Goal: Task Accomplishment & Management: Use online tool/utility

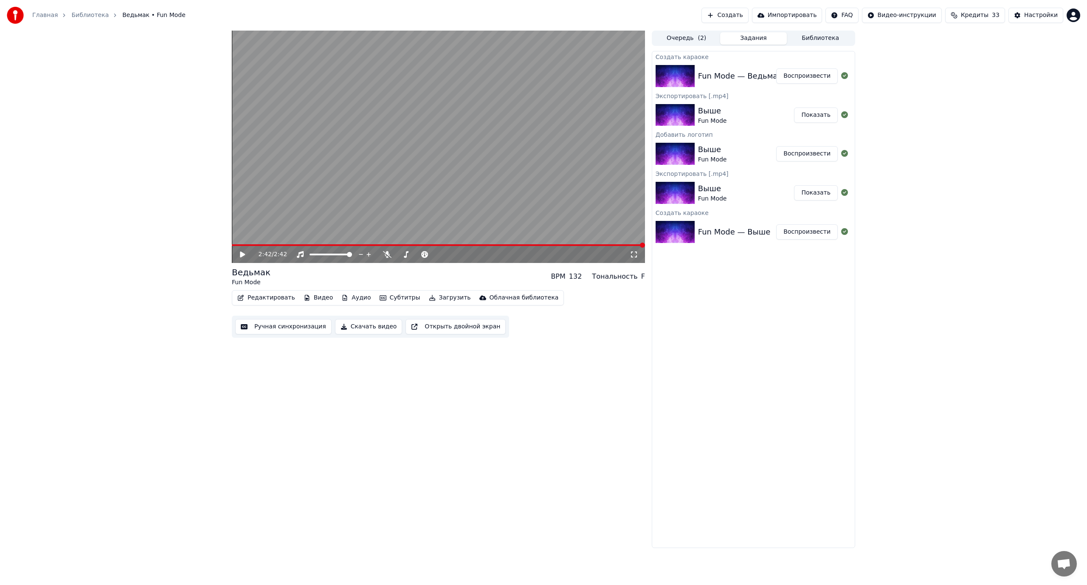
click at [275, 329] on button "Ручная синхронизация" at bounding box center [283, 326] width 96 height 15
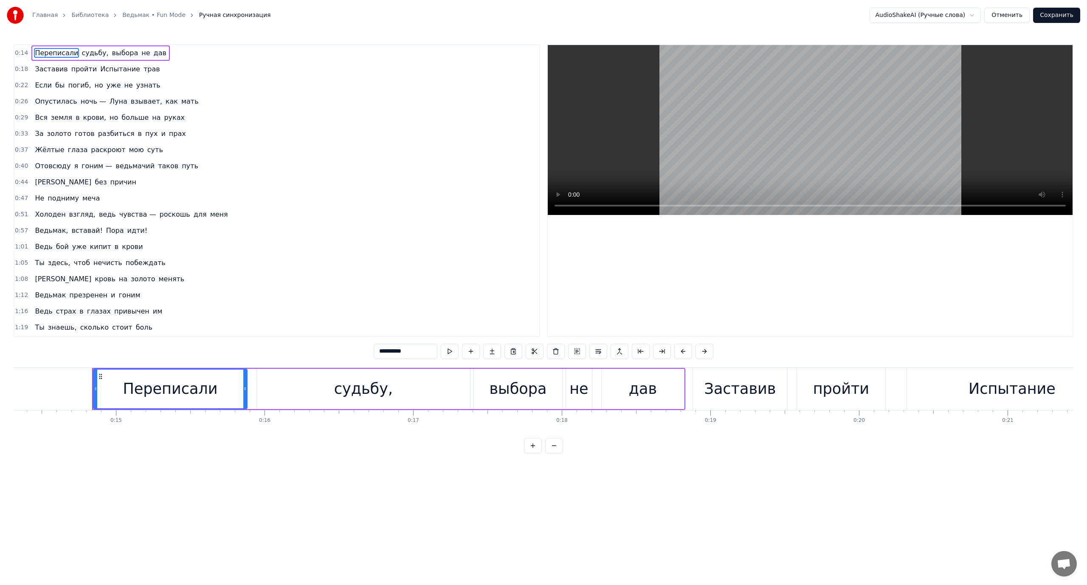
scroll to position [0, 2163]
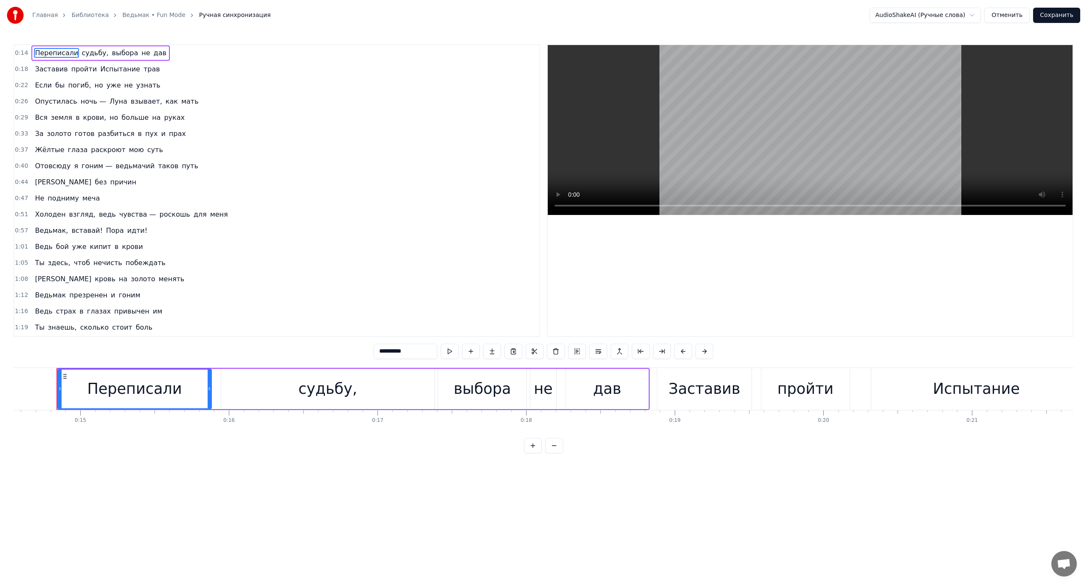
click at [111, 50] on span "выбора" at bounding box center [125, 53] width 28 height 10
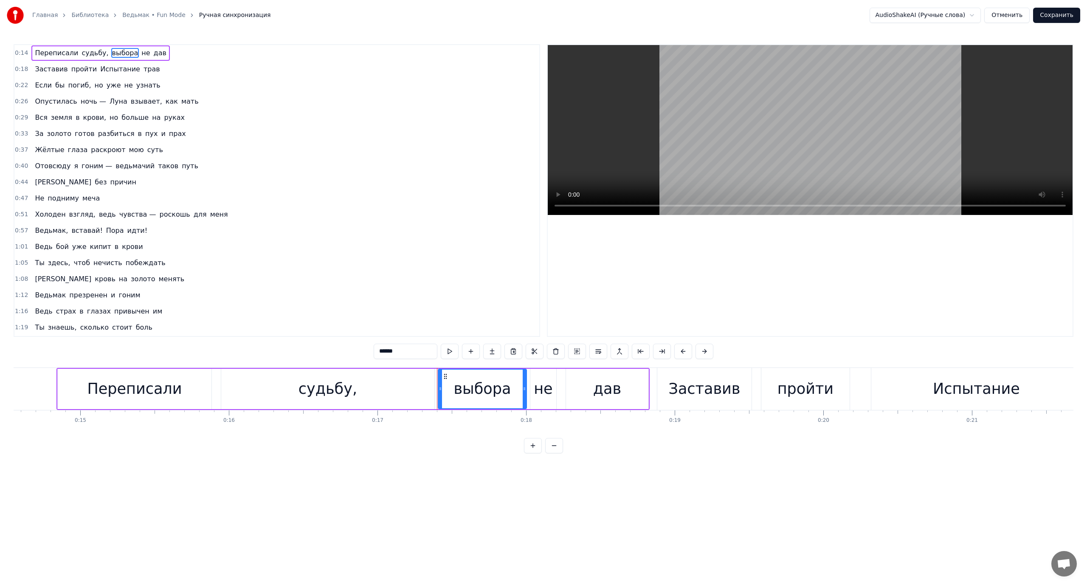
click at [247, 386] on div "судьбу," at bounding box center [327, 389] width 213 height 40
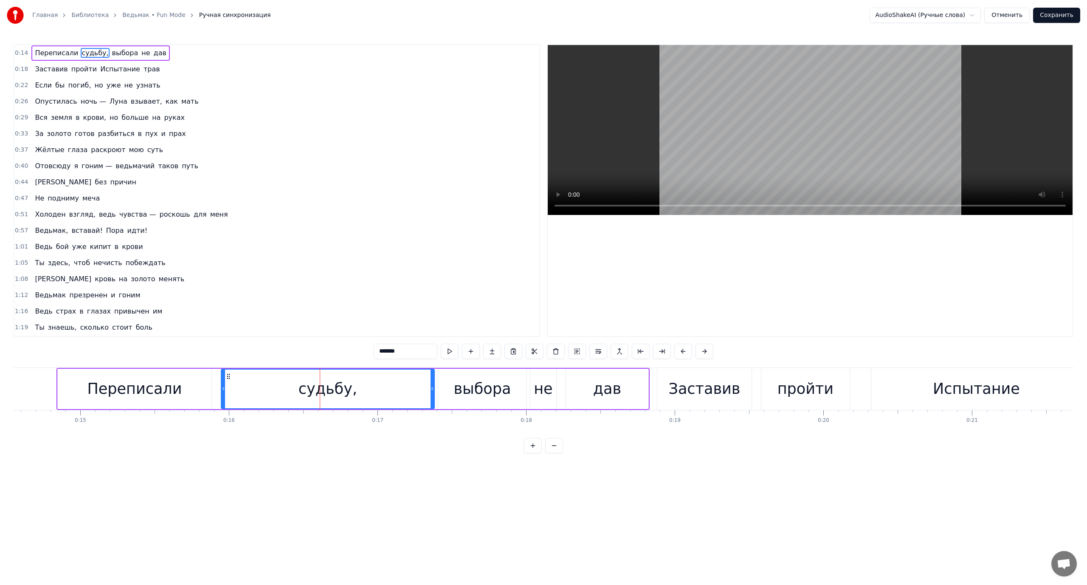
click at [102, 382] on div "Переписали" at bounding box center [134, 389] width 95 height 23
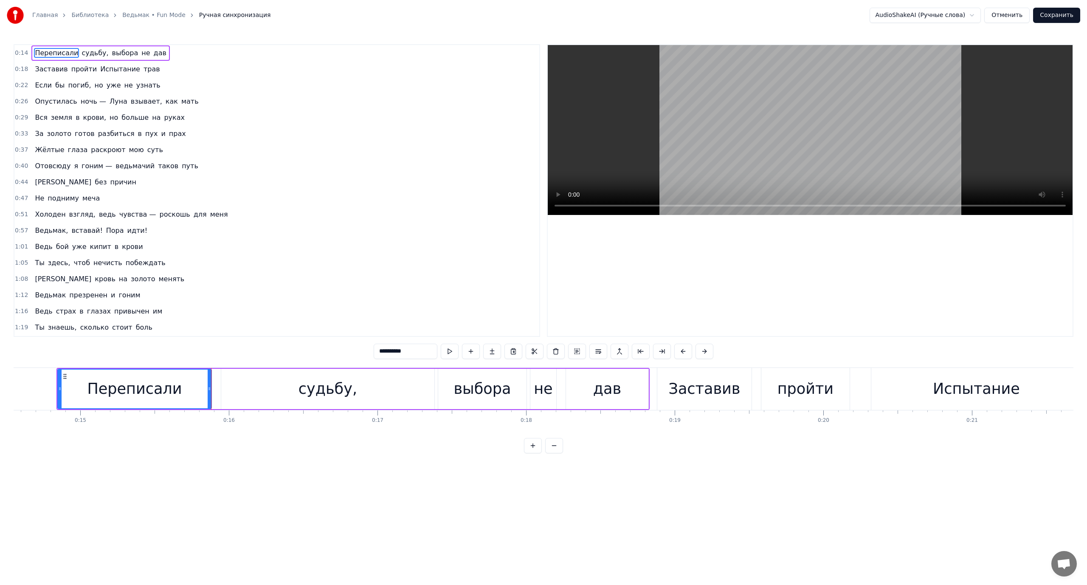
click at [541, 390] on div "не" at bounding box center [543, 389] width 19 height 23
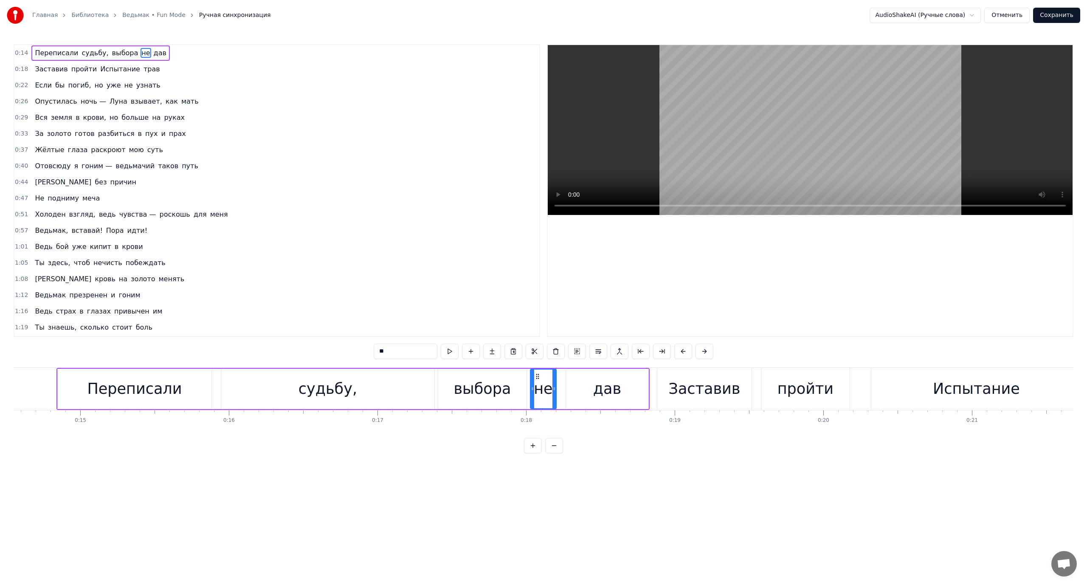
click at [479, 391] on div "выбора" at bounding box center [482, 389] width 57 height 23
click at [435, 384] on div at bounding box center [436, 389] width 3 height 39
click at [460, 387] on div "выбора" at bounding box center [480, 389] width 57 height 23
click at [112, 52] on span "выбора" at bounding box center [125, 53] width 28 height 10
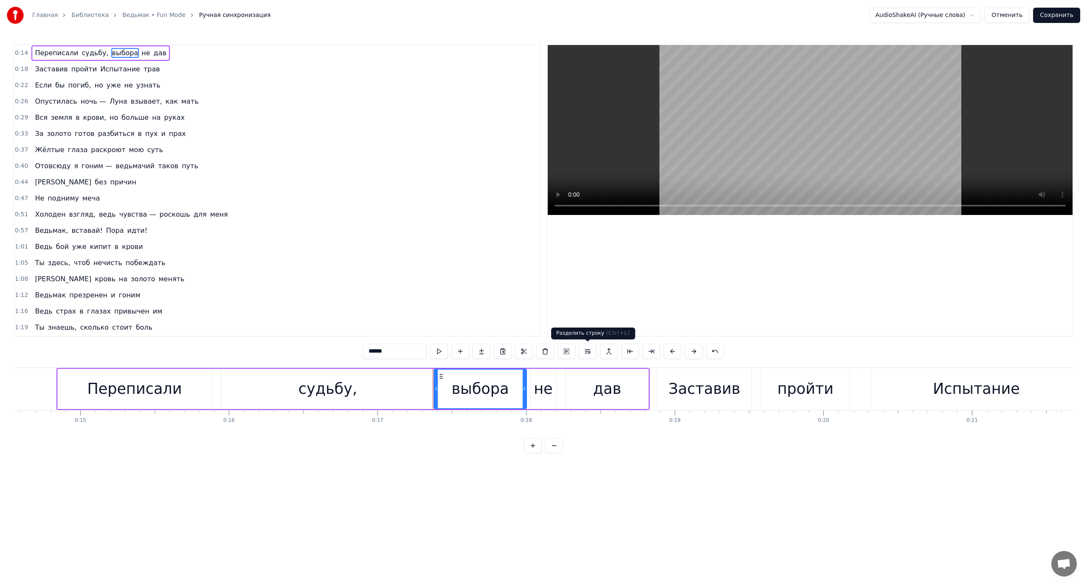
click at [590, 352] on button at bounding box center [588, 351] width 18 height 15
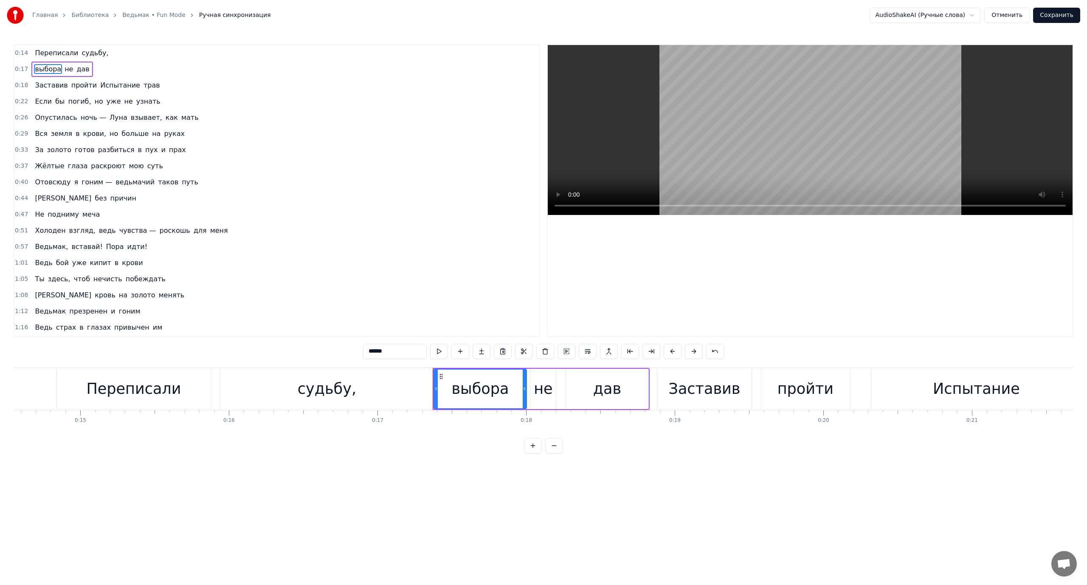
click at [460, 385] on div "выбора" at bounding box center [480, 389] width 57 height 23
click at [64, 69] on span "не" at bounding box center [69, 69] width 10 height 10
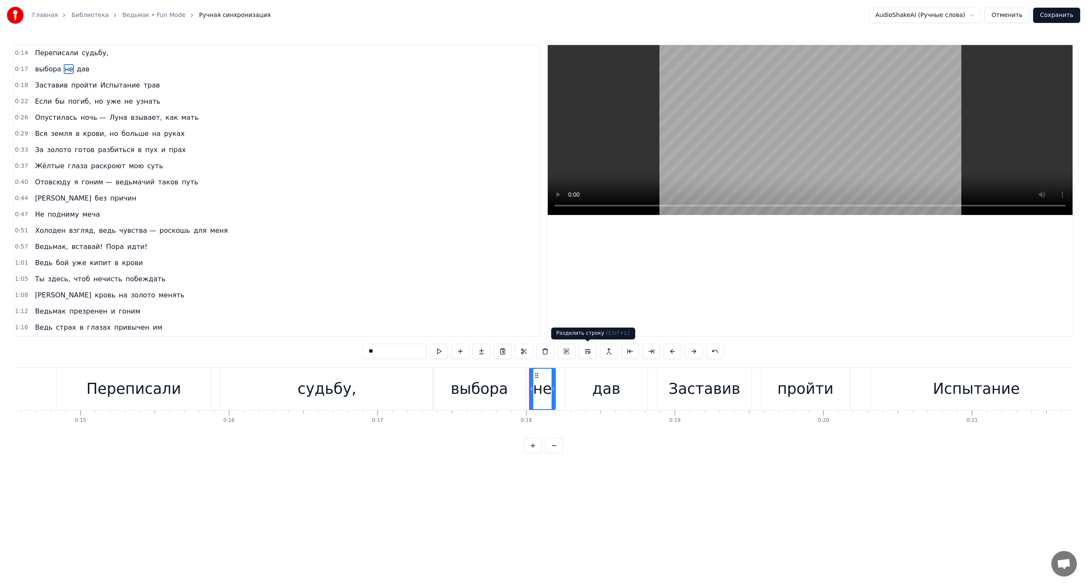
click at [588, 353] on button at bounding box center [588, 351] width 18 height 15
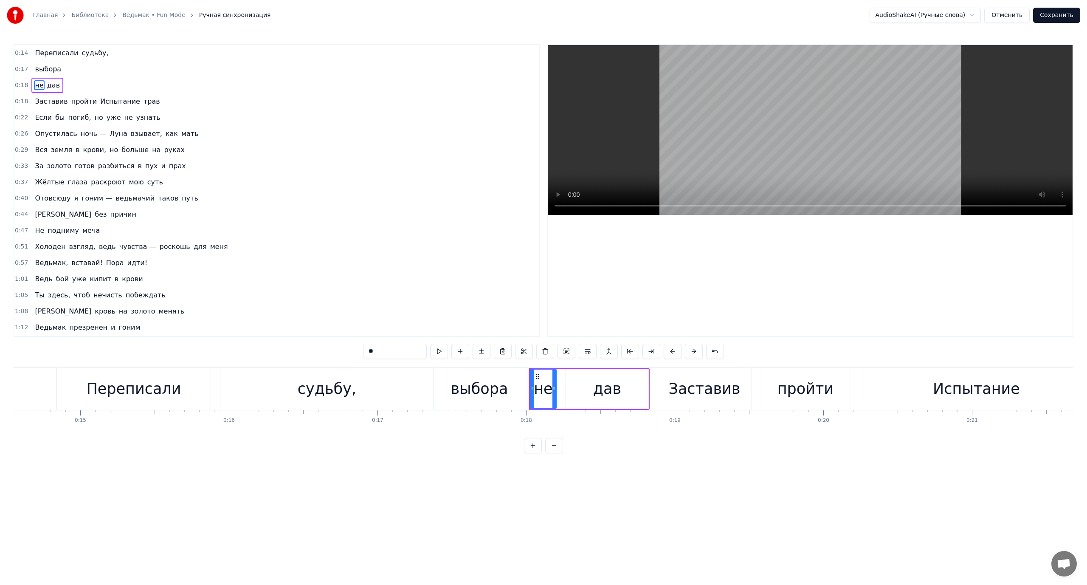
click at [50, 83] on span "дав" at bounding box center [53, 85] width 14 height 10
click at [590, 352] on button at bounding box center [588, 351] width 18 height 15
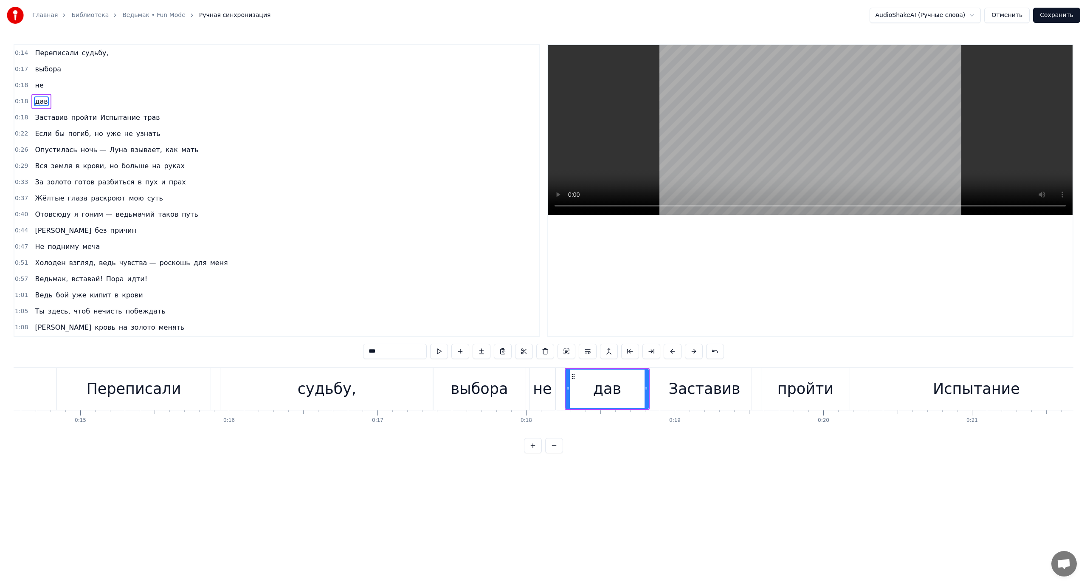
click at [34, 49] on span "Переписали" at bounding box center [56, 53] width 45 height 10
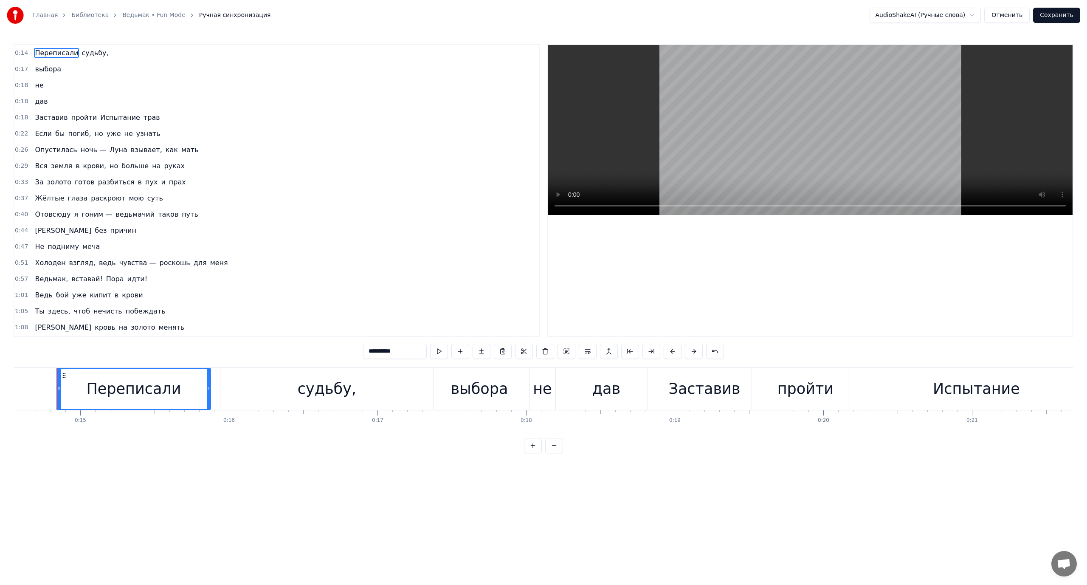
click at [698, 384] on div "Заставив" at bounding box center [705, 389] width 72 height 23
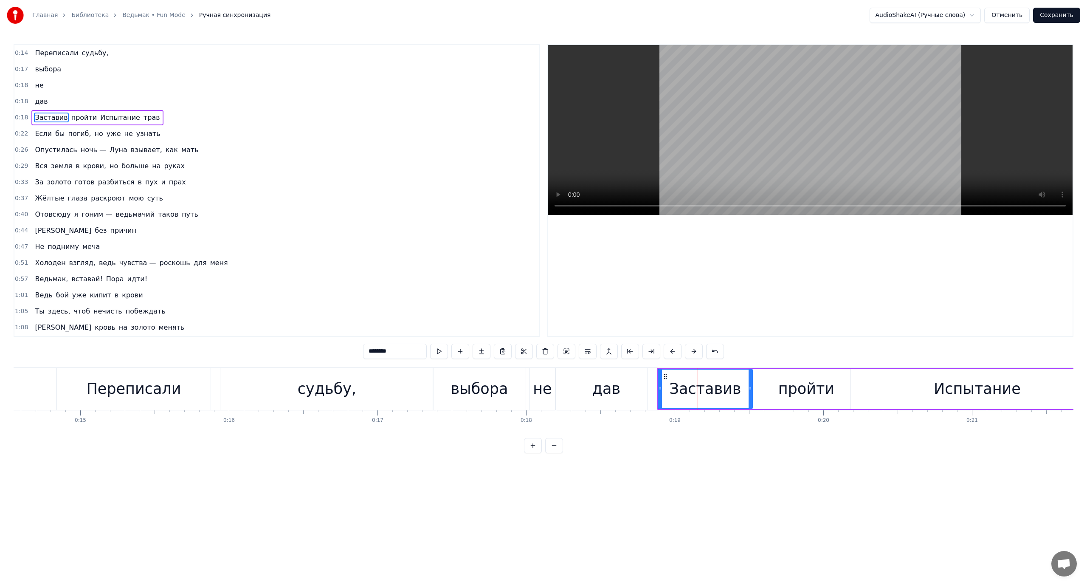
click at [894, 392] on div "Испытание" at bounding box center [977, 389] width 210 height 40
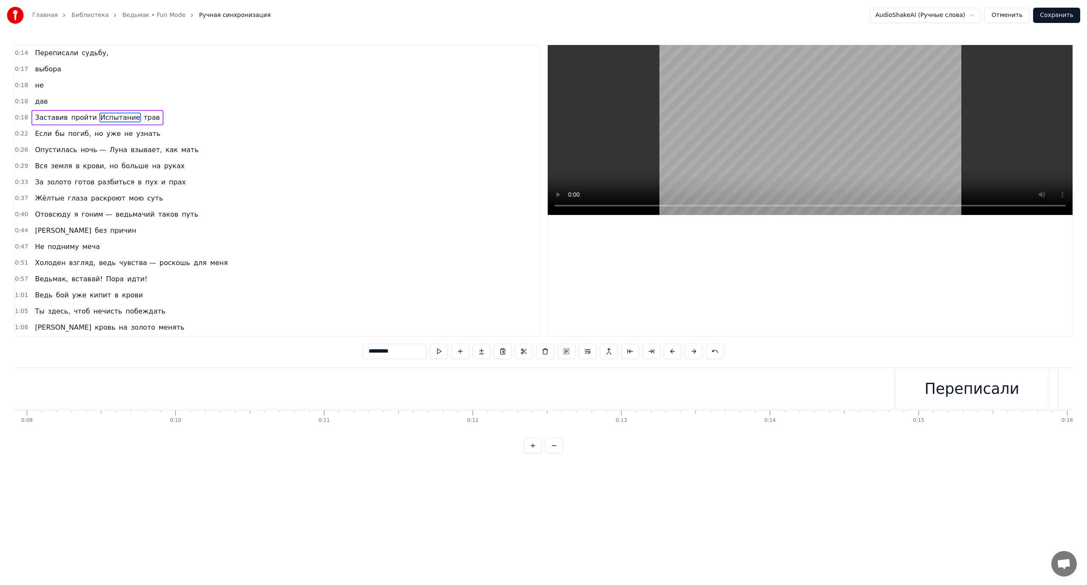
scroll to position [0, 2252]
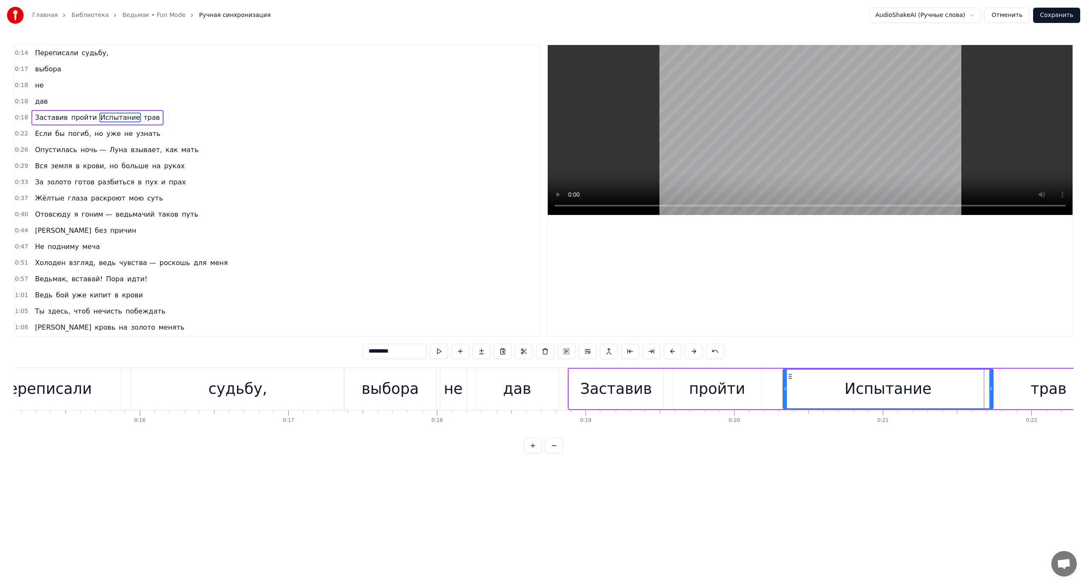
click at [806, 385] on div "Испытание" at bounding box center [888, 389] width 209 height 39
click at [727, 385] on div "пройти" at bounding box center [717, 389] width 56 height 23
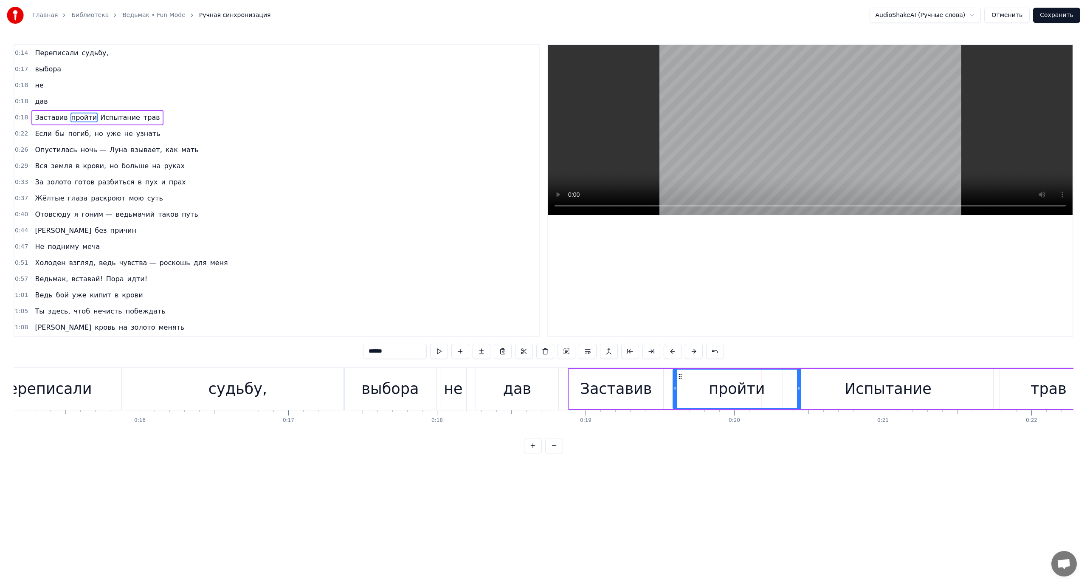
drag, startPoint x: 759, startPoint y: 387, endPoint x: 799, endPoint y: 390, distance: 40.1
click at [799, 390] on icon at bounding box center [798, 388] width 3 height 7
click at [851, 388] on div "Испытание" at bounding box center [888, 389] width 87 height 23
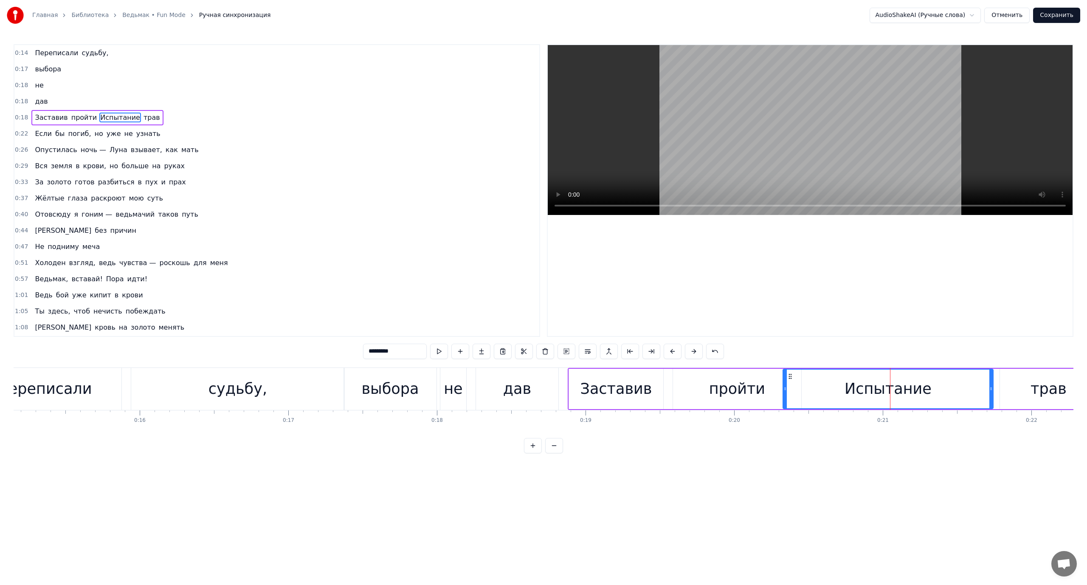
click at [580, 386] on div "Заставив" at bounding box center [616, 389] width 94 height 40
type input "********"
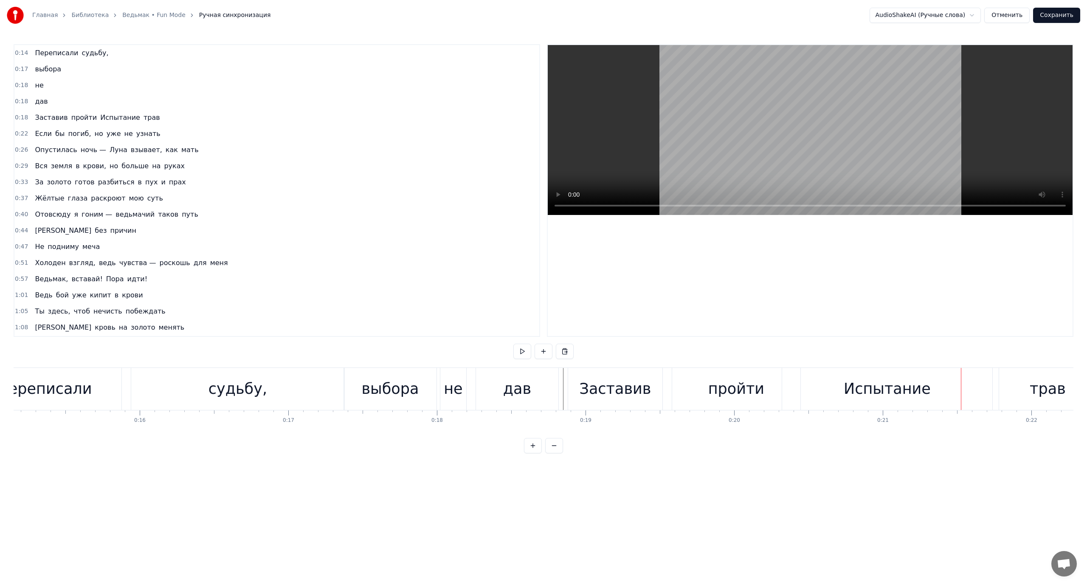
click at [102, 116] on span "Испытание" at bounding box center [120, 118] width 42 height 10
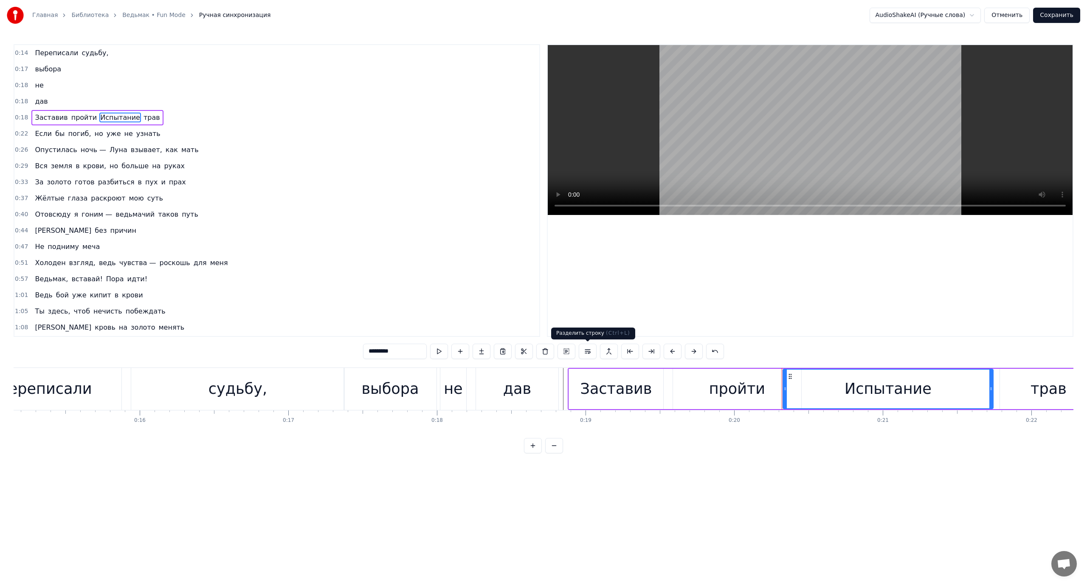
click at [590, 350] on button at bounding box center [588, 351] width 18 height 15
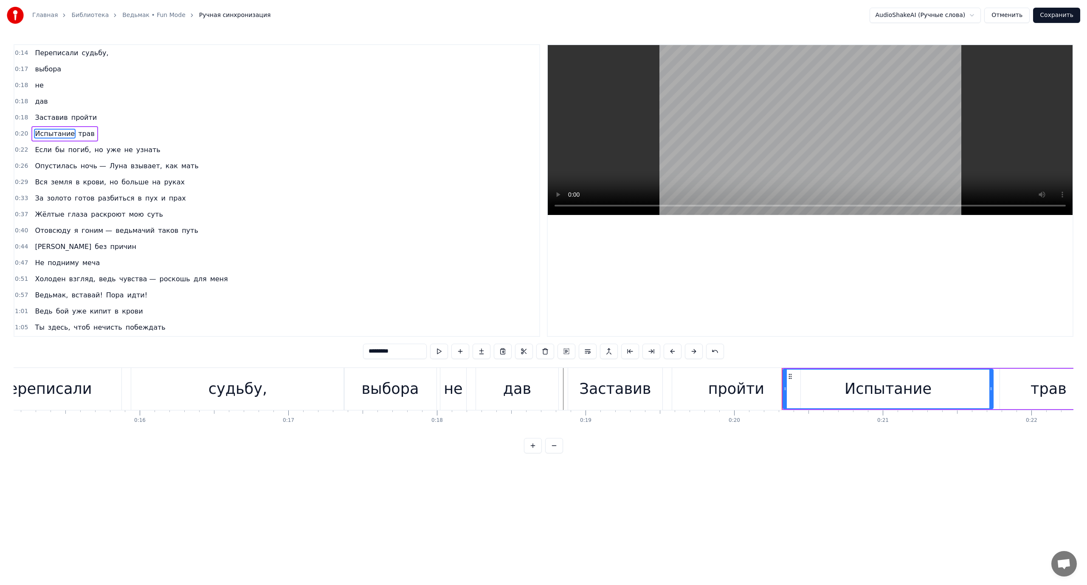
click at [78, 135] on span "трав" at bounding box center [86, 134] width 18 height 10
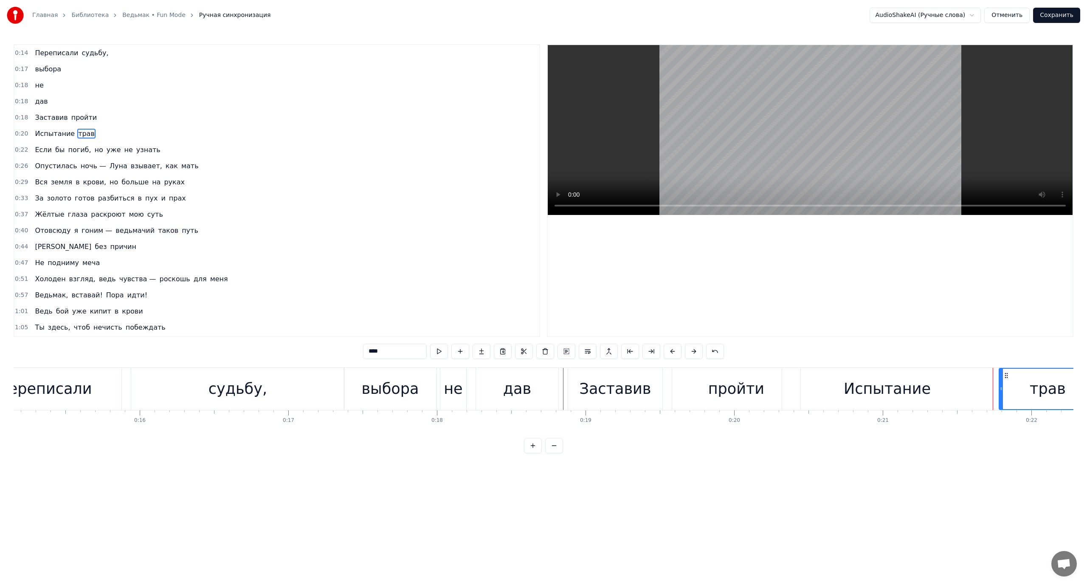
click at [42, 120] on span "Заставив" at bounding box center [51, 118] width 34 height 10
click at [77, 133] on span "трав" at bounding box center [86, 134] width 18 height 10
click at [585, 351] on button at bounding box center [588, 351] width 18 height 15
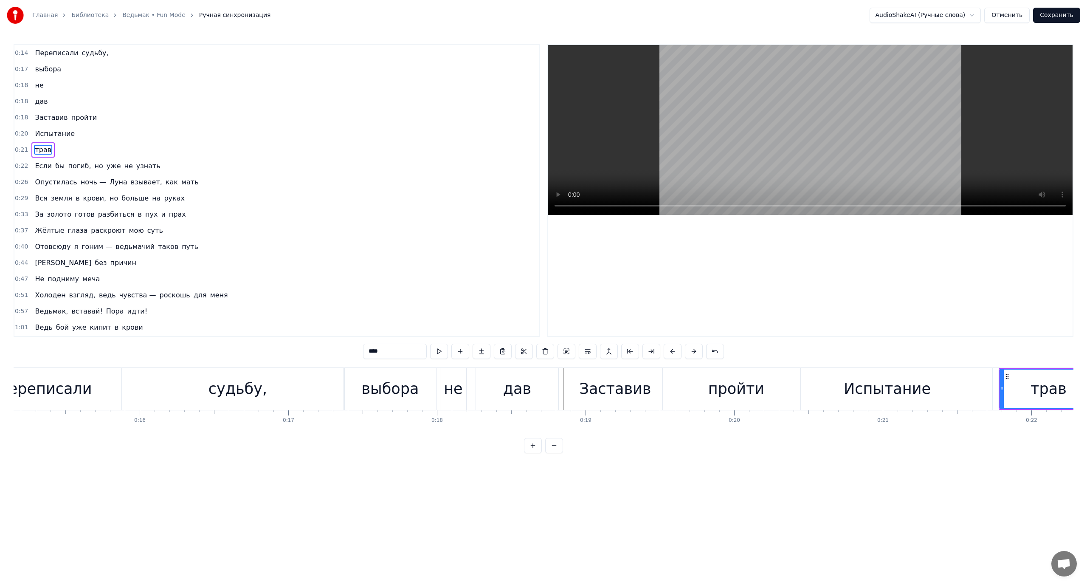
click at [34, 119] on span "Заставив" at bounding box center [51, 118] width 34 height 10
type input "********"
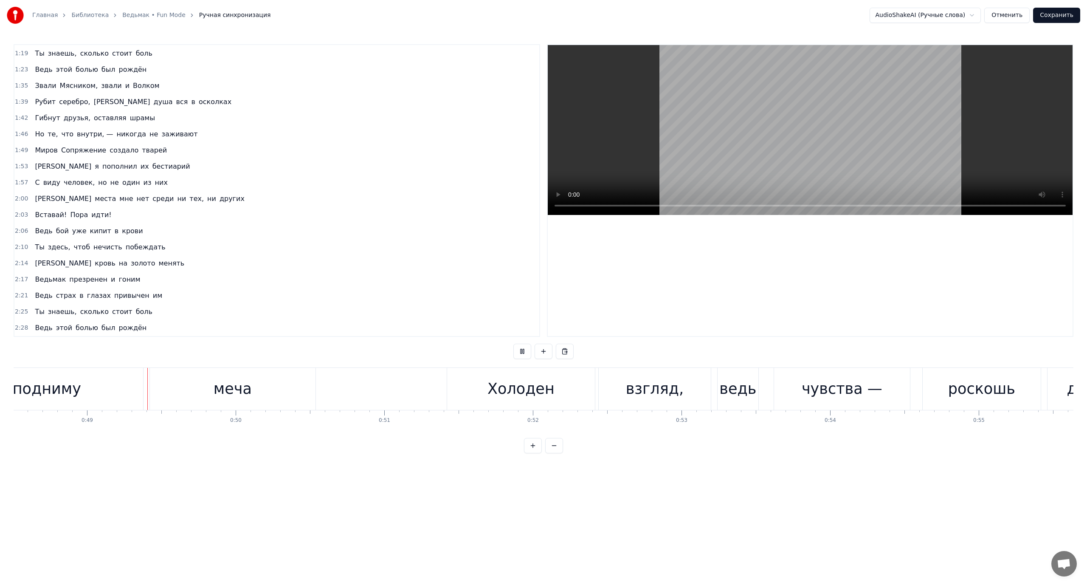
scroll to position [0, 7211]
click at [731, 382] on div "ведь" at bounding box center [737, 389] width 37 height 23
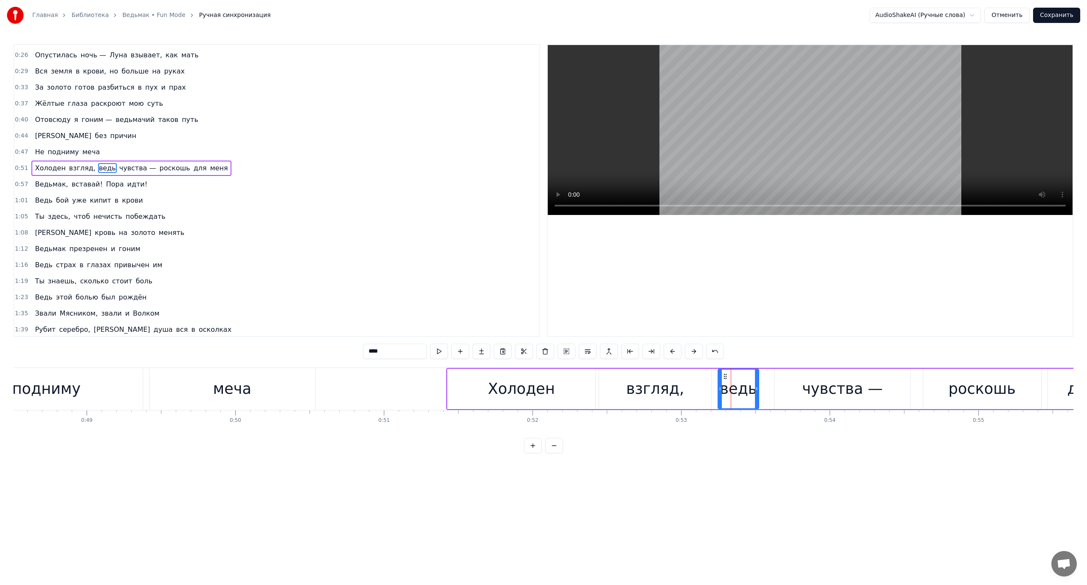
scroll to position [104, 0]
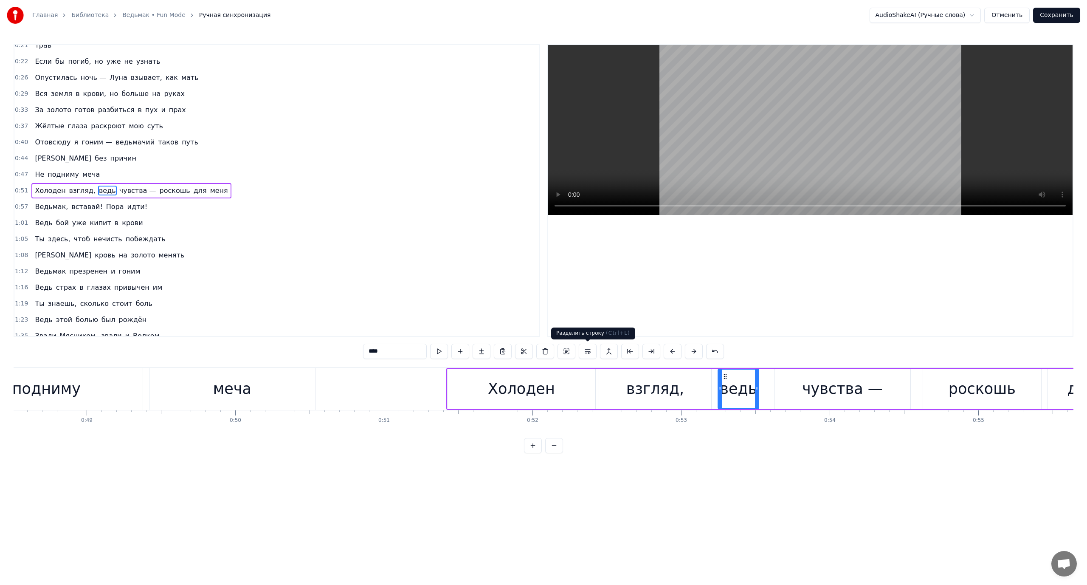
click at [587, 350] on button at bounding box center [588, 351] width 18 height 15
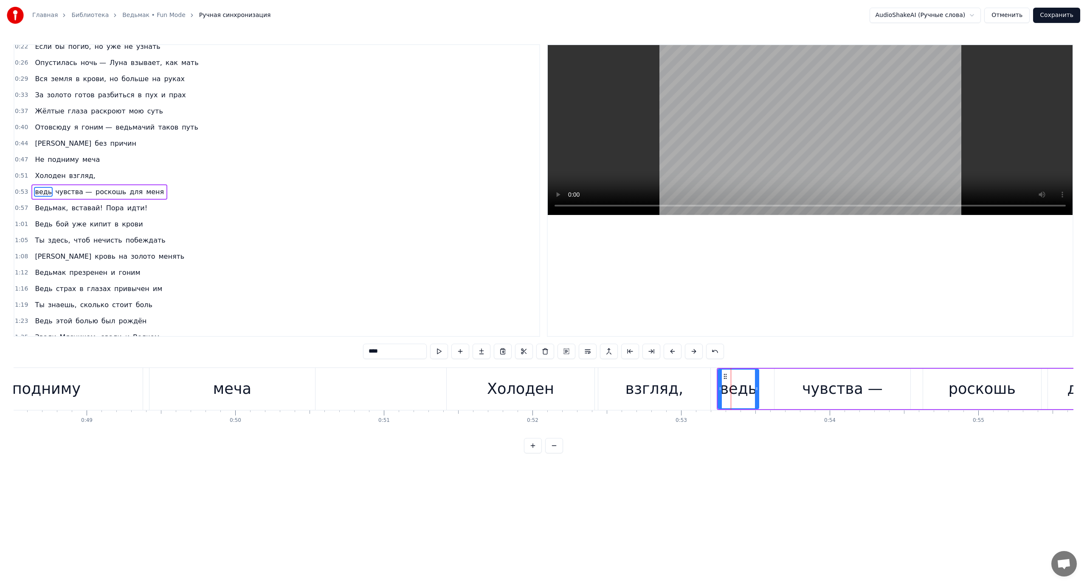
scroll to position [121, 0]
click at [37, 173] on span "Холоден" at bounding box center [50, 174] width 32 height 10
type input "*******"
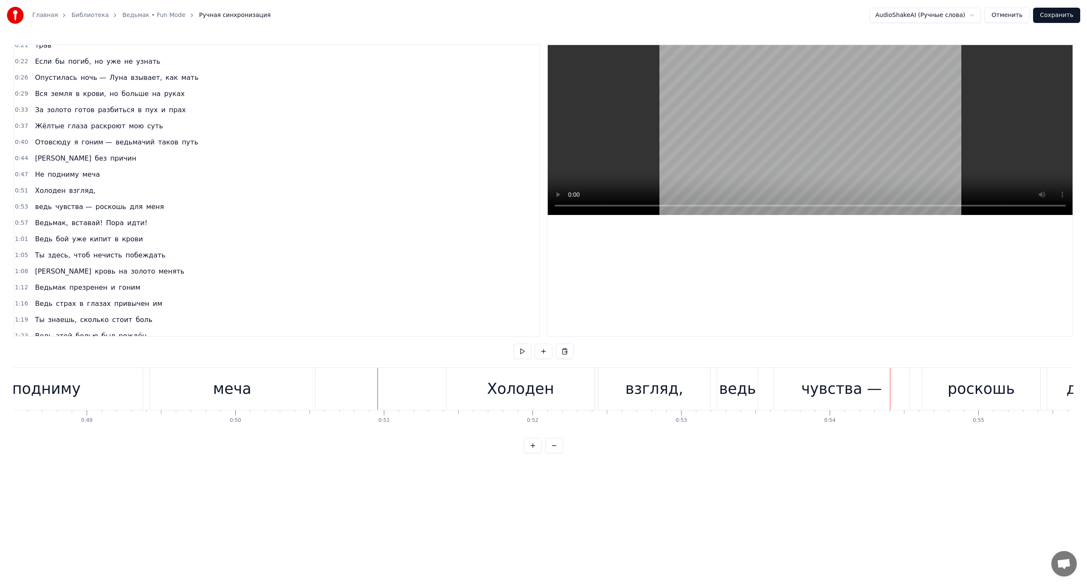
click at [100, 204] on span "роскошь" at bounding box center [111, 207] width 32 height 10
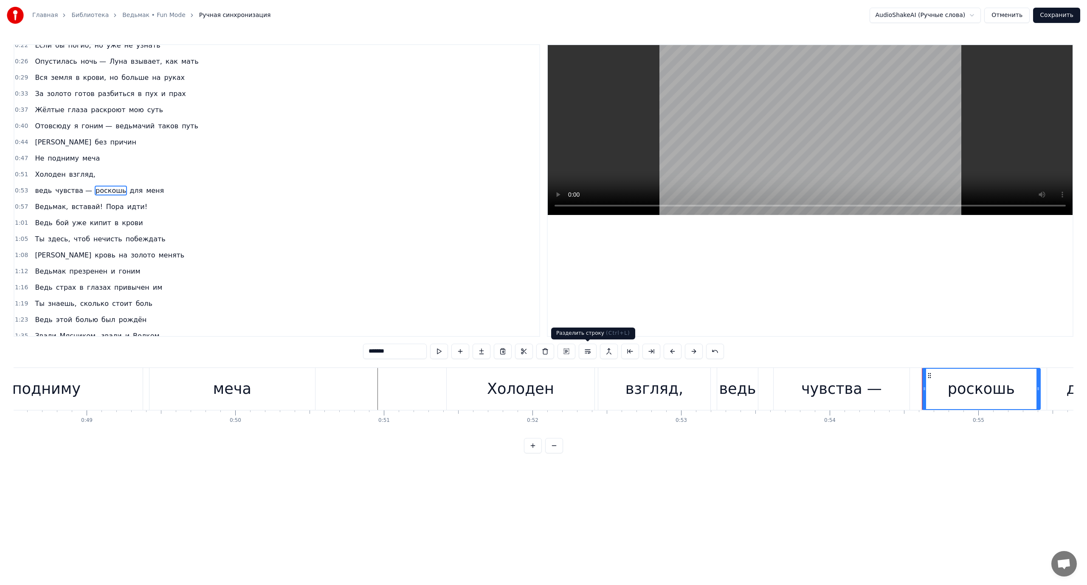
click at [588, 351] on button at bounding box center [588, 351] width 18 height 15
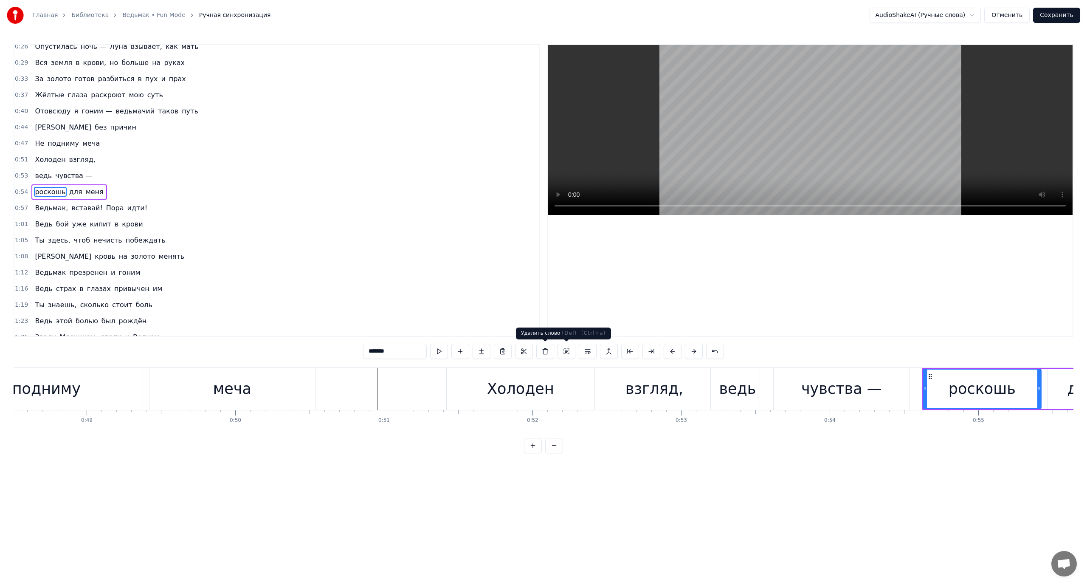
scroll to position [137, 0]
click at [72, 189] on span "для" at bounding box center [75, 191] width 15 height 10
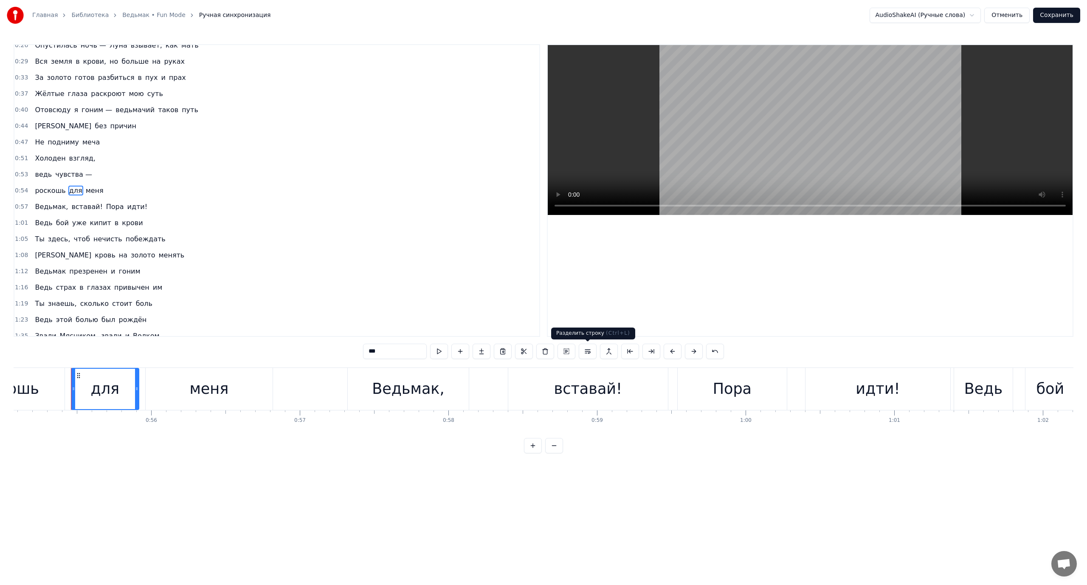
scroll to position [0, 8202]
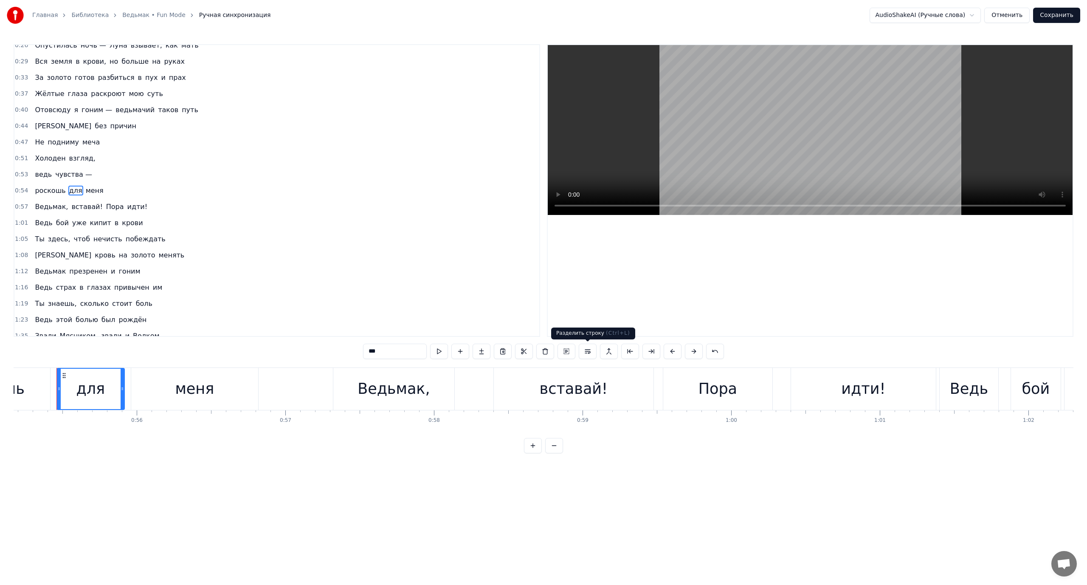
click at [589, 349] on button at bounding box center [588, 351] width 18 height 15
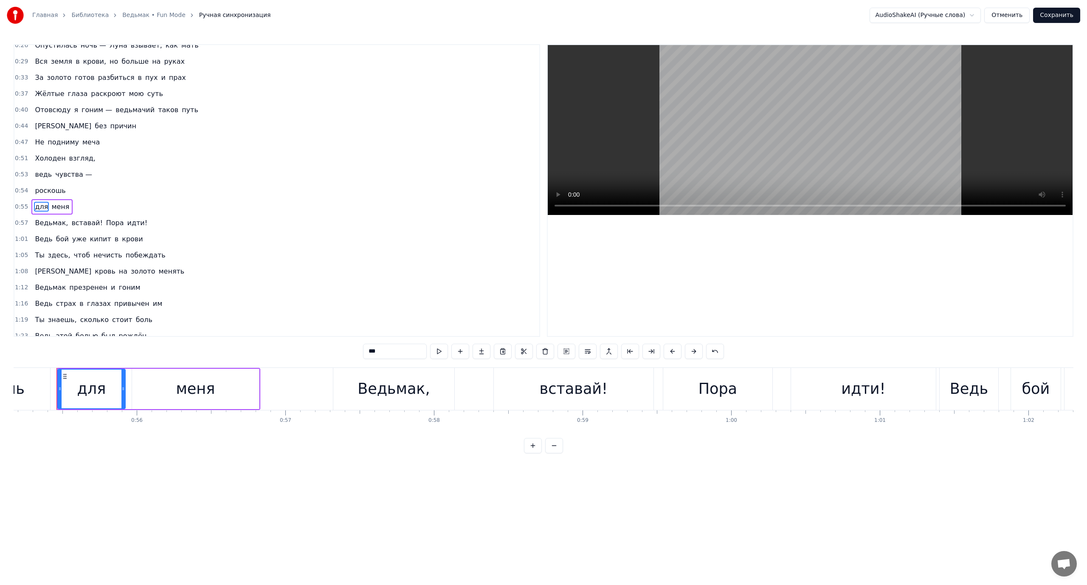
scroll to position [153, 0]
click at [51, 186] on span "меня" at bounding box center [61, 191] width 20 height 10
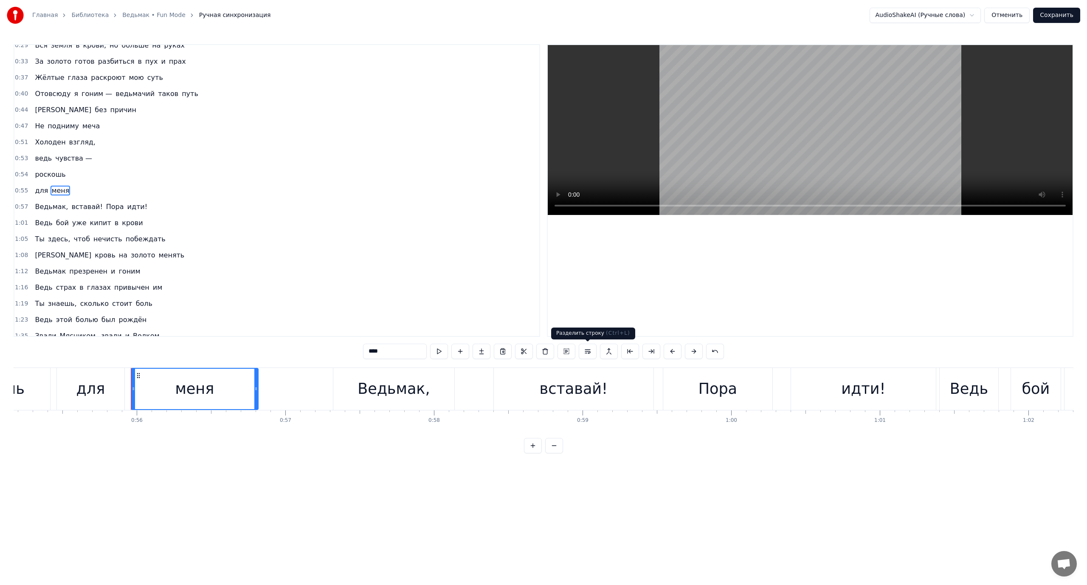
click at [588, 349] on button at bounding box center [588, 351] width 18 height 15
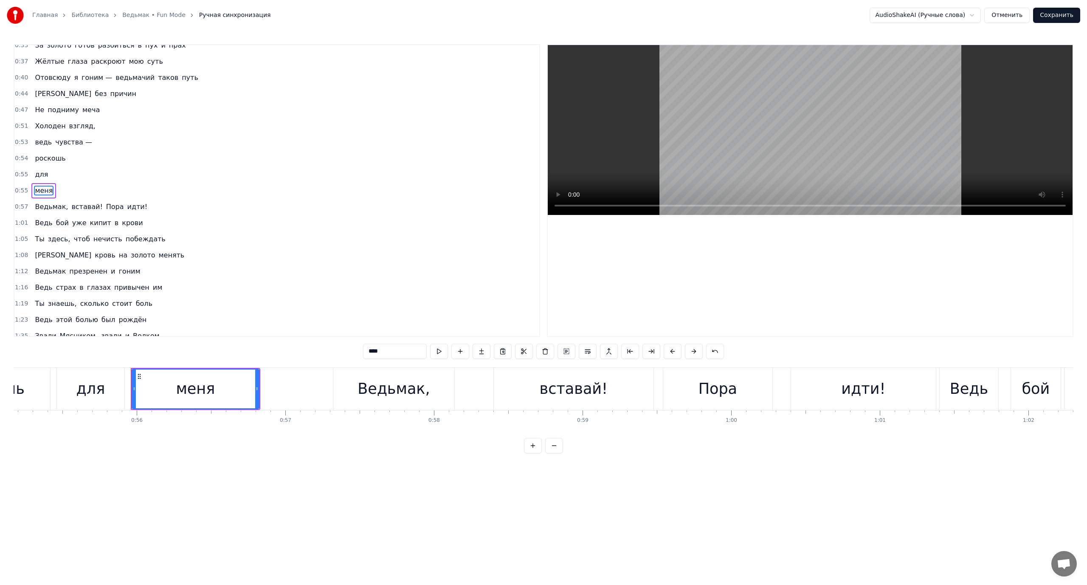
click at [38, 125] on span "Холоден" at bounding box center [50, 126] width 32 height 10
type input "*******"
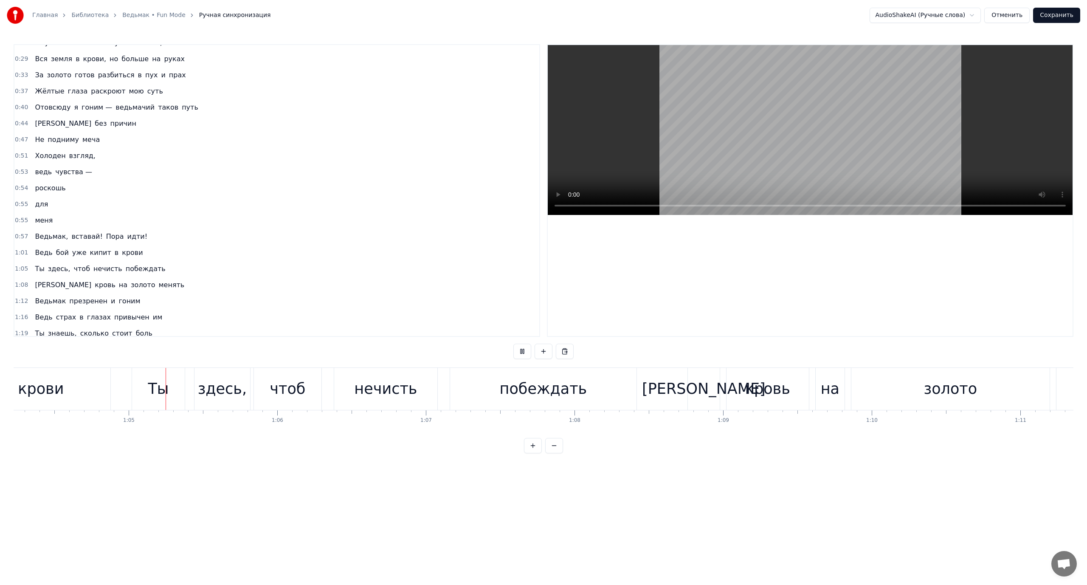
scroll to position [0, 9549]
click at [93, 269] on span "нечисть" at bounding box center [108, 269] width 31 height 10
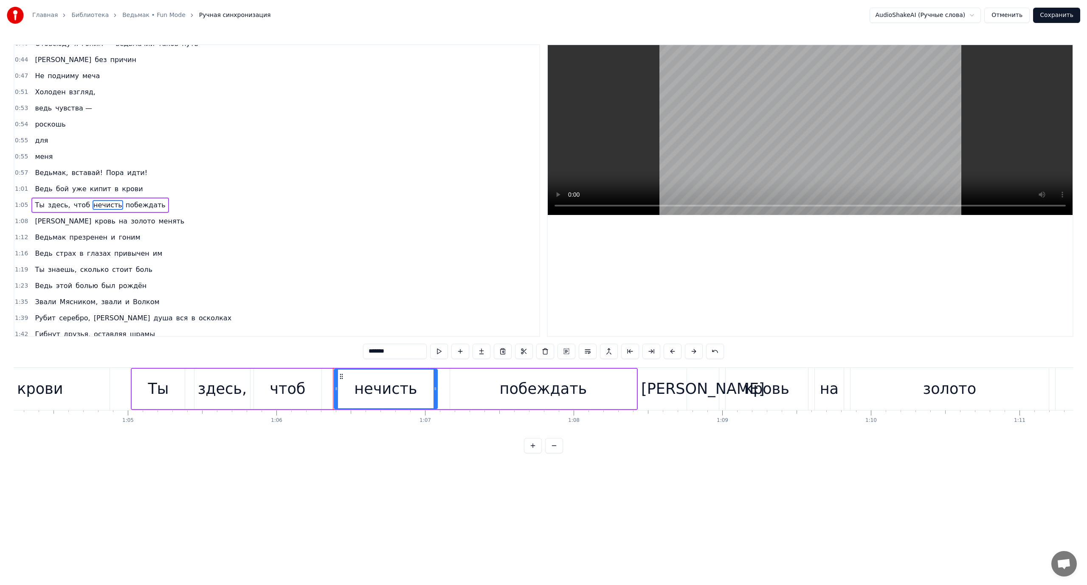
scroll to position [217, 0]
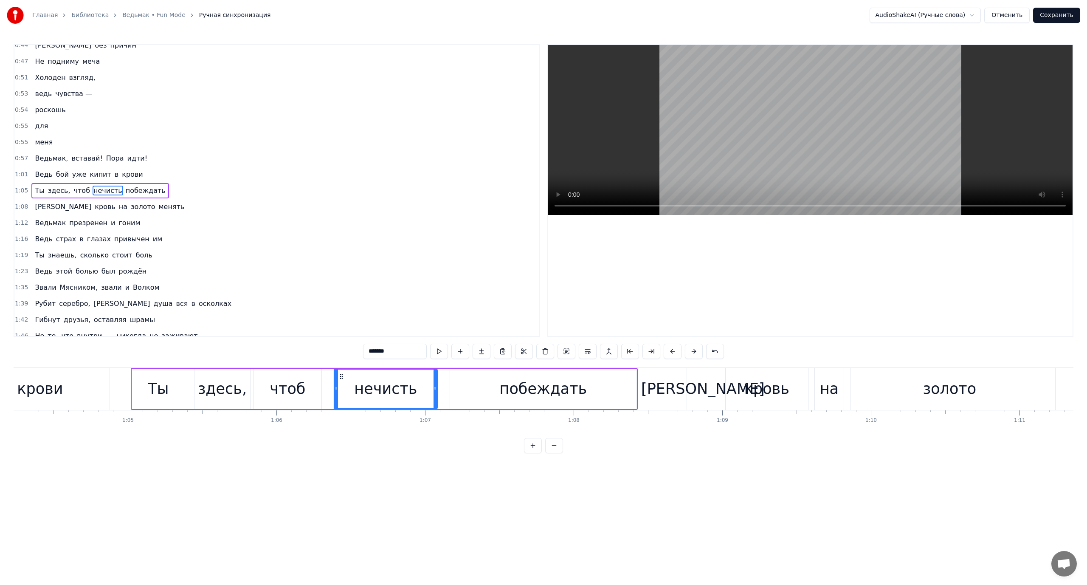
click at [589, 349] on button at bounding box center [588, 351] width 18 height 15
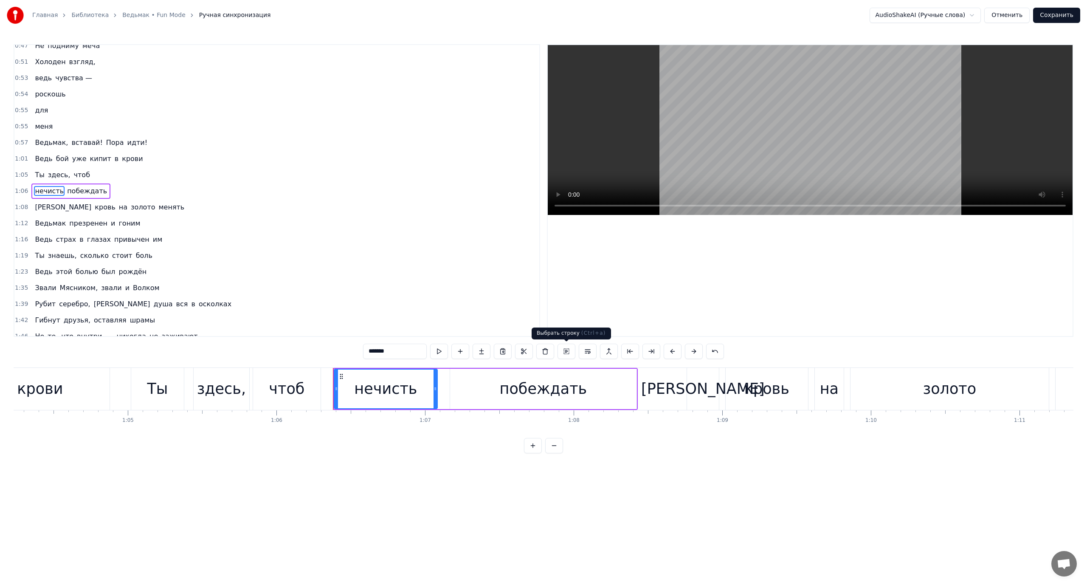
scroll to position [234, 0]
click at [78, 193] on span "побеждать" at bounding box center [87, 191] width 42 height 10
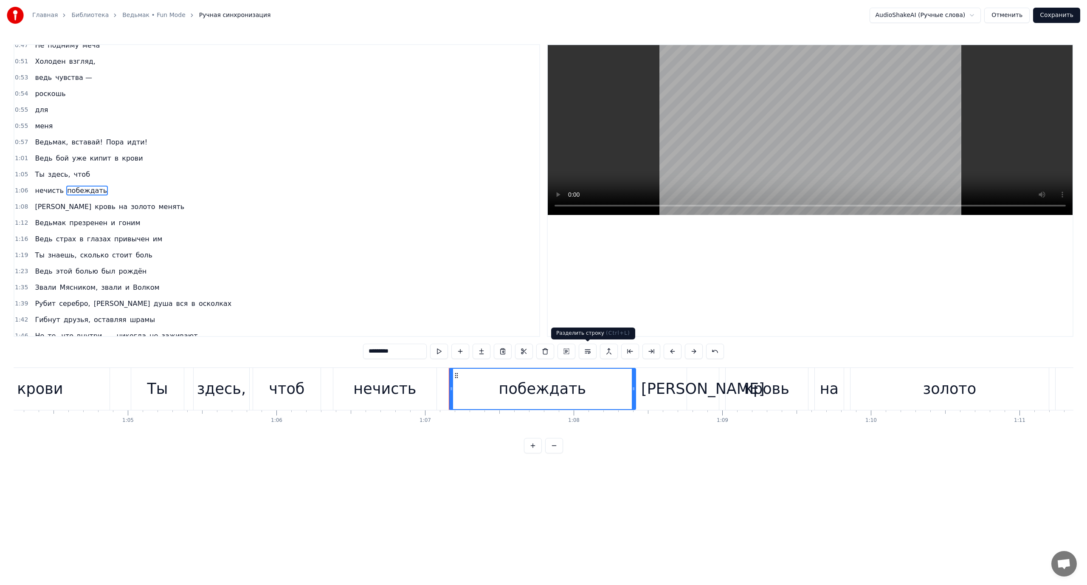
click at [587, 352] on button at bounding box center [588, 351] width 18 height 15
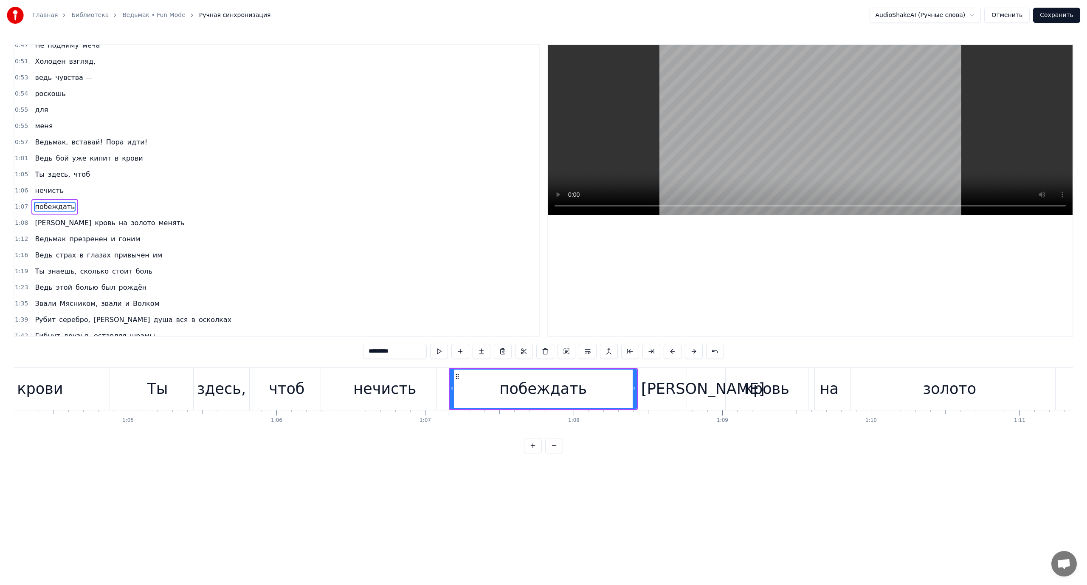
scroll to position [250, 0]
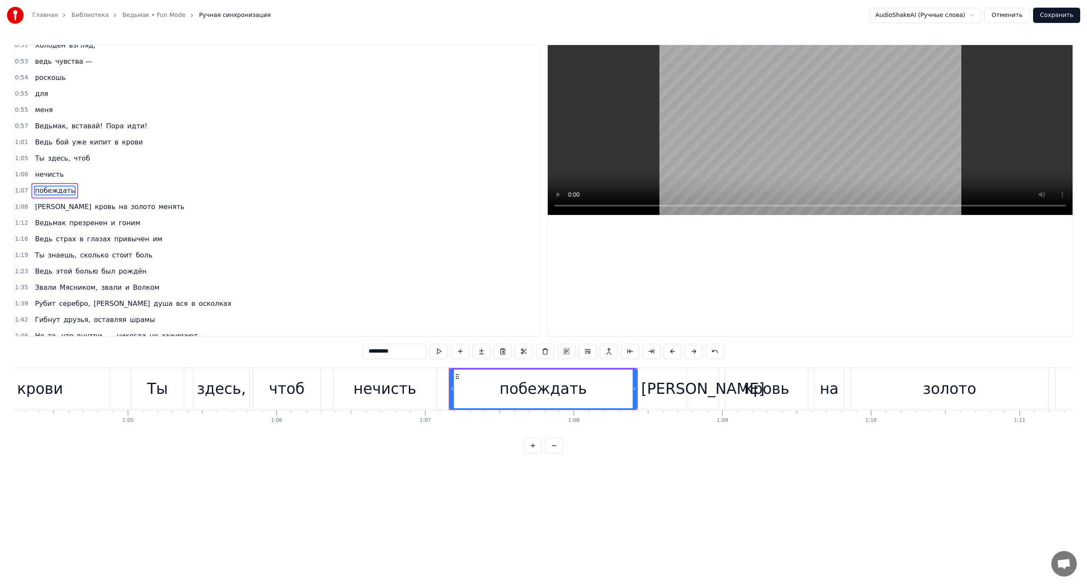
click at [35, 205] on span "[PERSON_NAME]" at bounding box center [63, 207] width 58 height 10
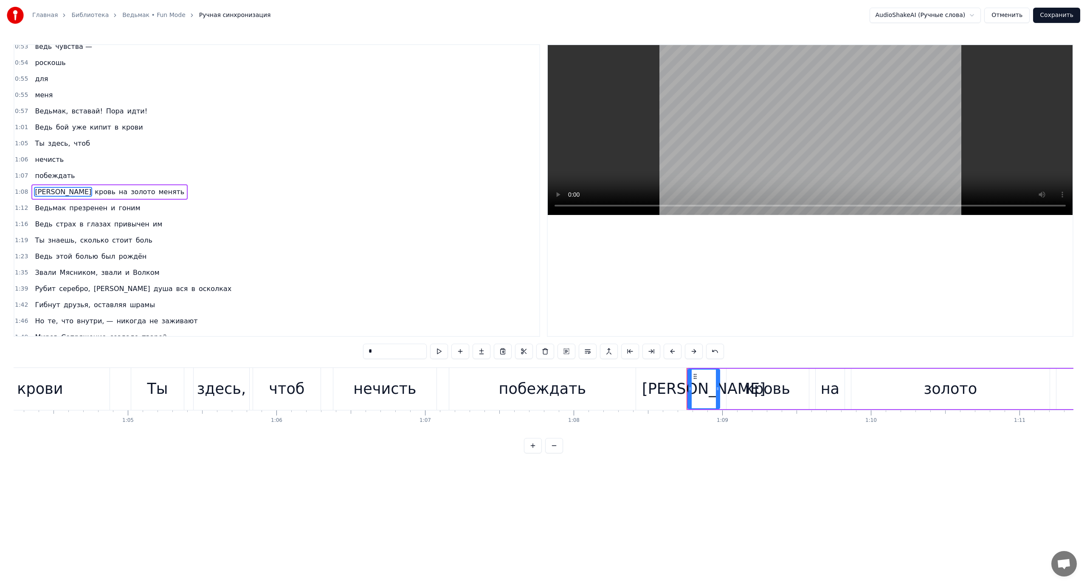
scroll to position [266, 0]
click at [37, 223] on span "Ведь" at bounding box center [43, 223] width 19 height 10
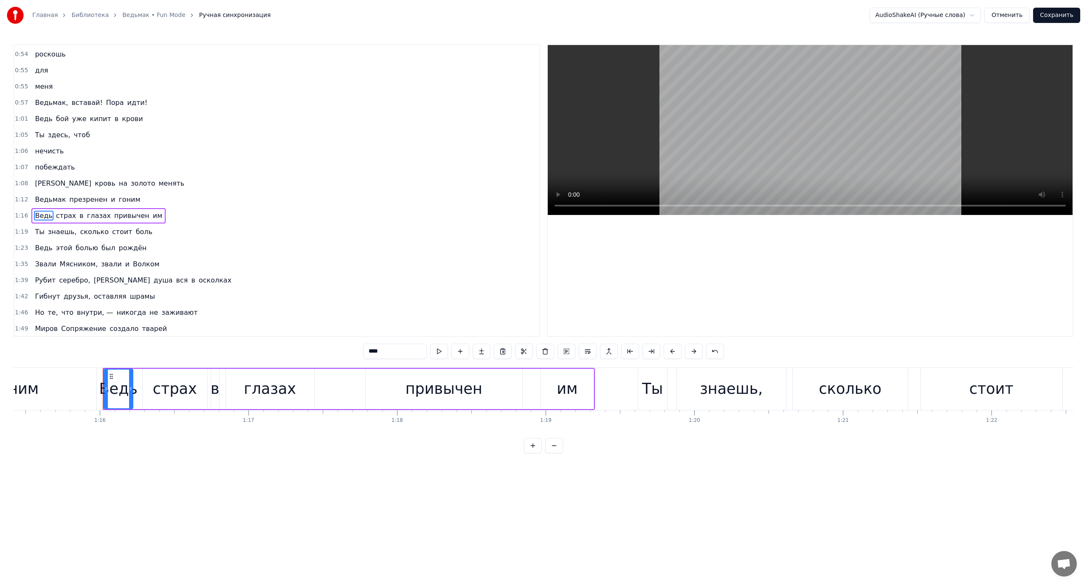
scroll to position [0, 11258]
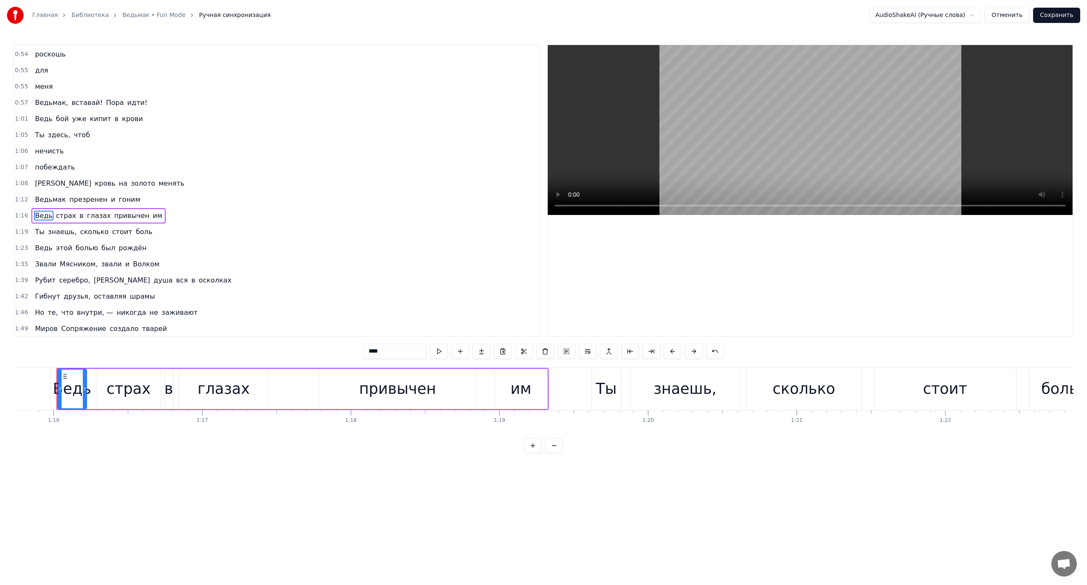
click at [34, 196] on span "Ведьмак" at bounding box center [50, 200] width 33 height 10
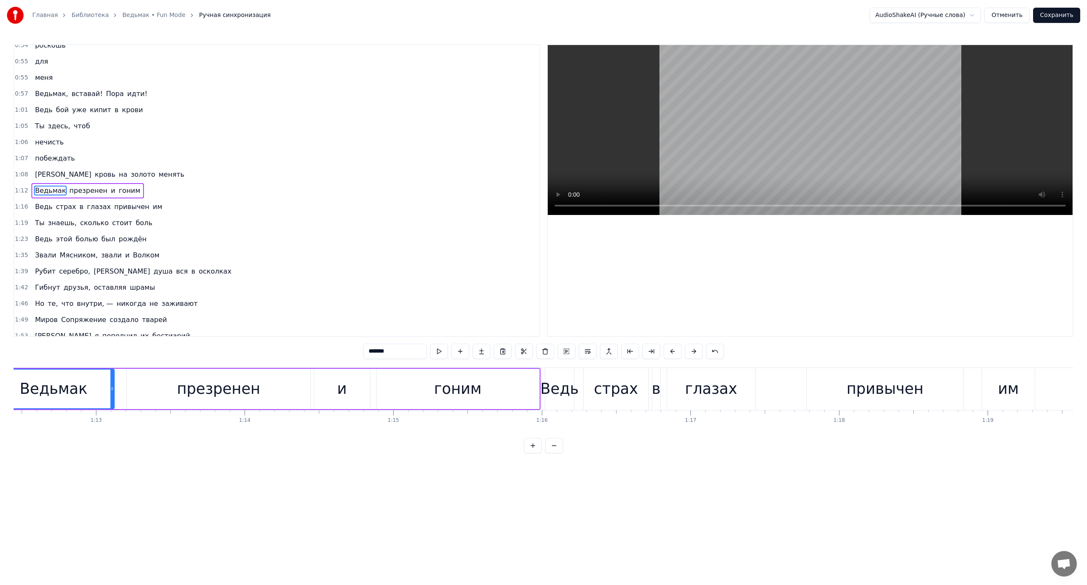
scroll to position [0, 10705]
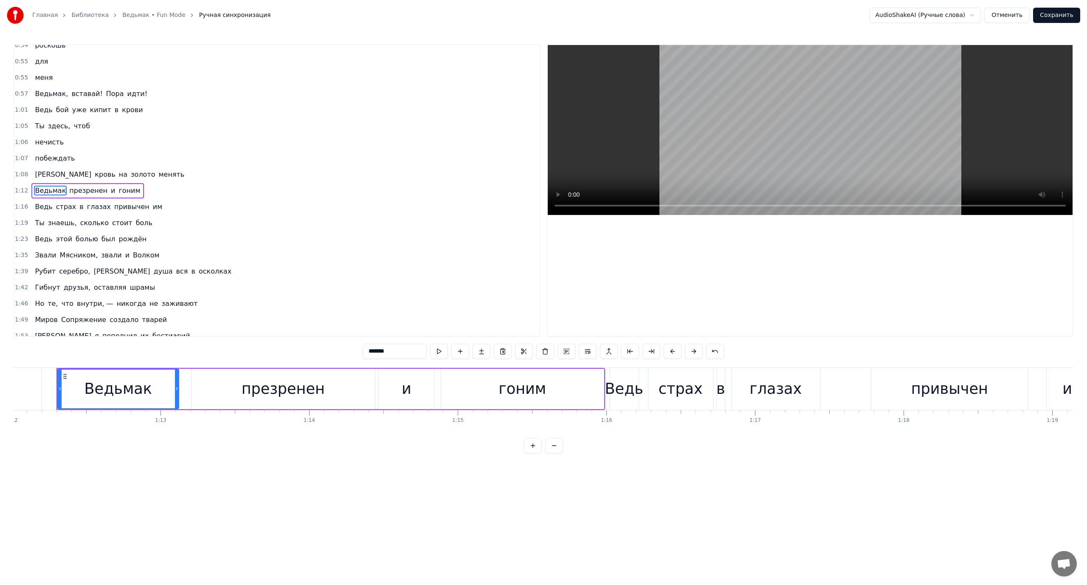
click at [34, 207] on span "Ведь" at bounding box center [43, 207] width 19 height 10
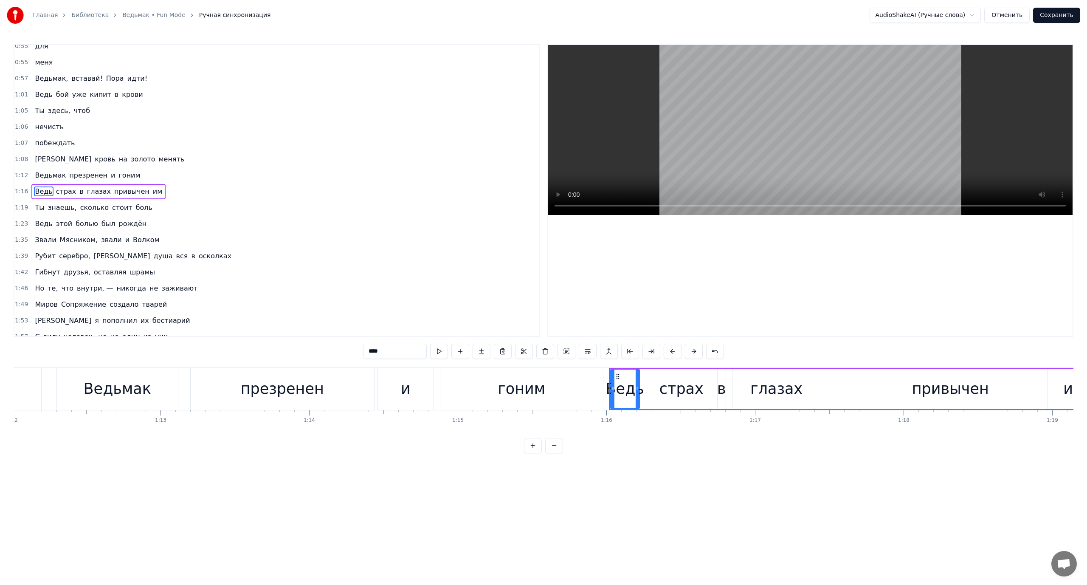
scroll to position [298, 0]
click at [113, 189] on span "привычен" at bounding box center [131, 191] width 37 height 10
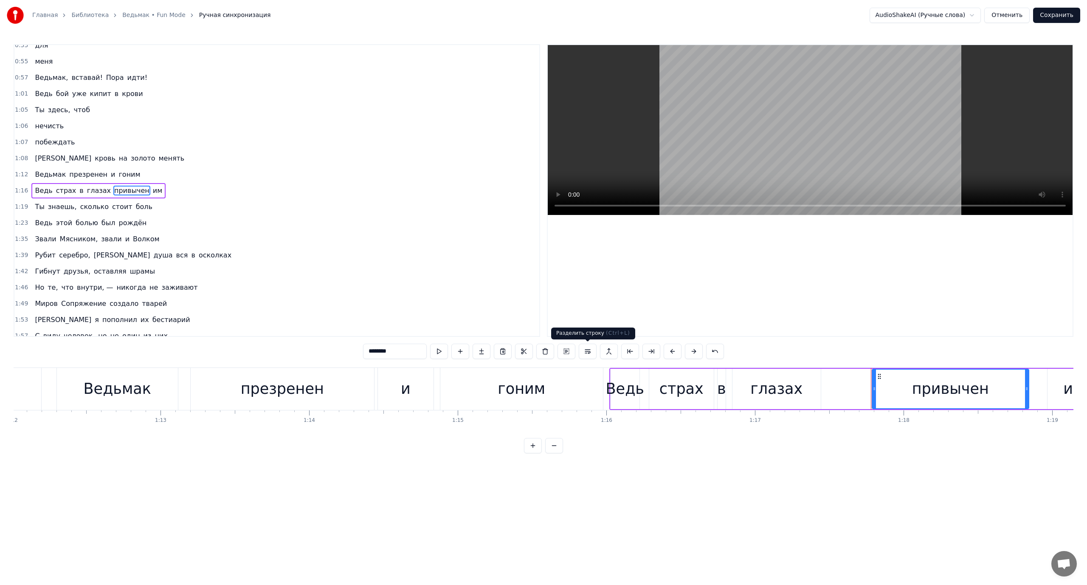
click at [588, 350] on button at bounding box center [588, 351] width 18 height 15
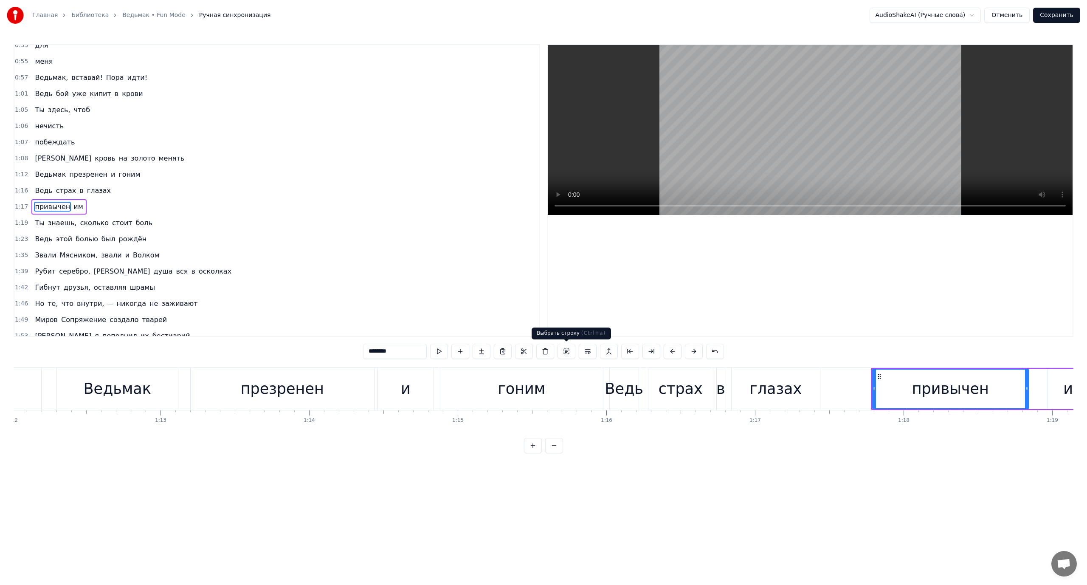
scroll to position [314, 0]
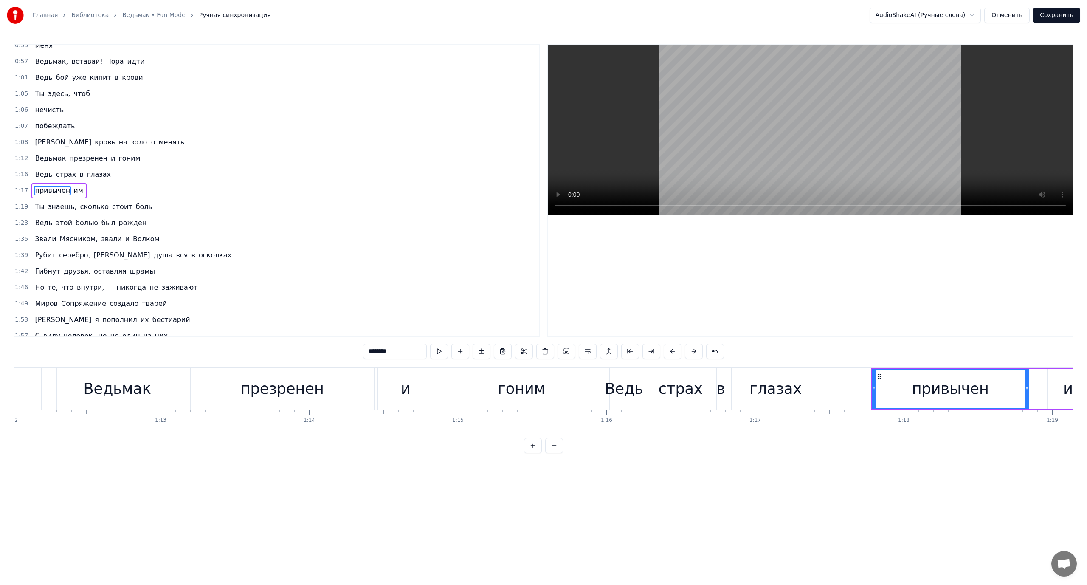
click at [73, 189] on span "им" at bounding box center [78, 191] width 11 height 10
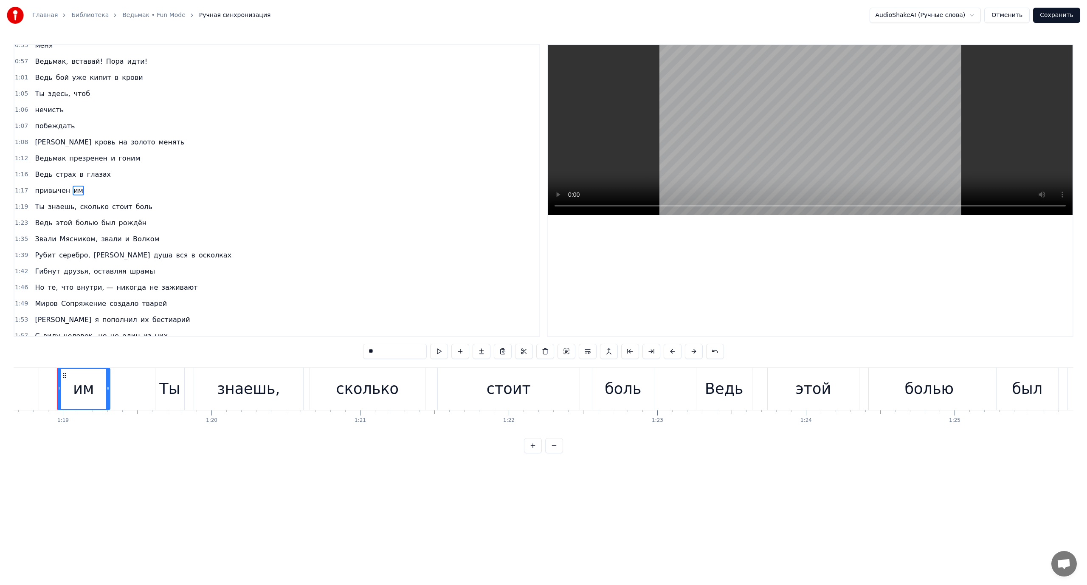
scroll to position [0, 11695]
drag, startPoint x: 590, startPoint y: 352, endPoint x: 582, endPoint y: 351, distance: 8.5
click at [590, 351] on button at bounding box center [588, 351] width 18 height 15
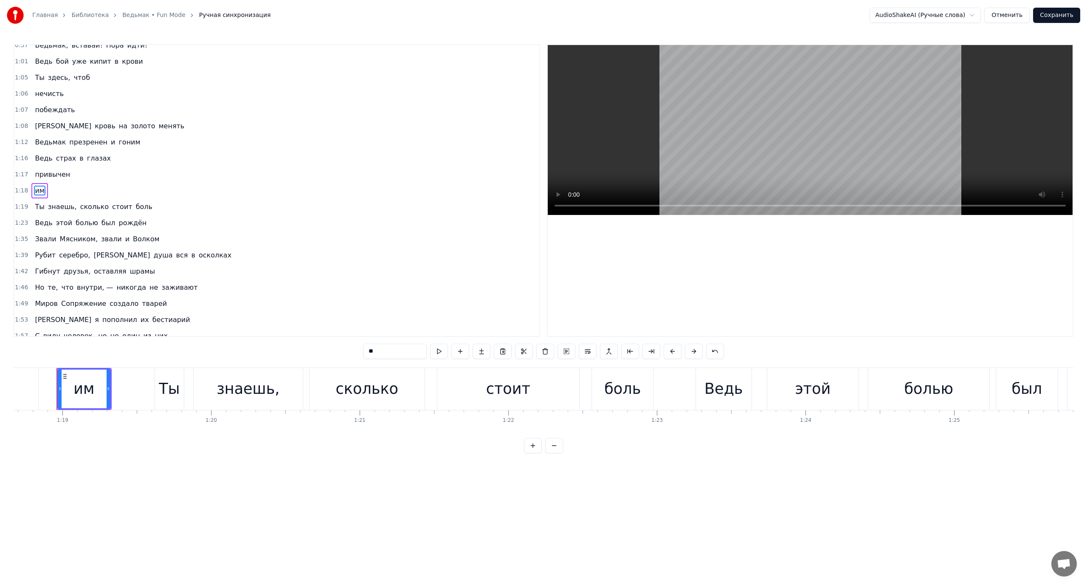
click at [36, 206] on span "Ты" at bounding box center [39, 207] width 11 height 10
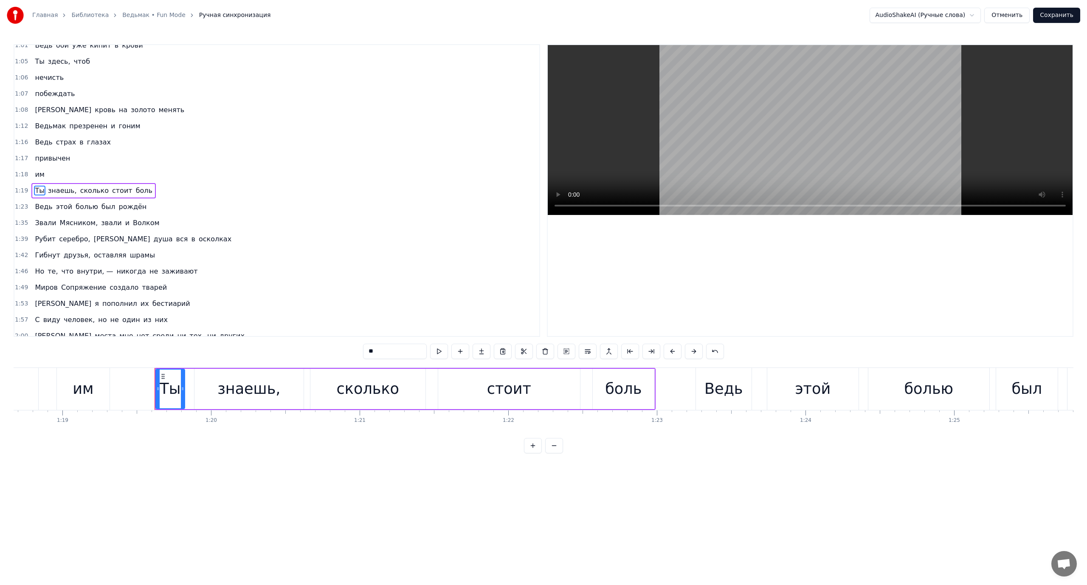
click at [37, 207] on span "Ведь" at bounding box center [43, 207] width 19 height 10
type input "****"
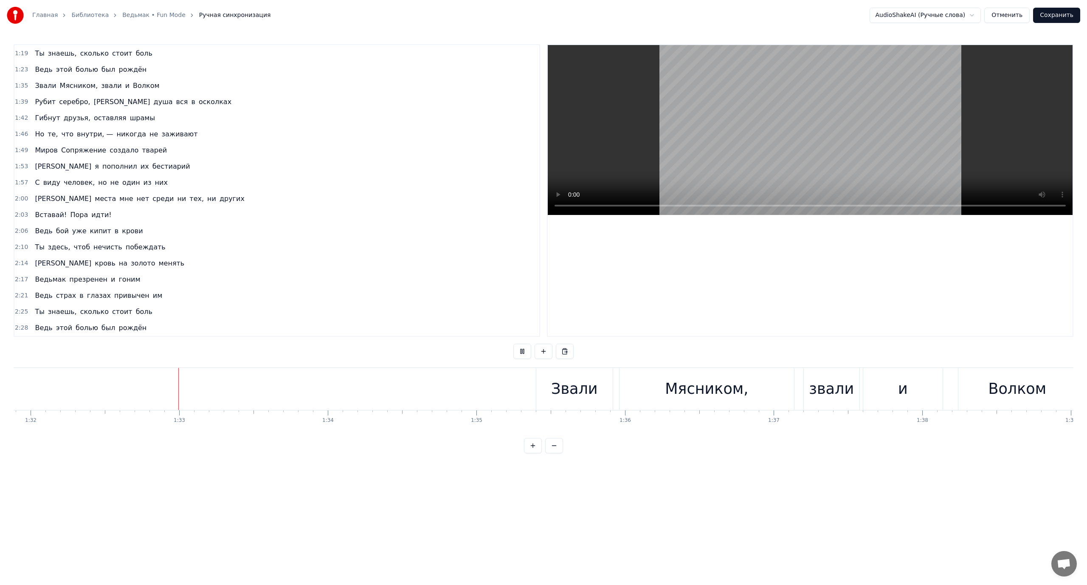
scroll to position [0, 13687]
click at [100, 82] on span "звали" at bounding box center [111, 86] width 22 height 10
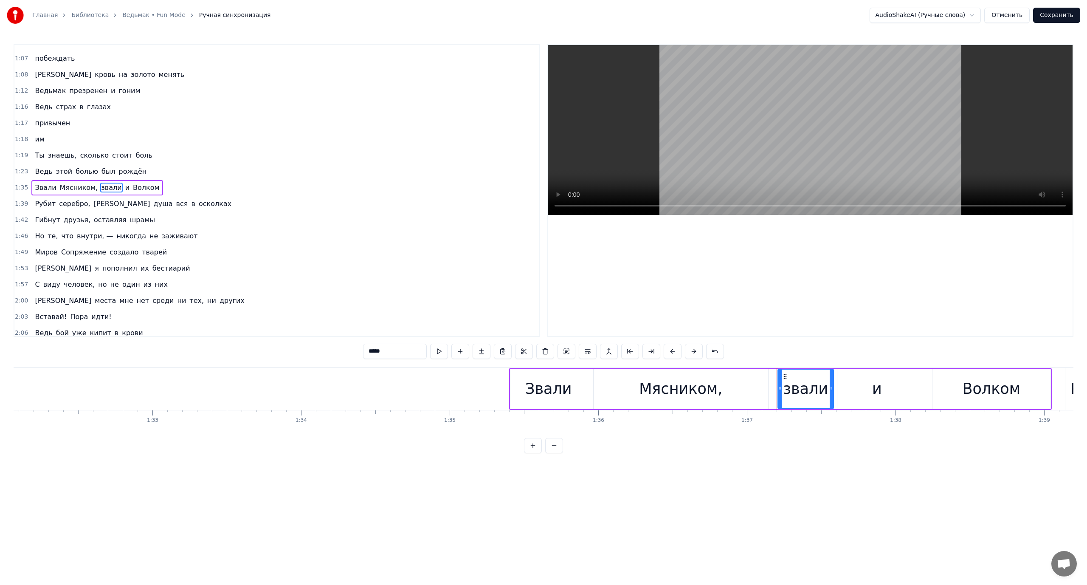
scroll to position [379, 0]
click at [671, 385] on div "Мясником," at bounding box center [680, 389] width 83 height 23
type input "*********"
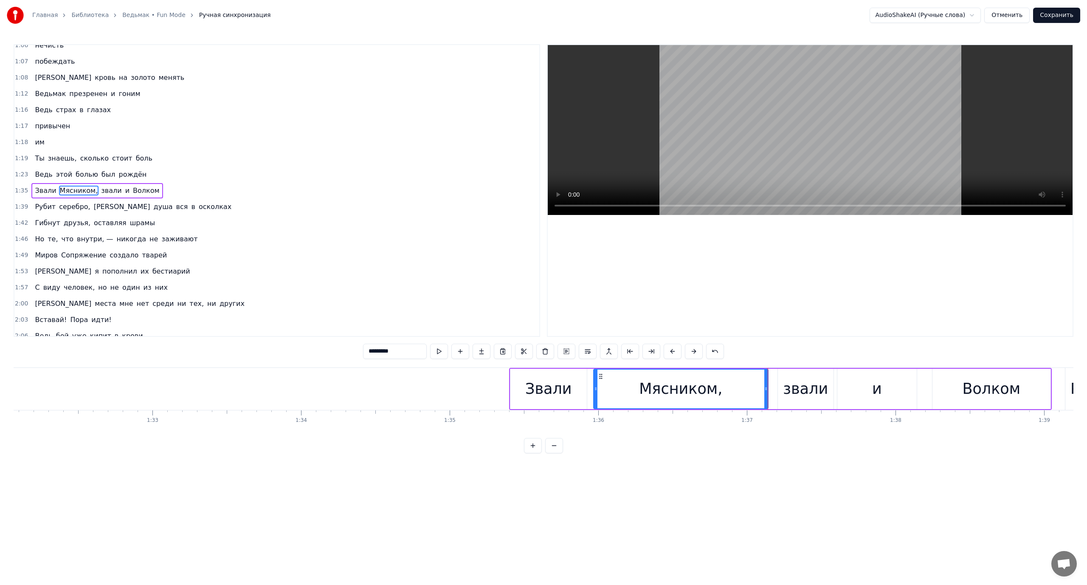
drag, startPoint x: 790, startPoint y: 385, endPoint x: 776, endPoint y: 386, distance: 14.0
click at [776, 386] on div "Звали [PERSON_NAME], звали и [PERSON_NAME]" at bounding box center [780, 389] width 543 height 42
drag, startPoint x: 783, startPoint y: 380, endPoint x: 781, endPoint y: 373, distance: 7.0
click at [779, 375] on div "звали" at bounding box center [806, 389] width 56 height 40
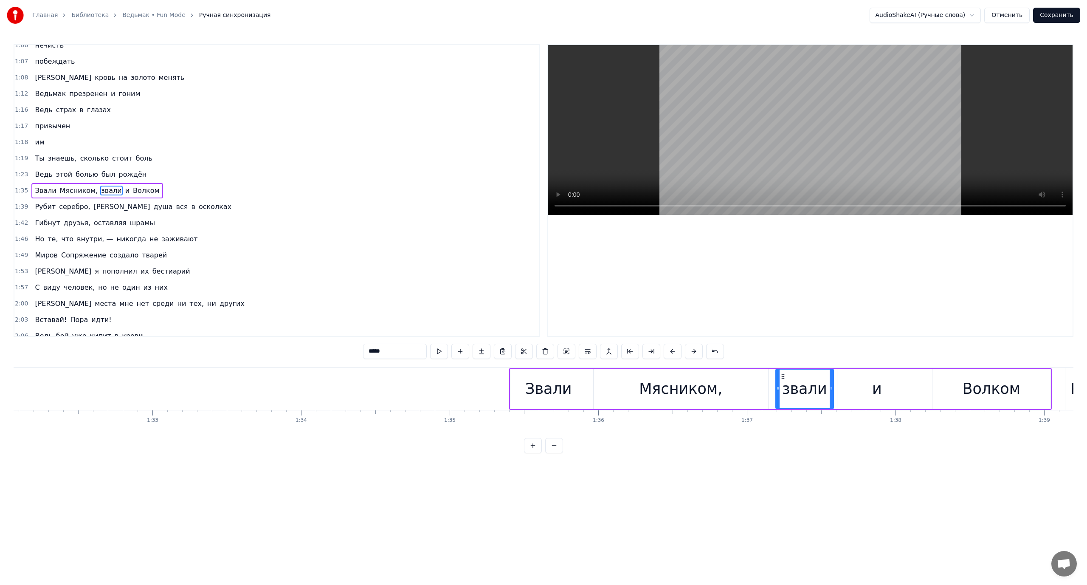
click at [777, 373] on div at bounding box center [777, 389] width 3 height 39
drag, startPoint x: 799, startPoint y: 367, endPoint x: 779, endPoint y: 368, distance: 19.2
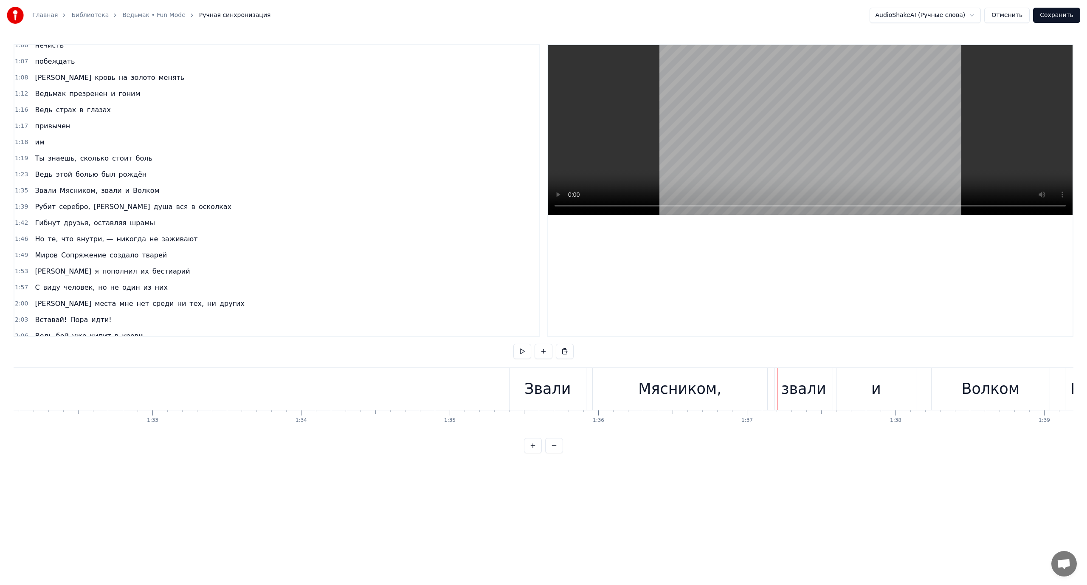
click at [799, 389] on div "звали" at bounding box center [804, 389] width 45 height 23
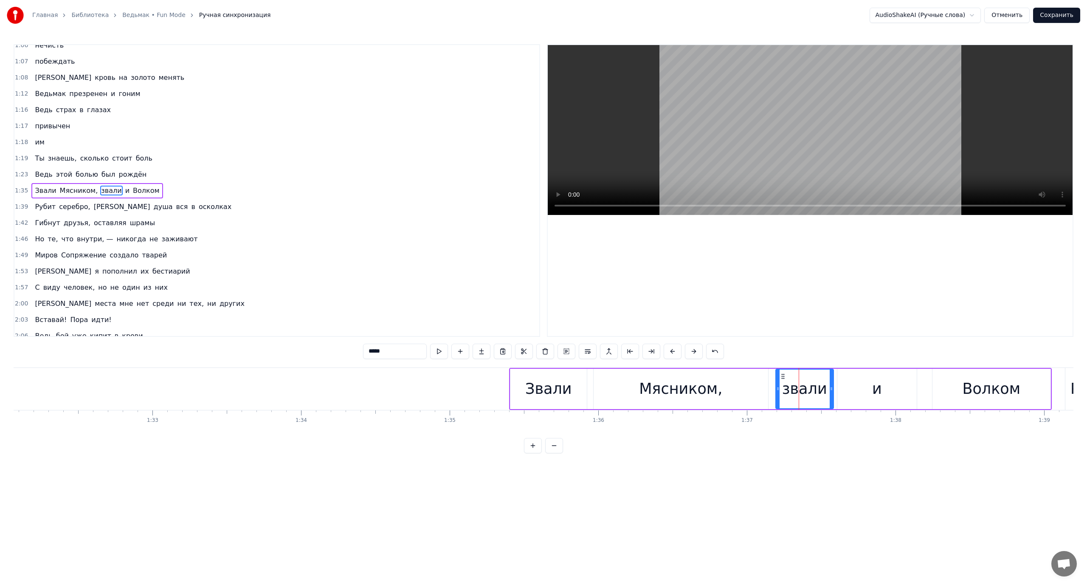
click at [831, 384] on div at bounding box center [831, 389] width 3 height 39
click at [828, 389] on icon at bounding box center [828, 388] width 3 height 7
click at [778, 374] on div at bounding box center [776, 389] width 3 height 39
click at [39, 190] on span "Звали" at bounding box center [45, 191] width 23 height 10
click at [104, 192] on span "звали" at bounding box center [111, 191] width 22 height 10
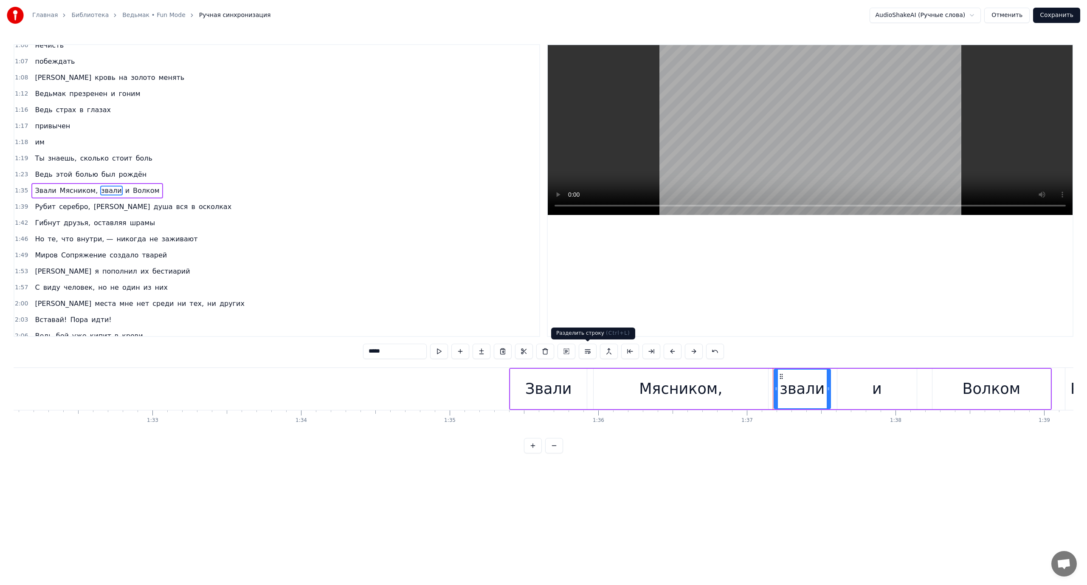
click at [584, 351] on button at bounding box center [588, 351] width 18 height 15
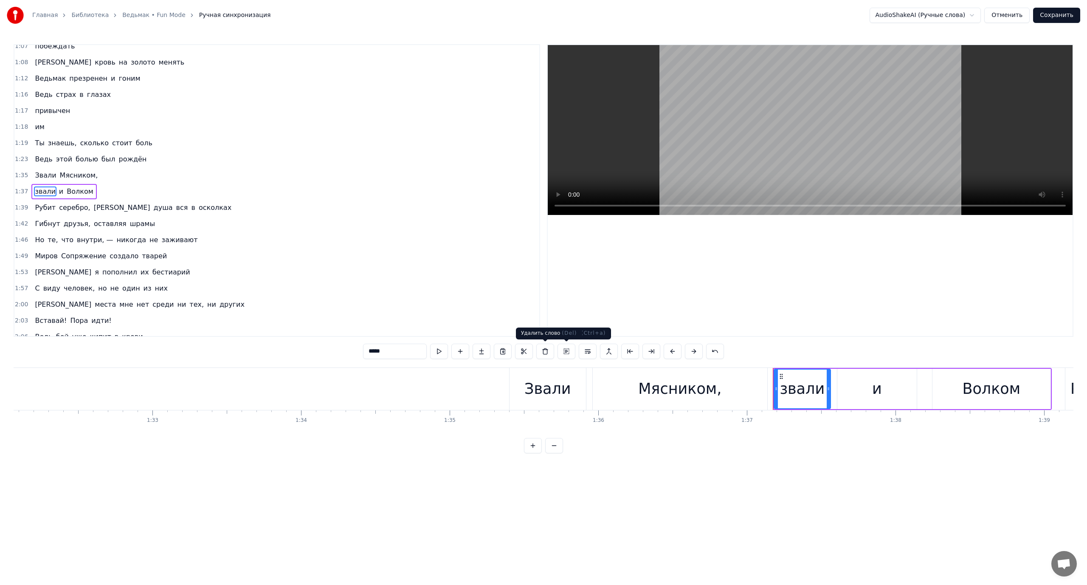
scroll to position [395, 0]
click at [58, 191] on span "и" at bounding box center [61, 191] width 6 height 10
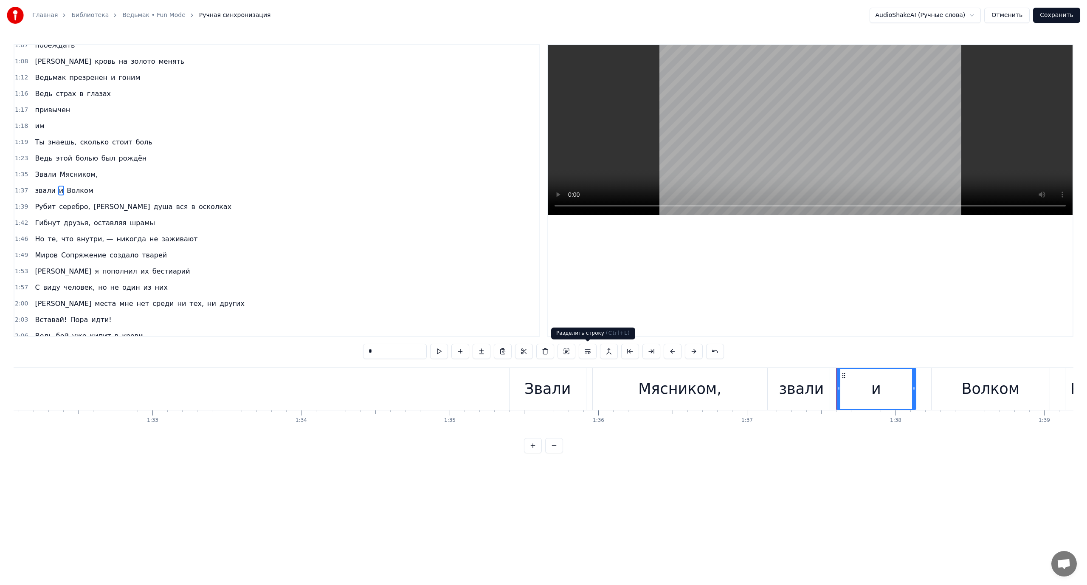
drag, startPoint x: 585, startPoint y: 353, endPoint x: 445, endPoint y: 329, distance: 141.7
click at [584, 353] on button at bounding box center [588, 351] width 18 height 15
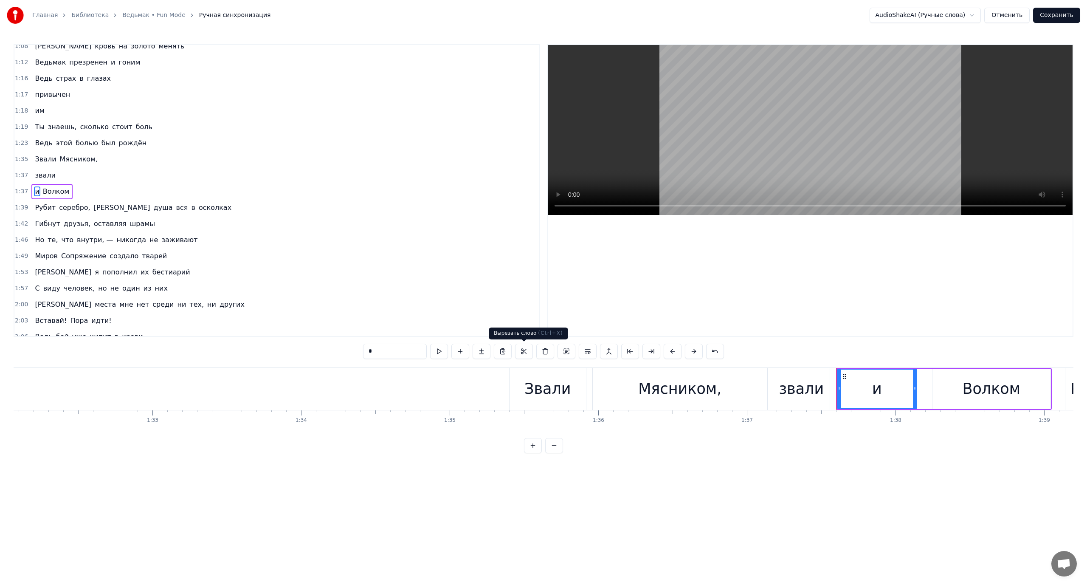
scroll to position [411, 0]
click at [56, 192] on span "Волком" at bounding box center [56, 191] width 28 height 10
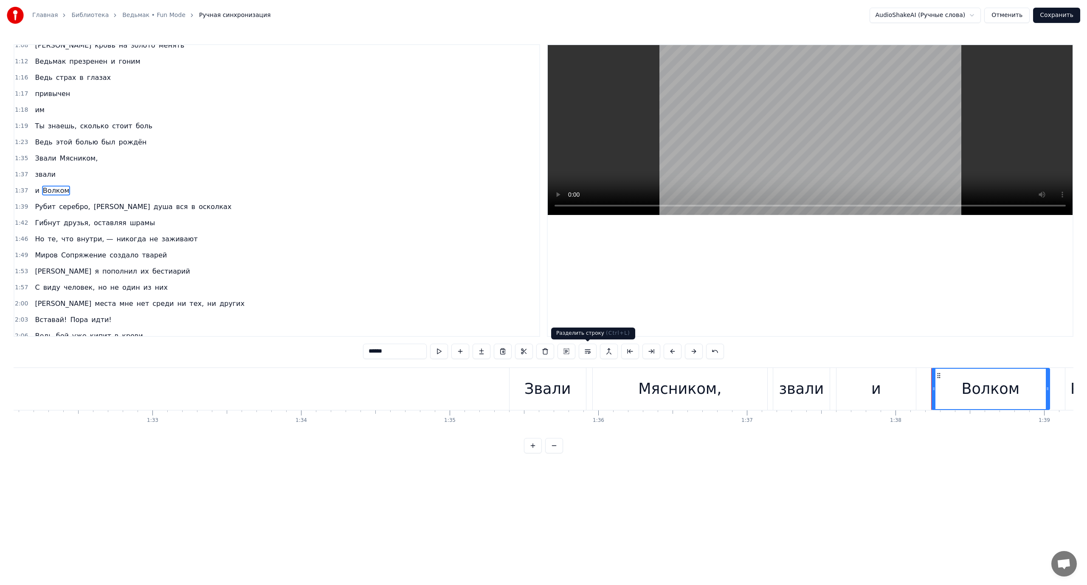
click at [590, 351] on button at bounding box center [588, 351] width 18 height 15
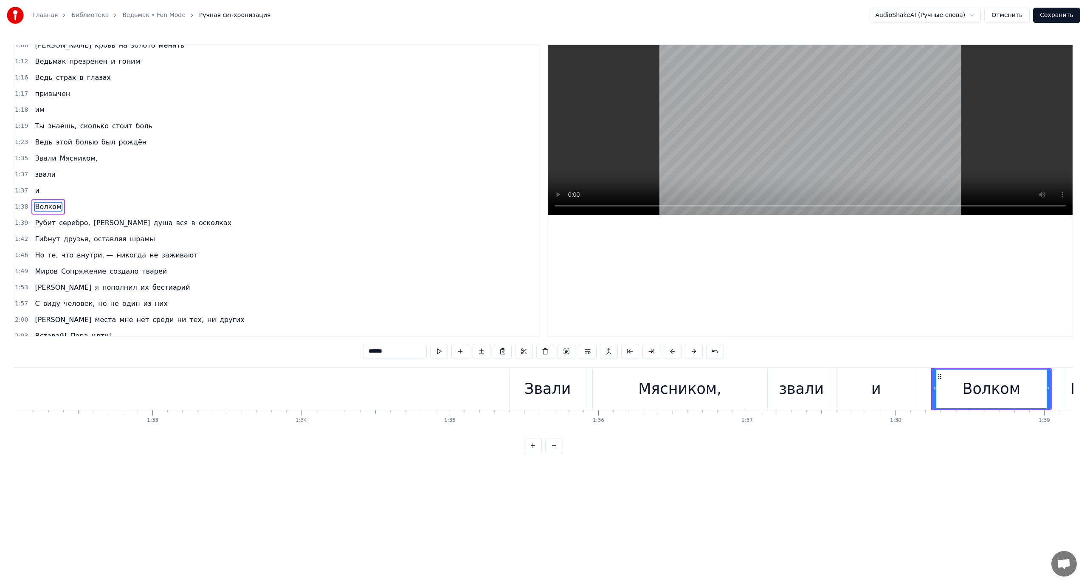
scroll to position [427, 0]
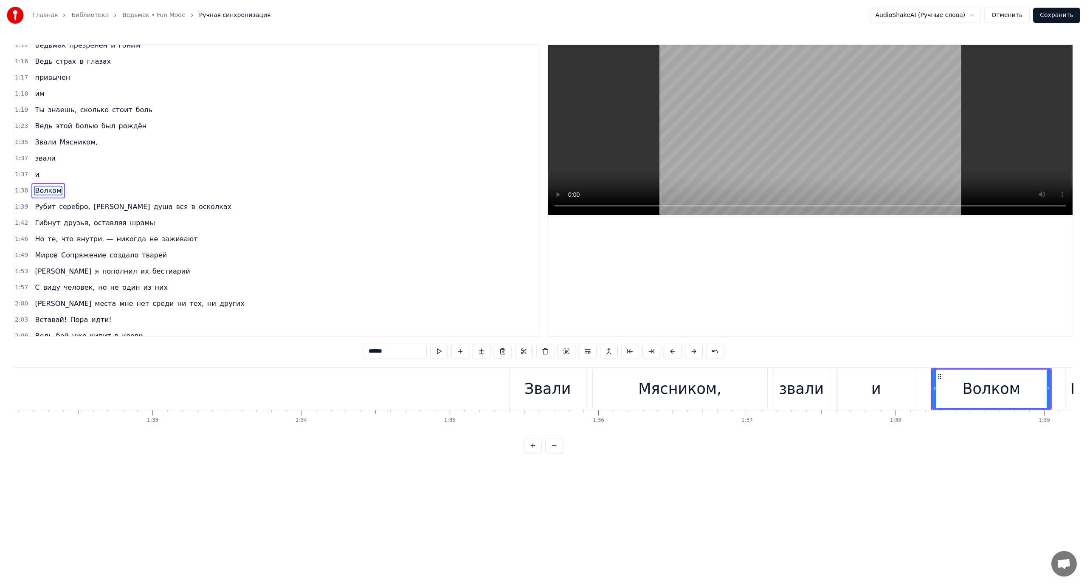
click at [34, 141] on span "Звали" at bounding box center [45, 142] width 23 height 10
type input "*****"
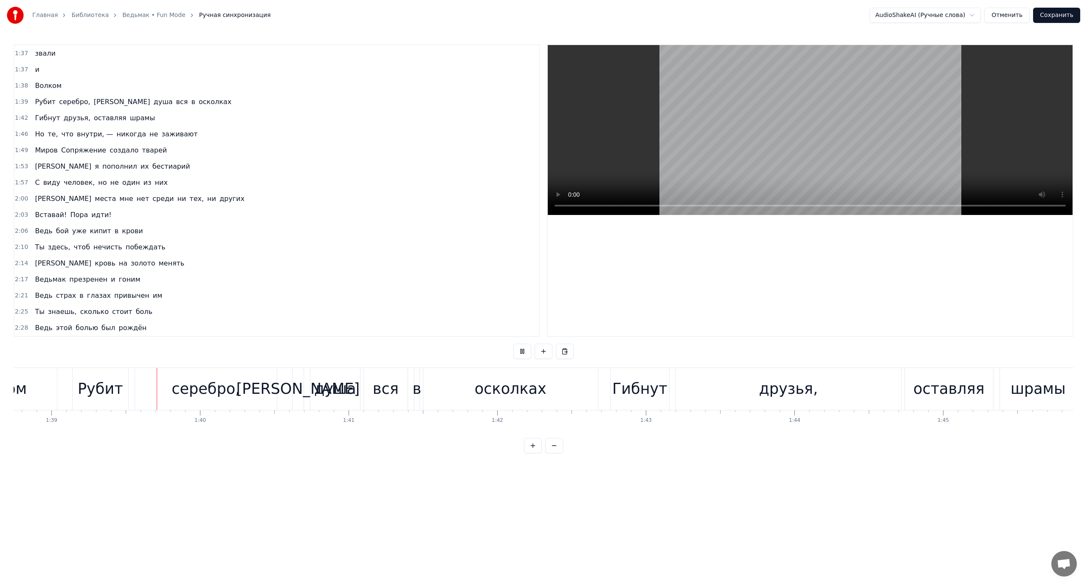
scroll to position [0, 14680]
click at [153, 102] on span "душа" at bounding box center [163, 102] width 21 height 10
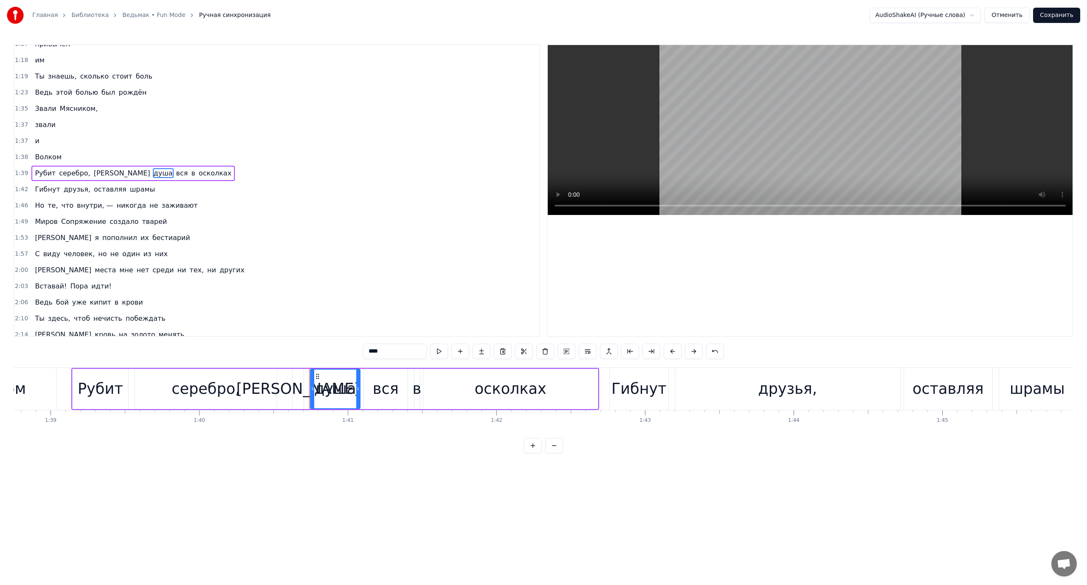
scroll to position [443, 0]
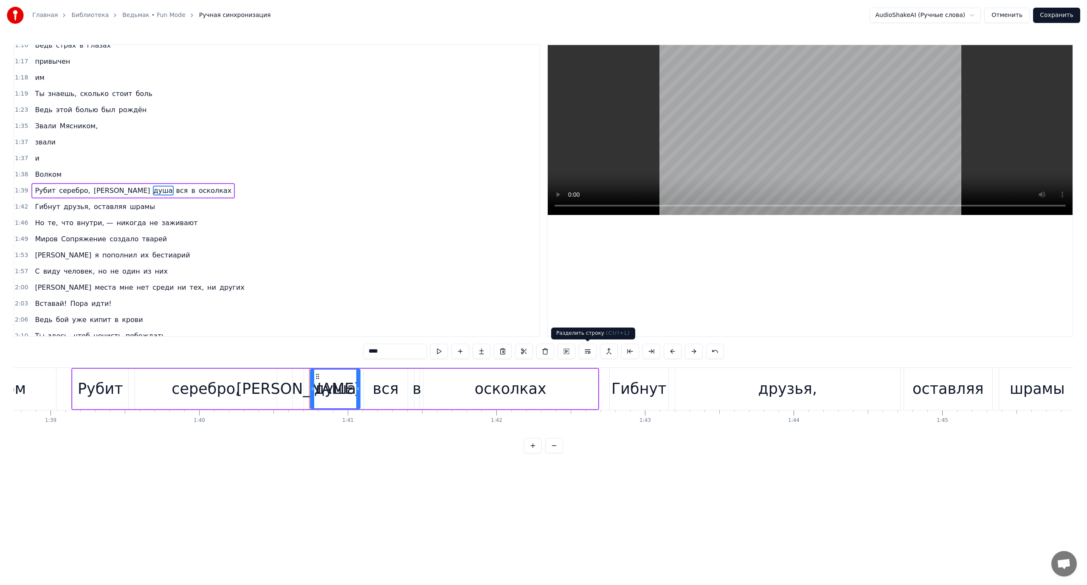
click at [586, 352] on button at bounding box center [588, 351] width 18 height 15
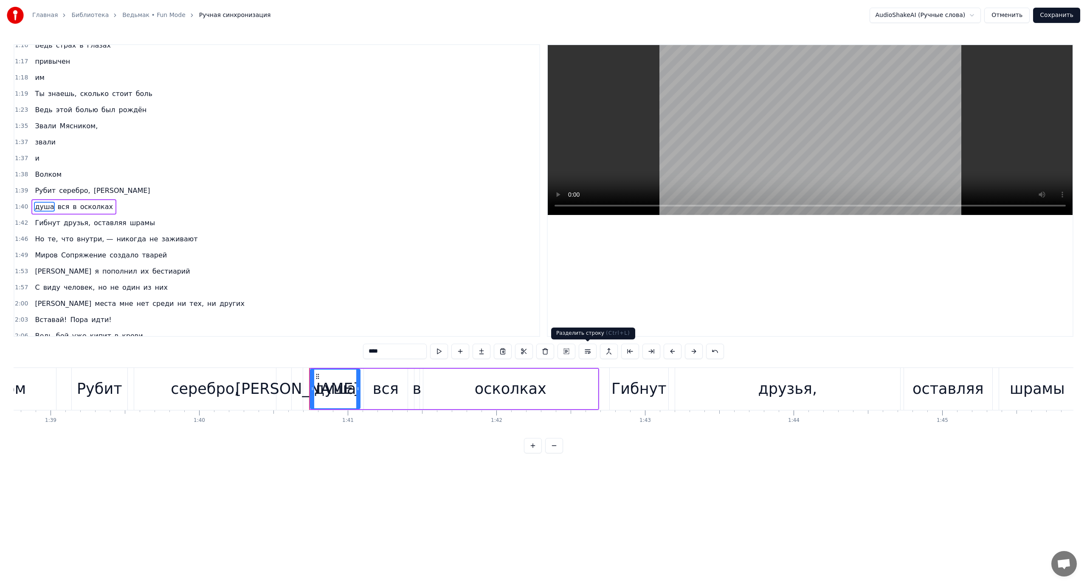
scroll to position [460, 0]
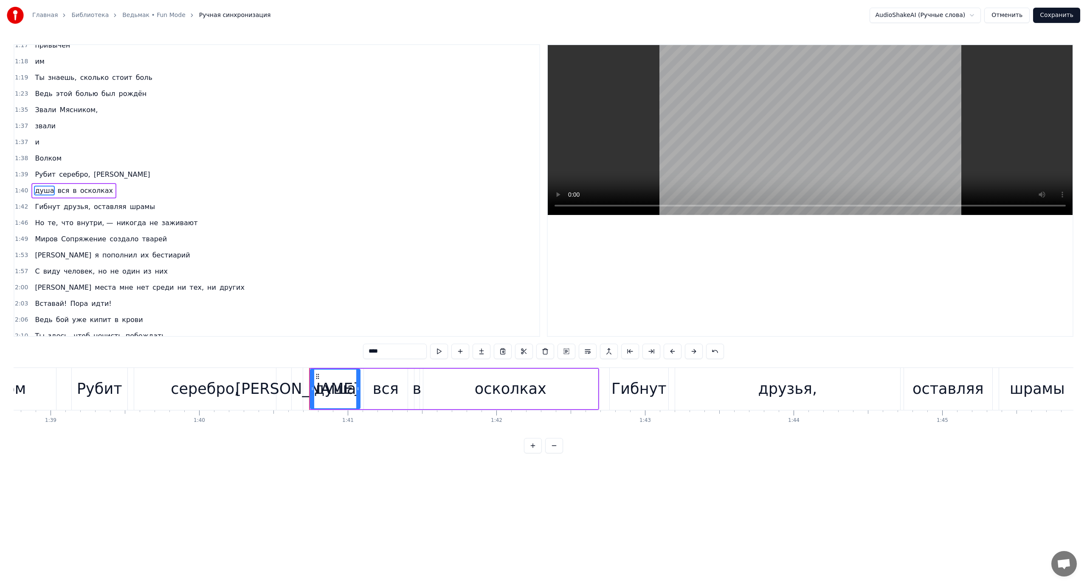
click at [60, 191] on span "вся" at bounding box center [63, 191] width 14 height 10
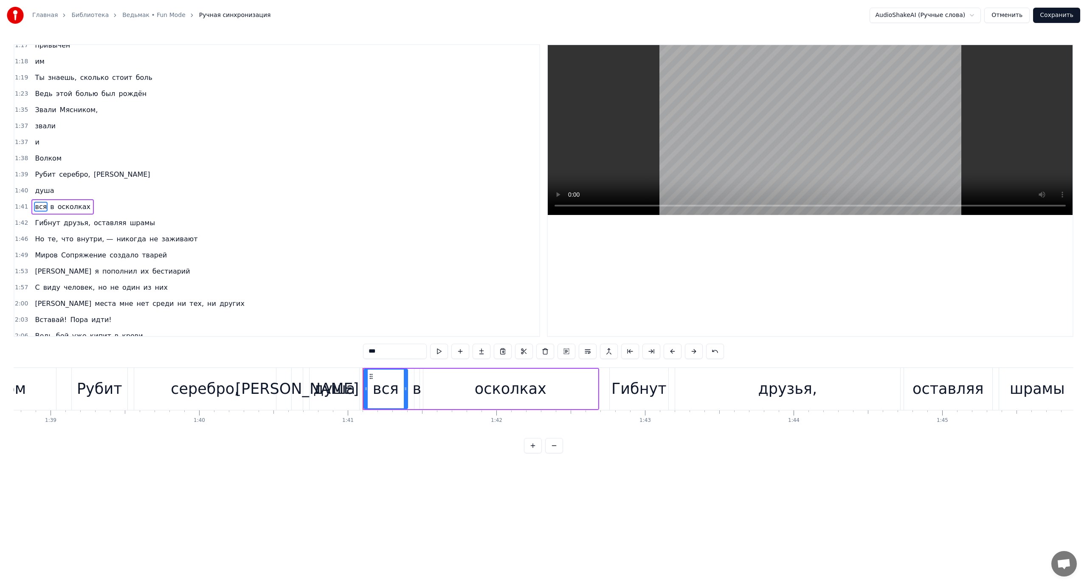
scroll to position [476, 0]
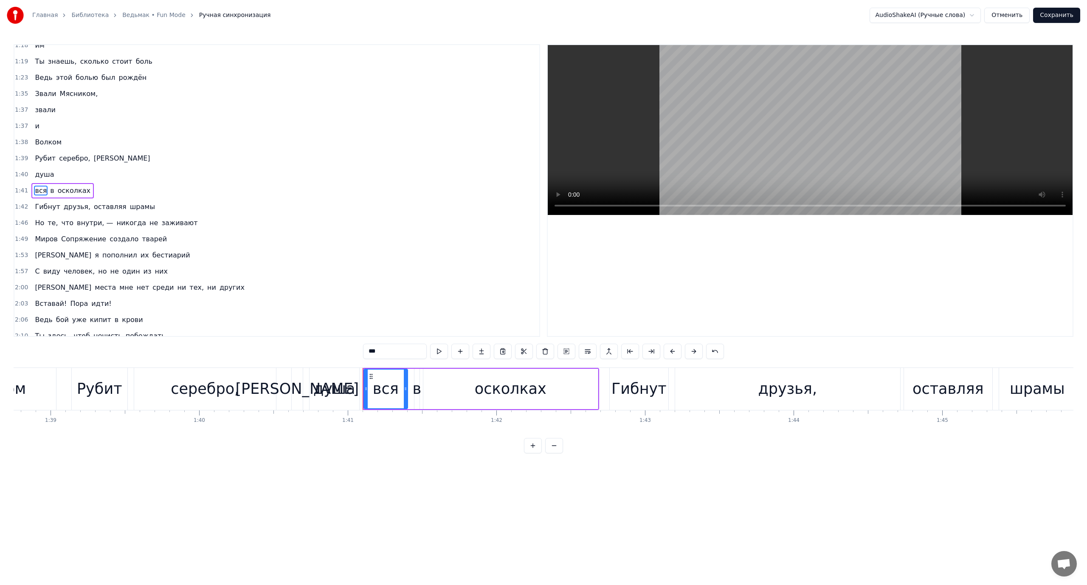
click at [49, 189] on span "в" at bounding box center [52, 191] width 6 height 10
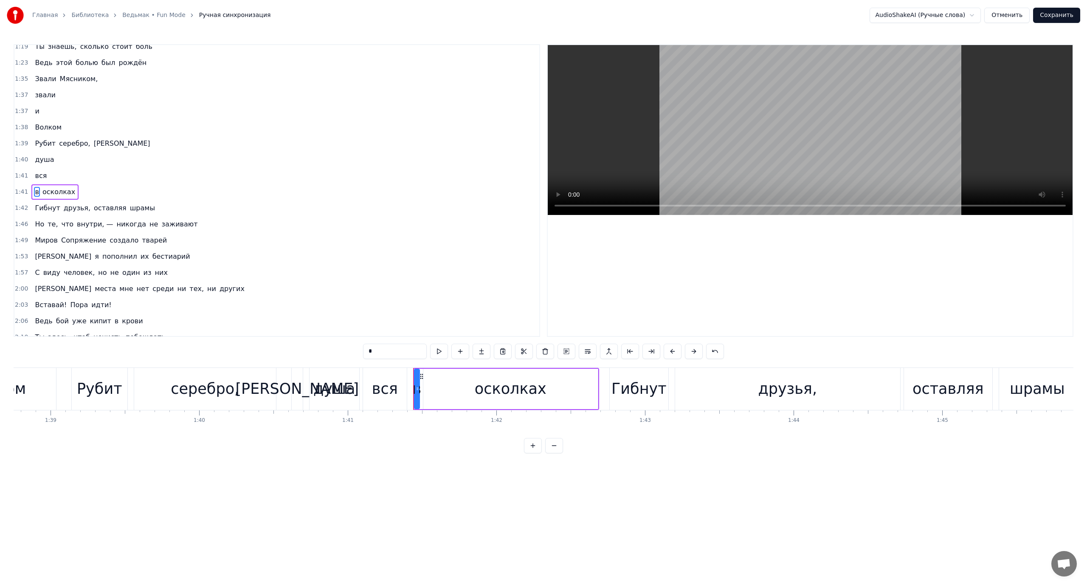
scroll to position [492, 0]
click at [50, 189] on span "осколках" at bounding box center [59, 191] width 34 height 10
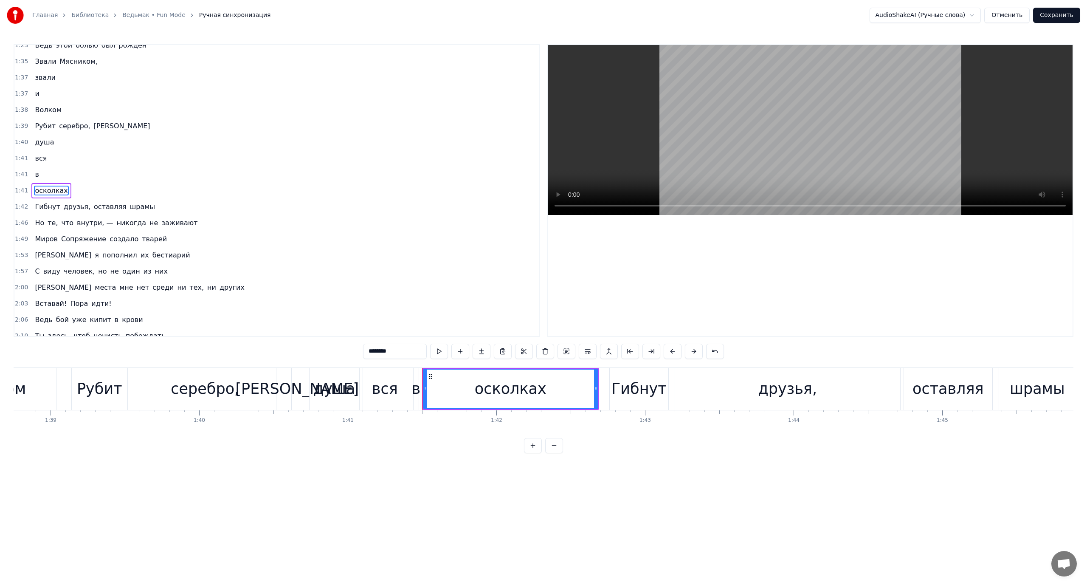
click at [38, 124] on span "Рубит" at bounding box center [45, 126] width 23 height 10
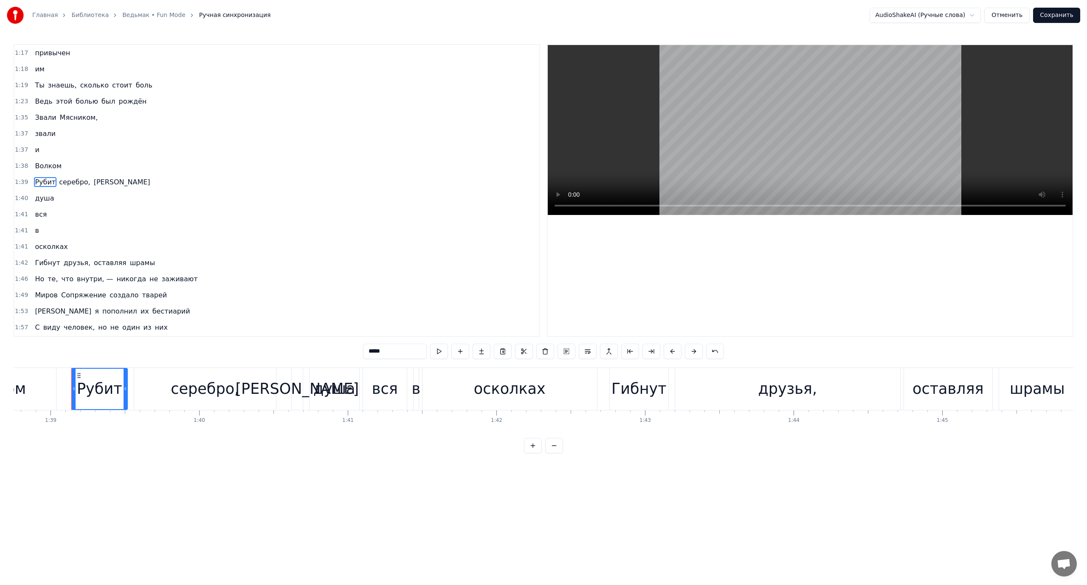
scroll to position [443, 0]
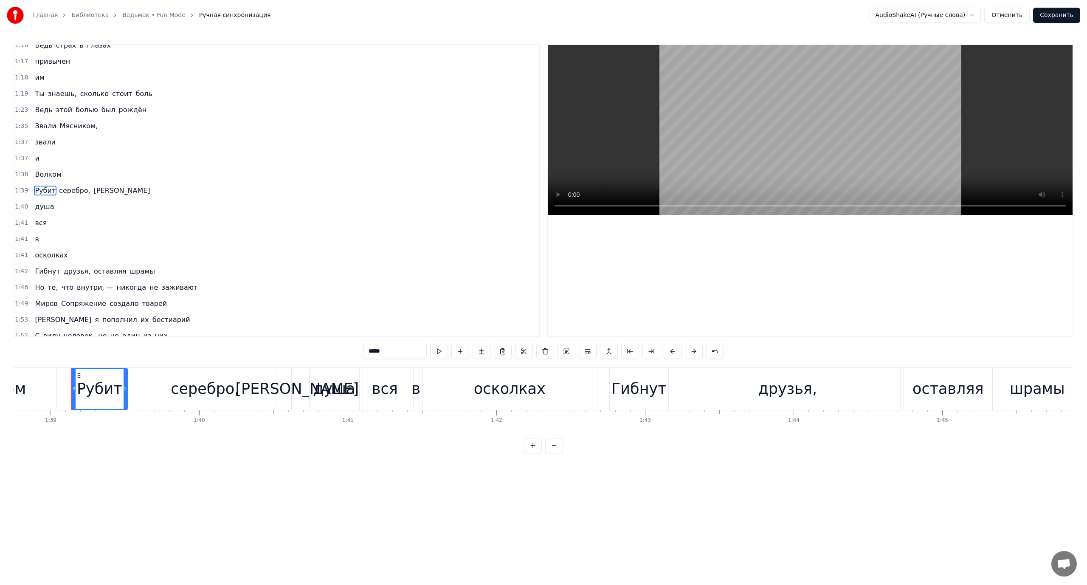
click at [633, 385] on div "Гибнут" at bounding box center [639, 389] width 55 height 23
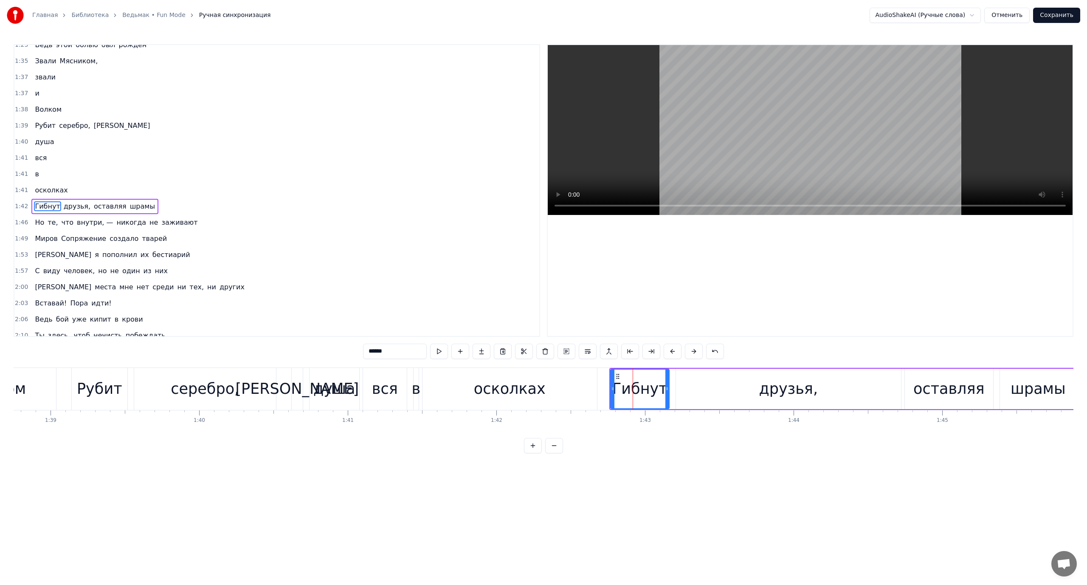
scroll to position [524, 0]
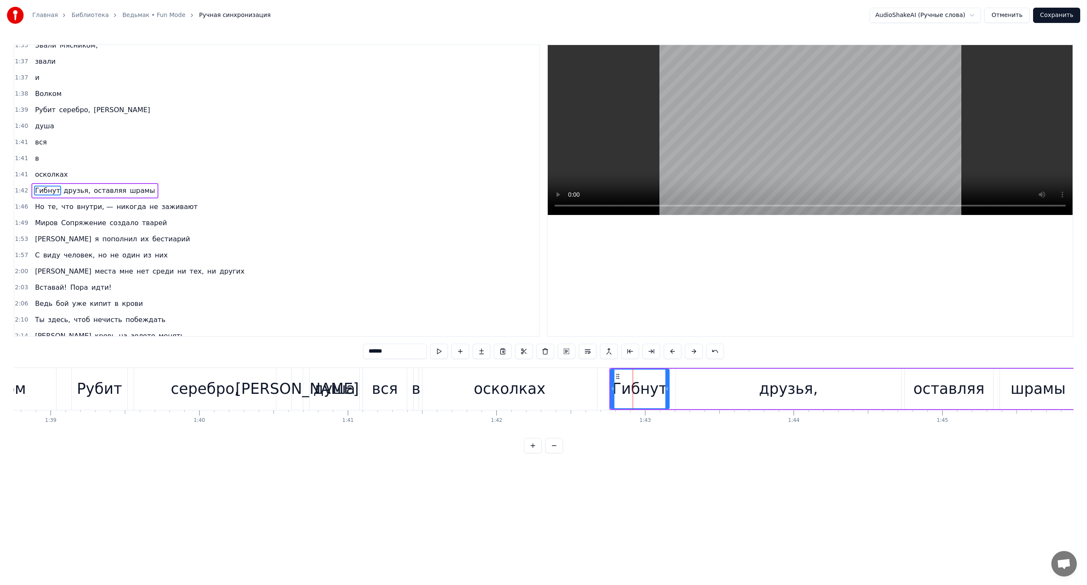
click at [949, 388] on div "оставляя" at bounding box center [949, 389] width 71 height 23
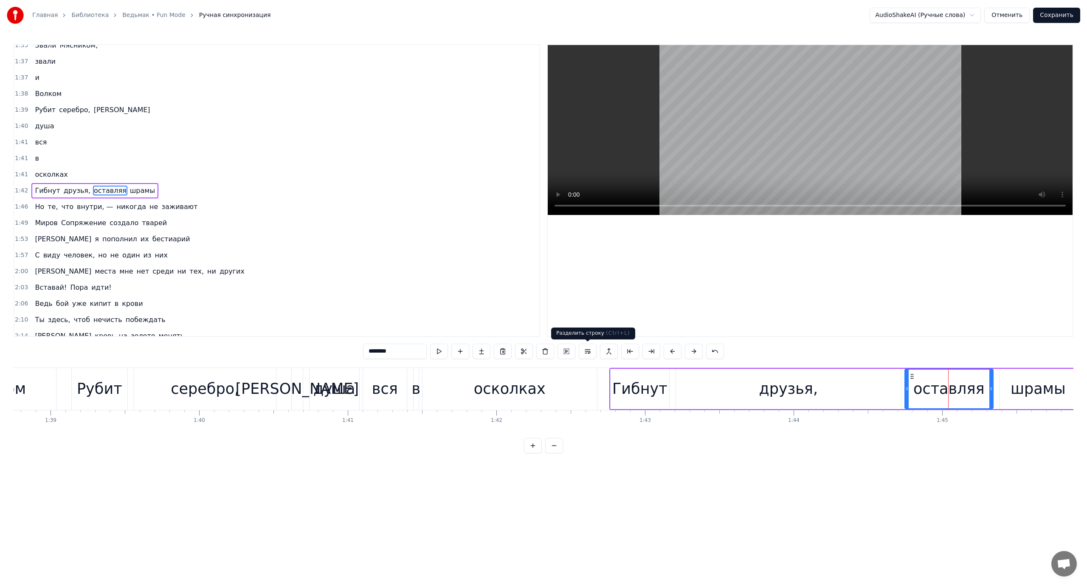
click at [590, 350] on button at bounding box center [588, 351] width 18 height 15
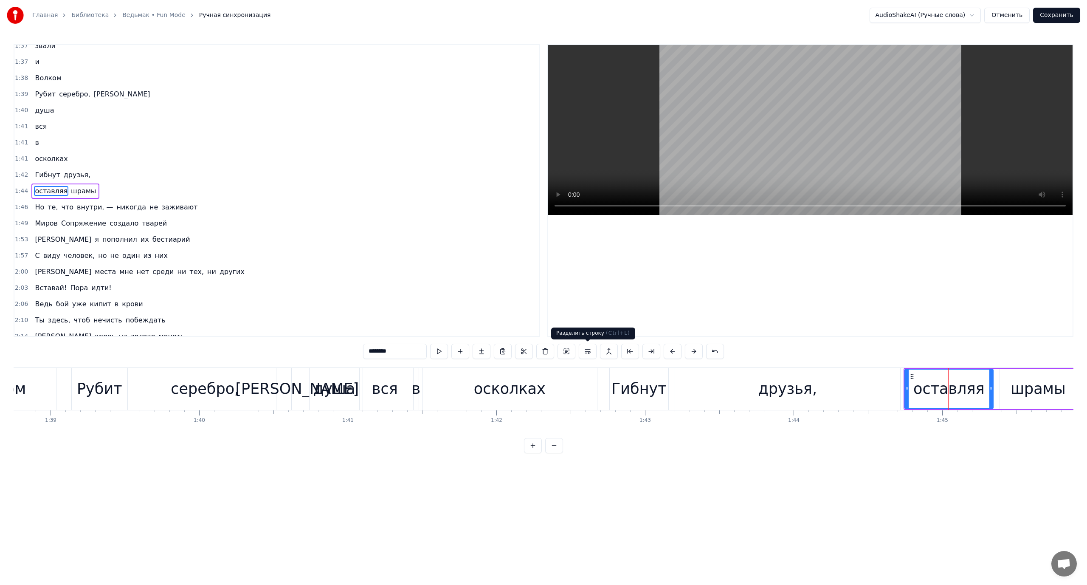
scroll to position [540, 0]
click at [75, 191] on span "шрамы" at bounding box center [83, 191] width 27 height 10
click at [590, 349] on button at bounding box center [588, 351] width 18 height 15
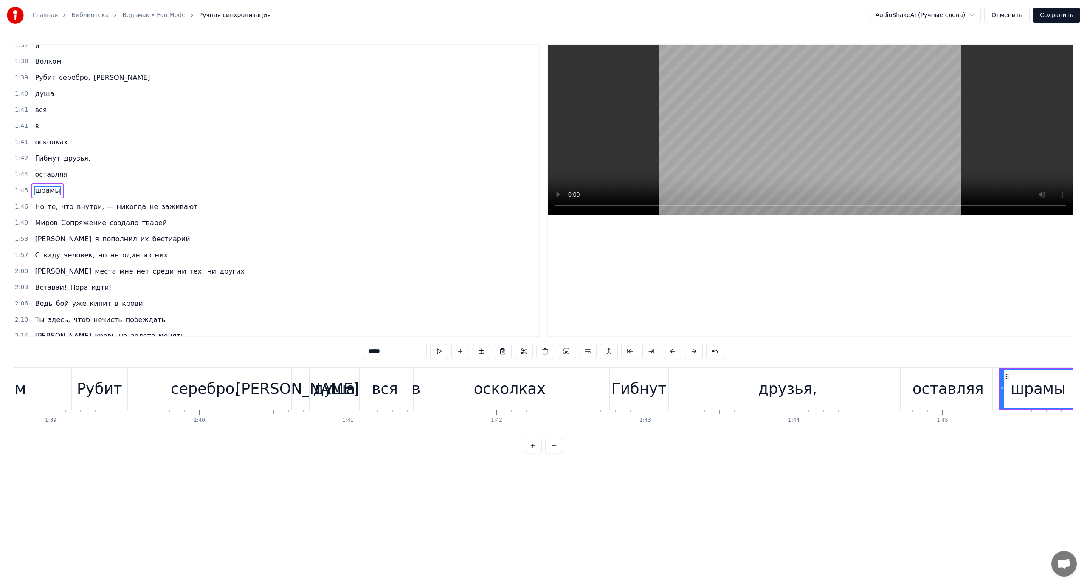
click at [39, 206] on span "Но" at bounding box center [39, 207] width 11 height 10
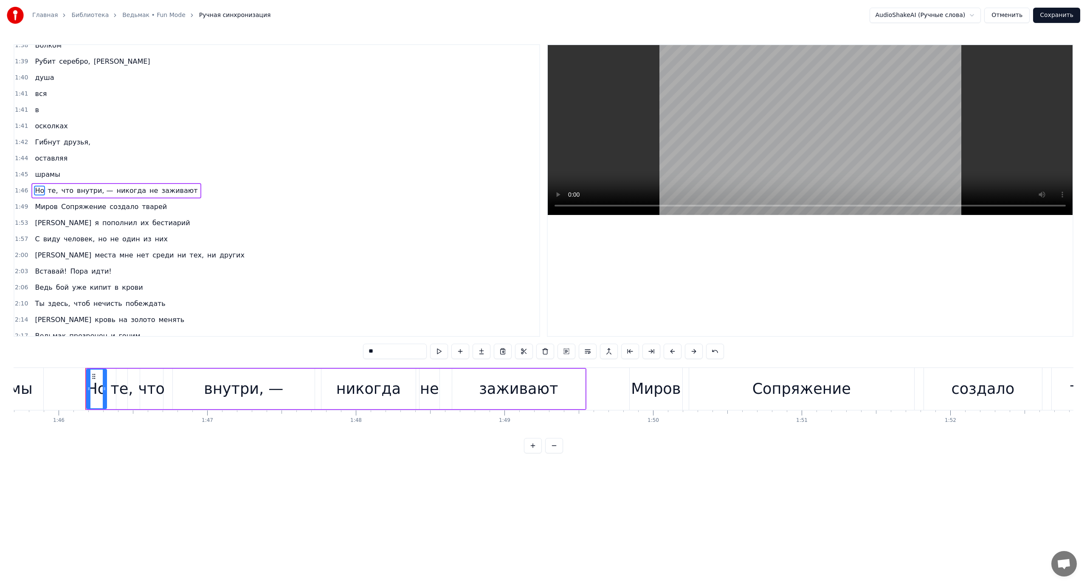
scroll to position [0, 15742]
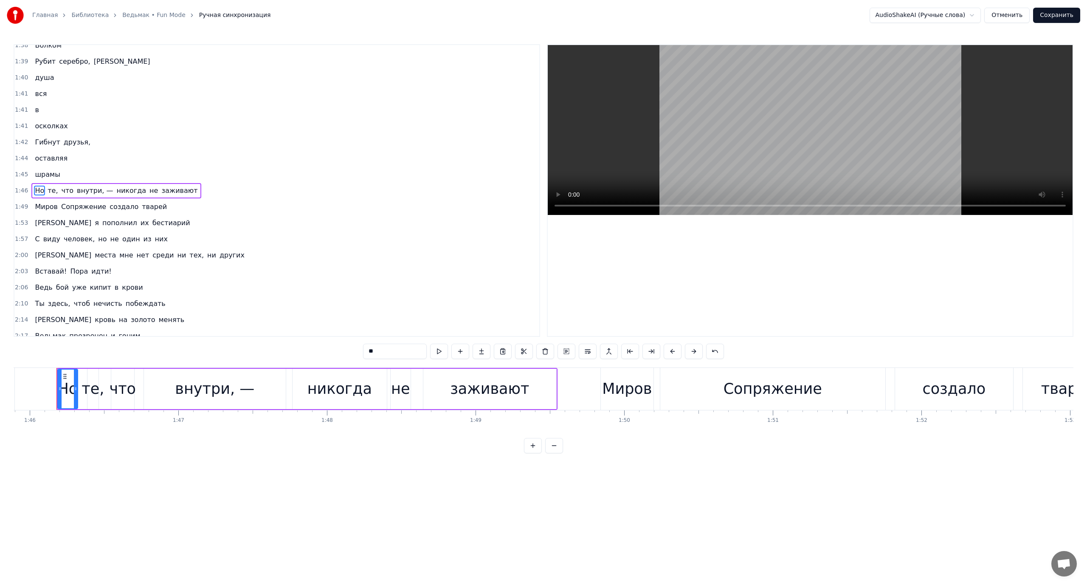
click at [121, 189] on span "никогда" at bounding box center [131, 191] width 31 height 10
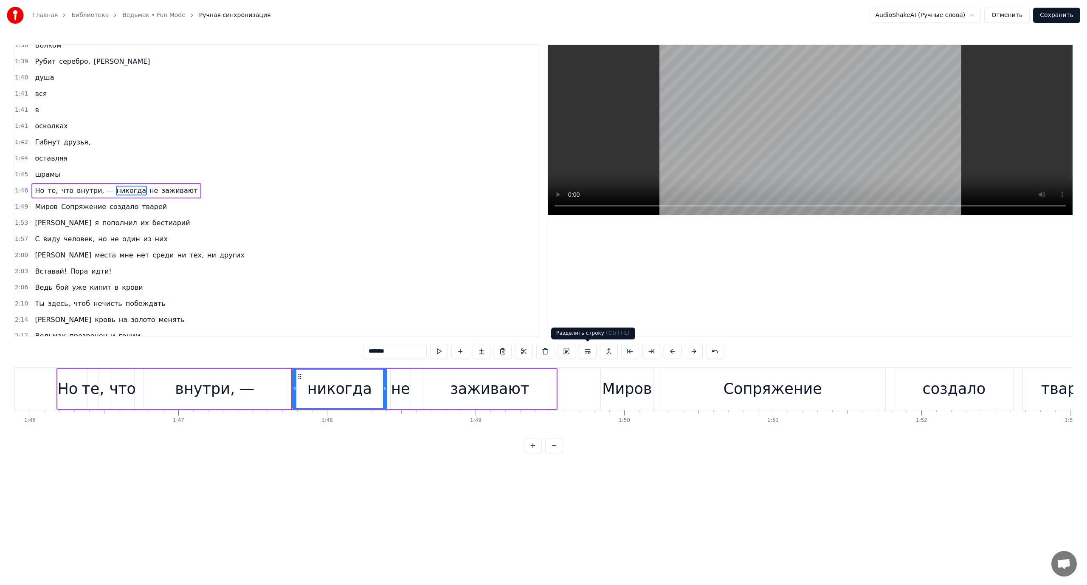
click at [584, 351] on button at bounding box center [588, 351] width 18 height 15
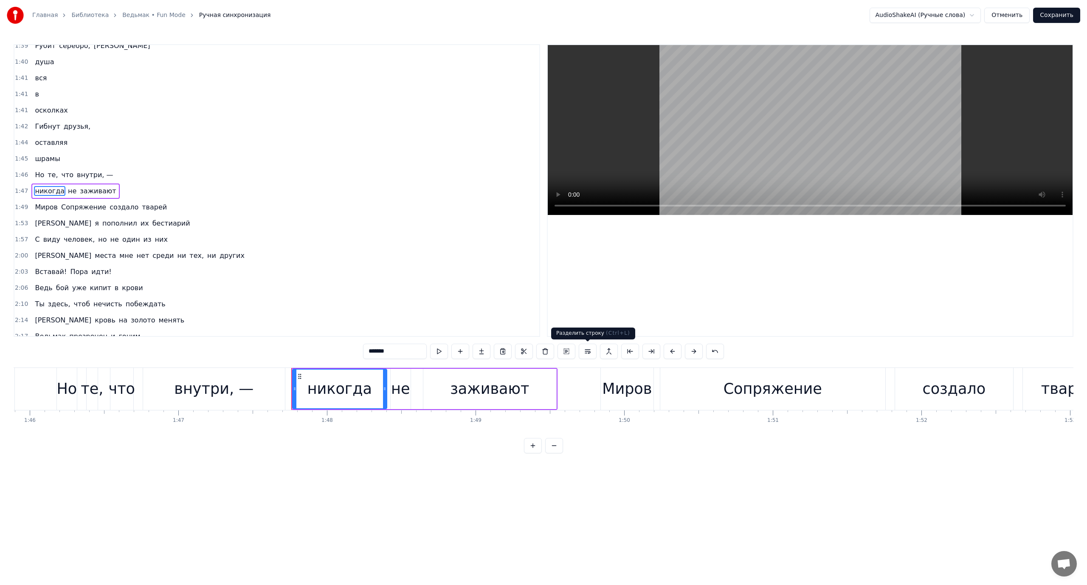
scroll to position [589, 0]
click at [67, 190] on span "не" at bounding box center [72, 191] width 10 height 10
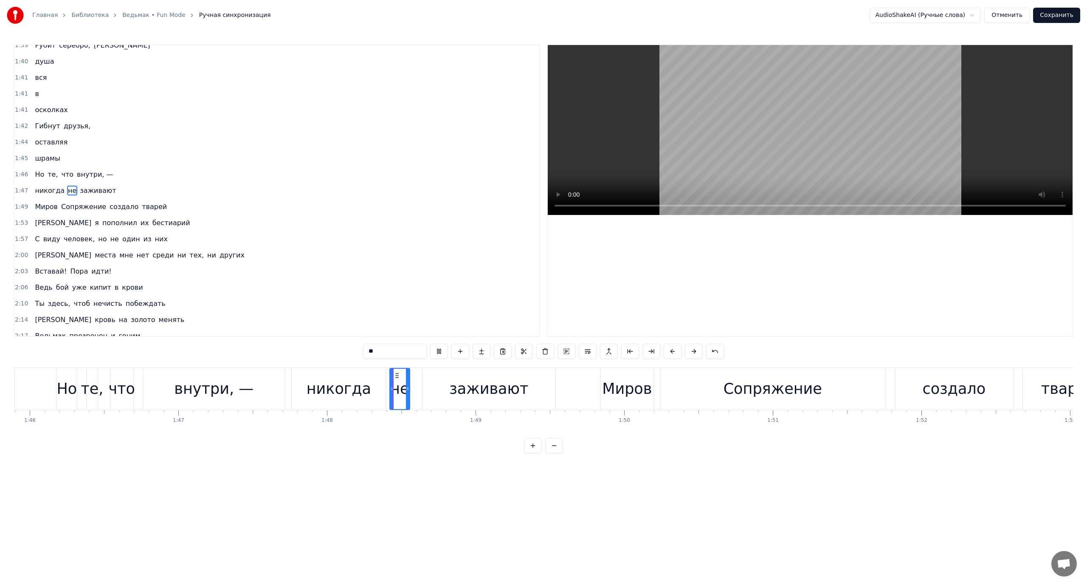
scroll to position [645, 0]
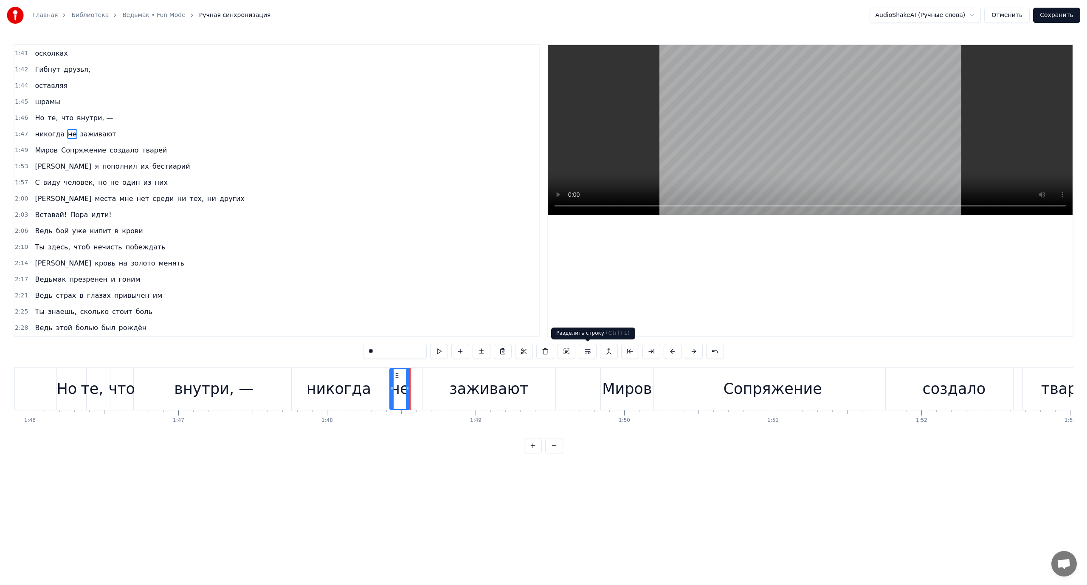
click at [588, 349] on button at bounding box center [588, 351] width 18 height 15
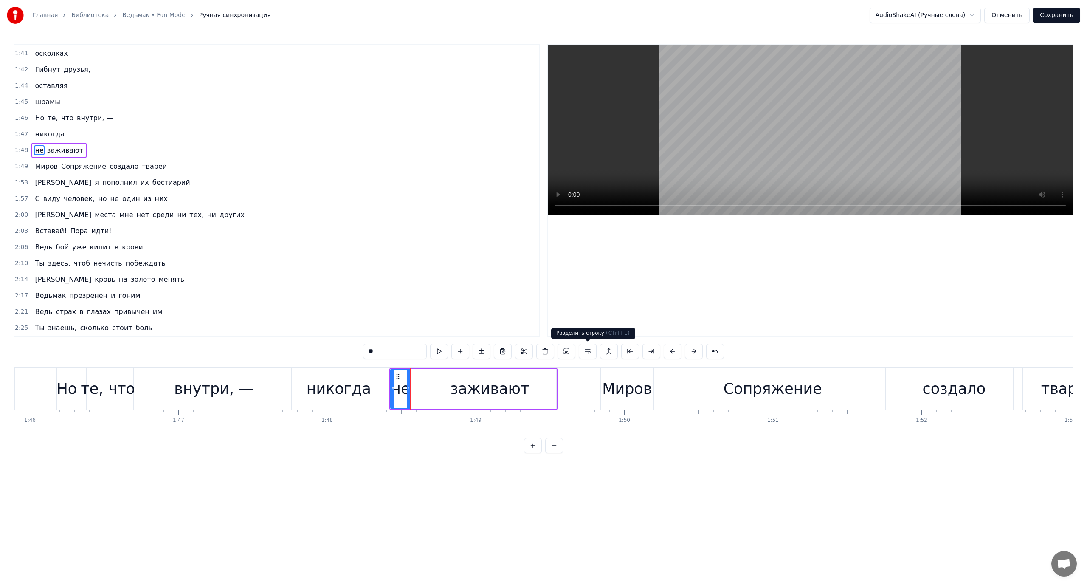
scroll to position [605, 0]
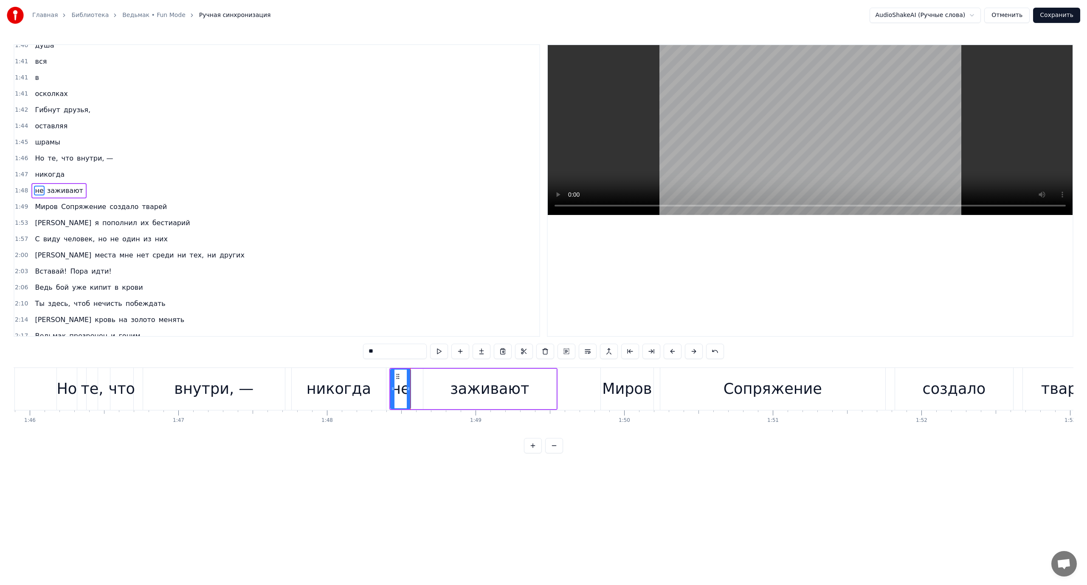
drag, startPoint x: 54, startPoint y: 188, endPoint x: 59, endPoint y: 189, distance: 4.8
click at [54, 188] on span "заживают" at bounding box center [65, 191] width 38 height 10
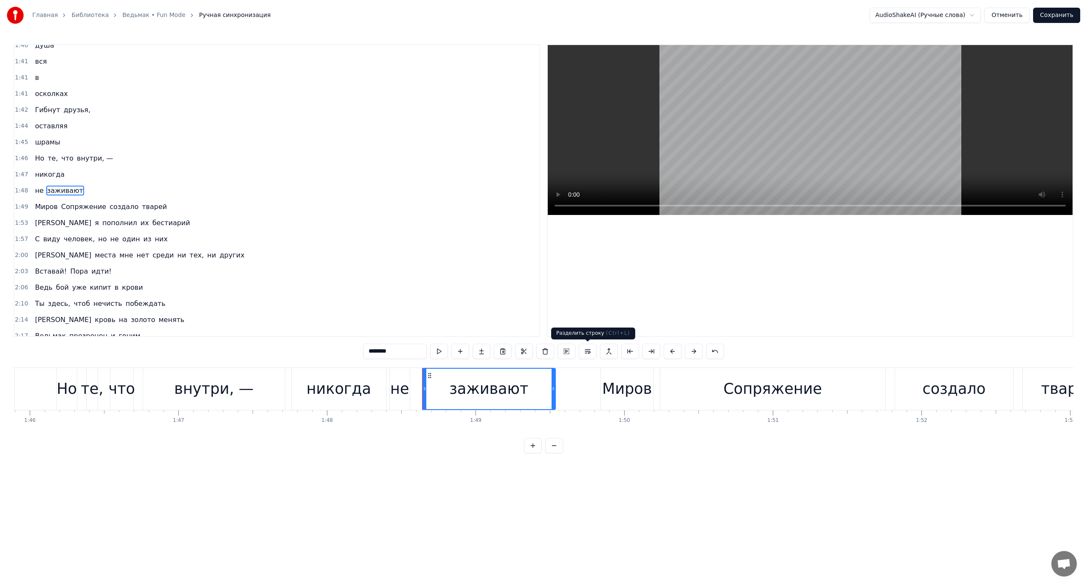
click at [590, 349] on button at bounding box center [588, 351] width 18 height 15
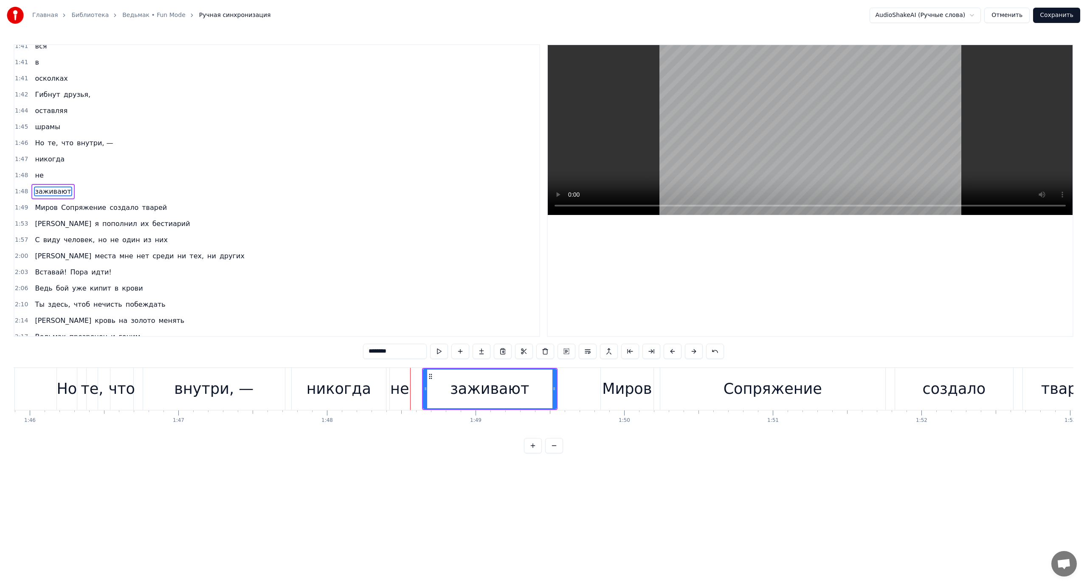
scroll to position [621, 0]
click at [34, 142] on span "Но" at bounding box center [39, 142] width 11 height 10
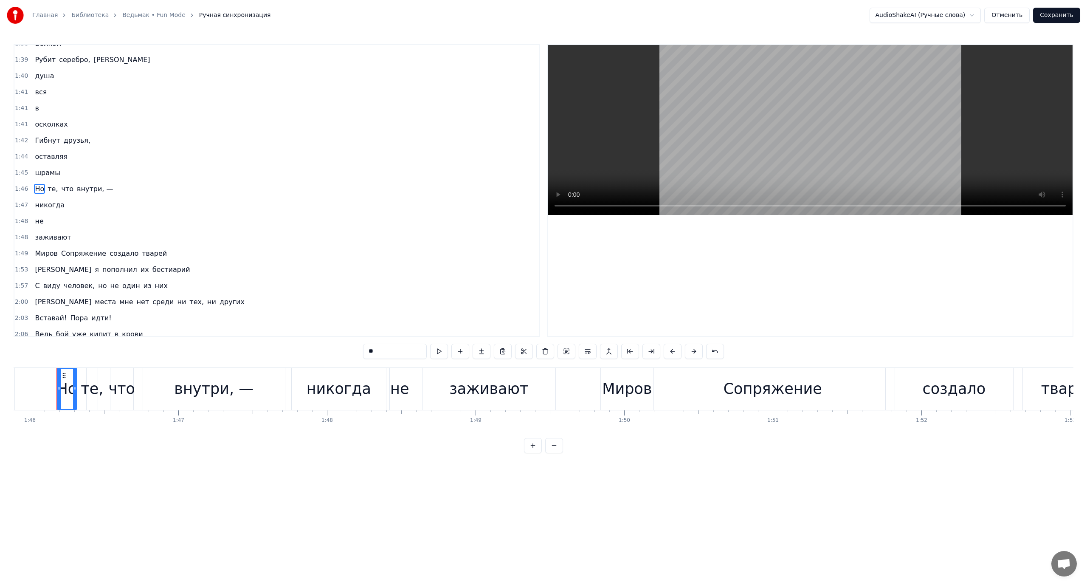
scroll to position [573, 0]
click at [619, 384] on div "Миров" at bounding box center [627, 389] width 50 height 23
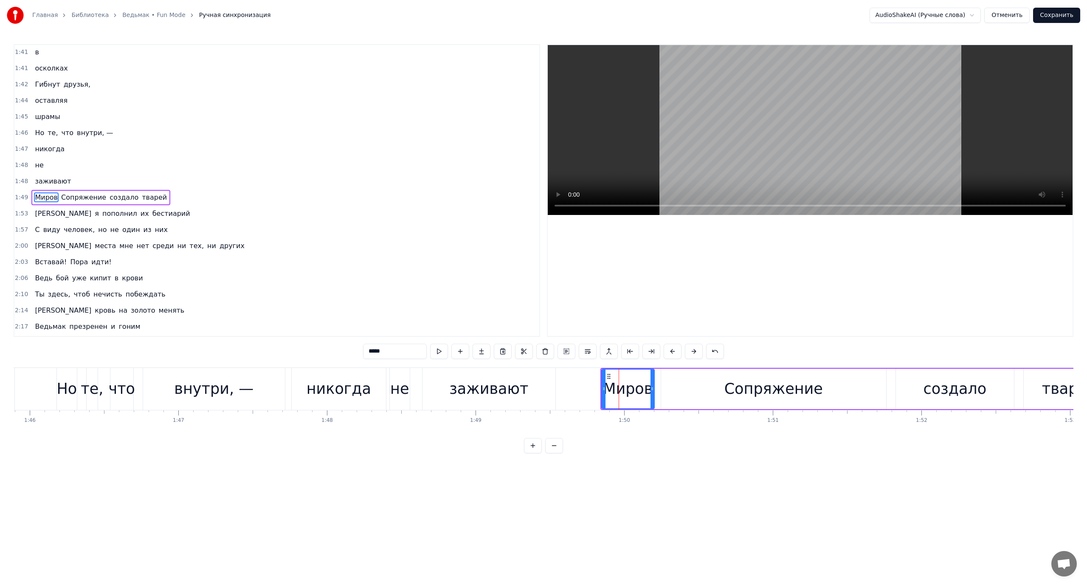
scroll to position [637, 0]
click at [775, 383] on div "Сопряжение" at bounding box center [774, 389] width 99 height 23
type input "**********"
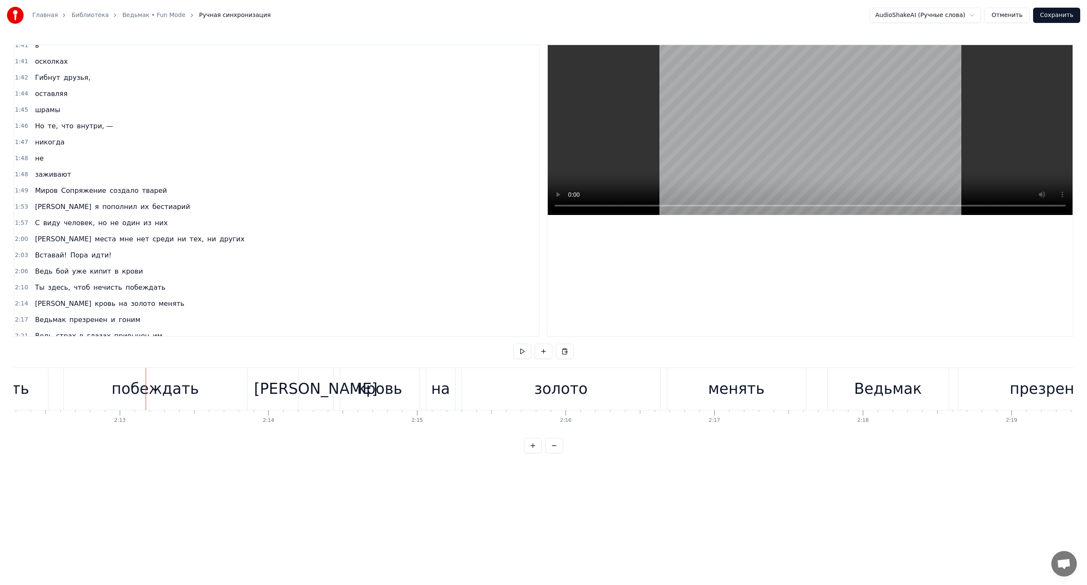
scroll to position [0, 19692]
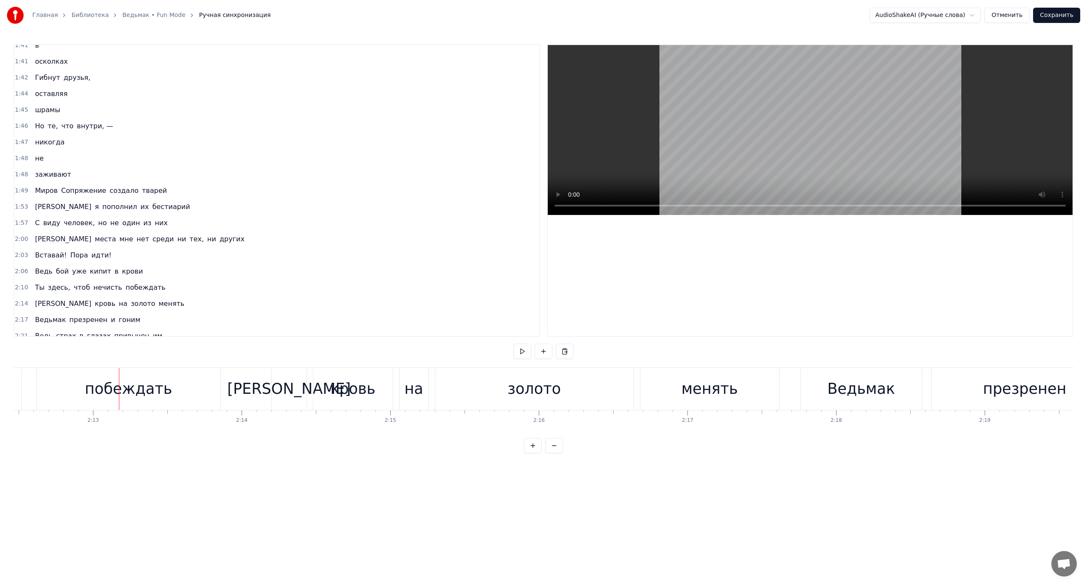
click at [78, 288] on span "чтоб" at bounding box center [82, 287] width 18 height 10
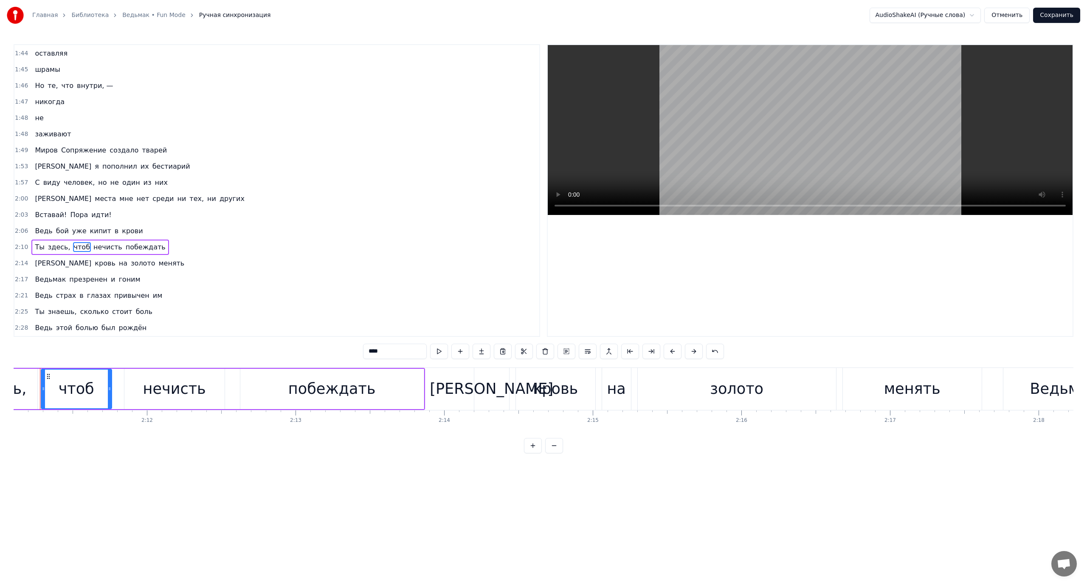
scroll to position [0, 19473]
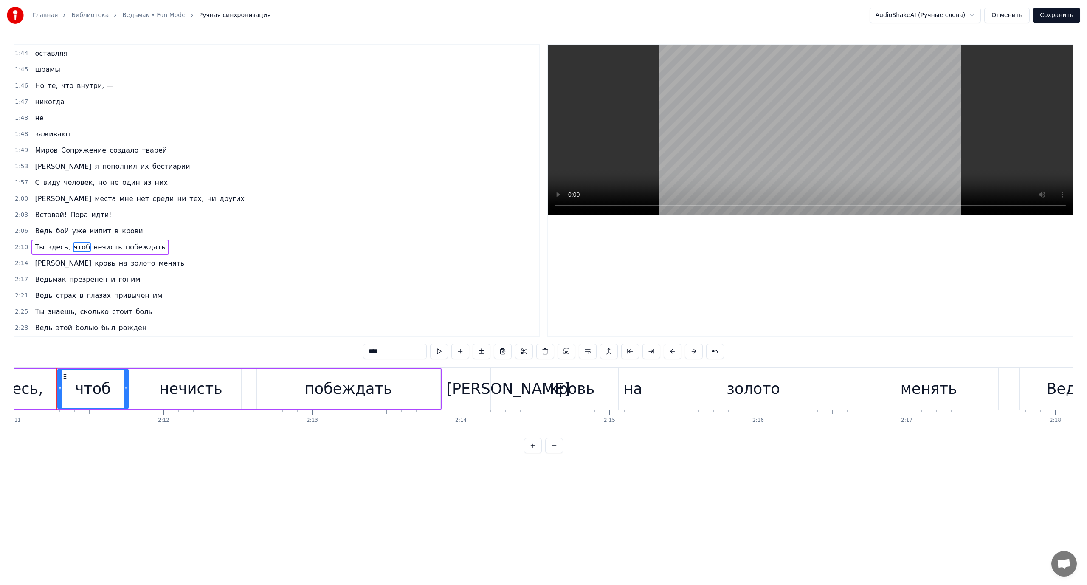
click at [96, 243] on span "нечисть" at bounding box center [108, 247] width 31 height 10
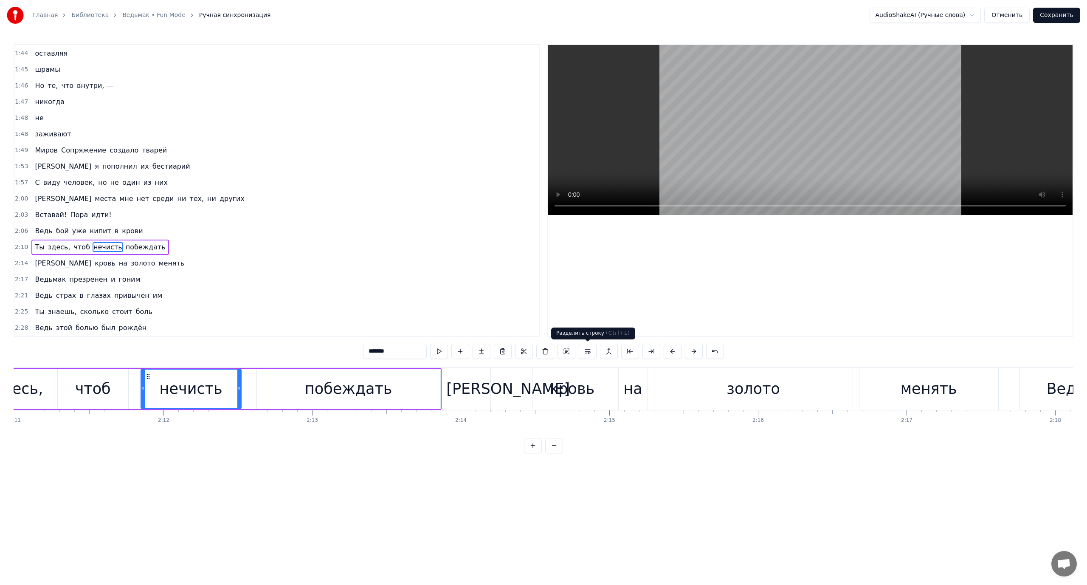
drag, startPoint x: 586, startPoint y: 352, endPoint x: 345, endPoint y: 305, distance: 245.8
click at [586, 351] on button at bounding box center [588, 351] width 18 height 15
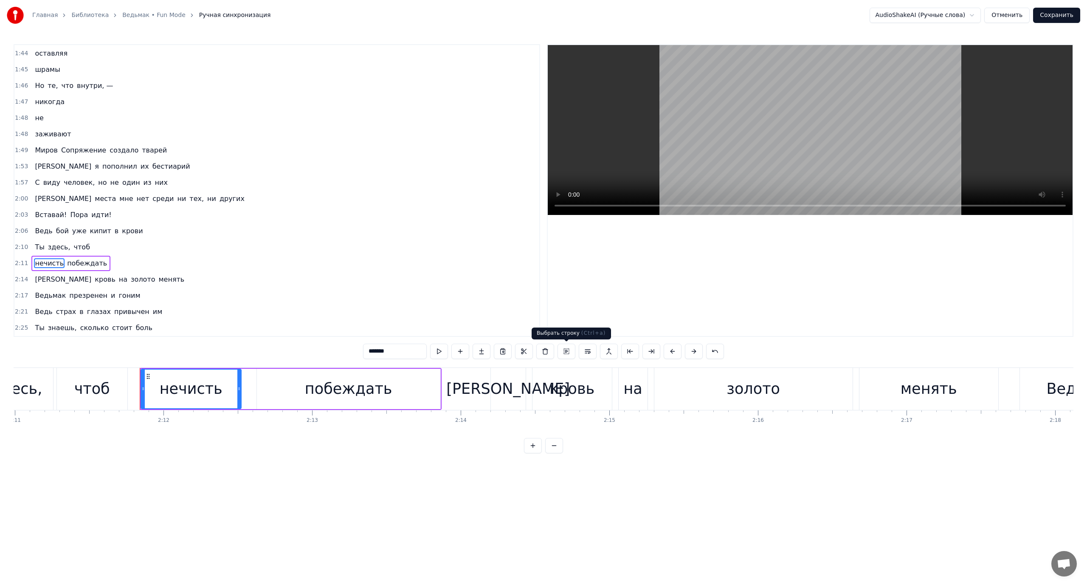
scroll to position [694, 0]
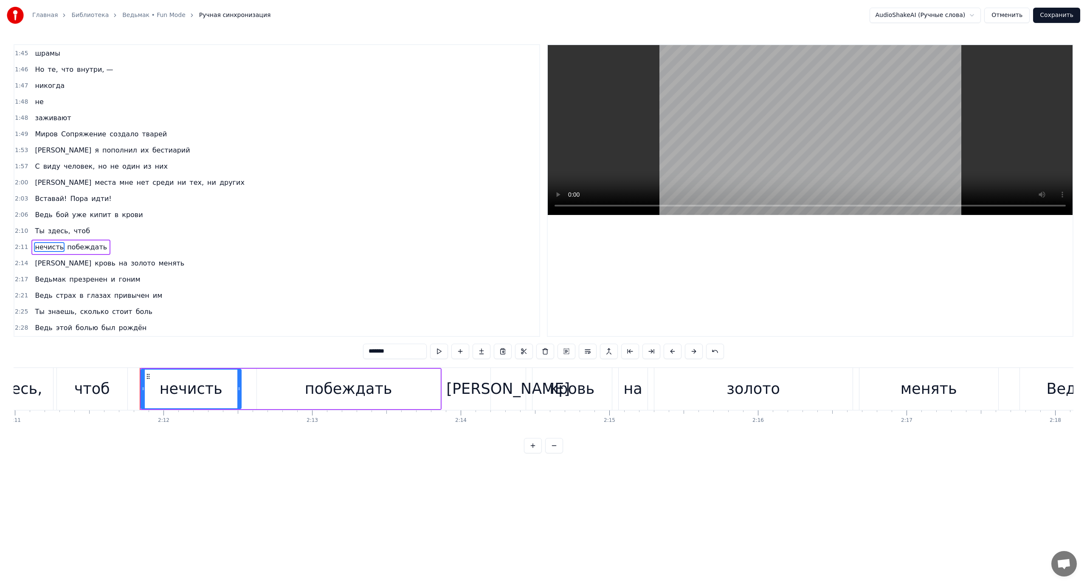
click at [86, 243] on span "побеждать" at bounding box center [87, 247] width 42 height 10
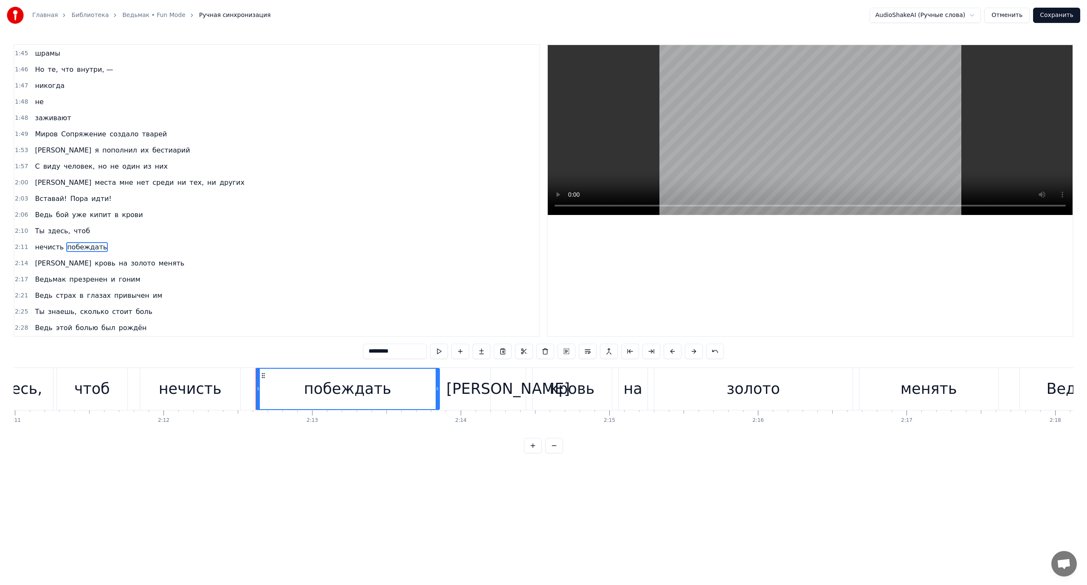
click at [589, 349] on button at bounding box center [588, 351] width 18 height 15
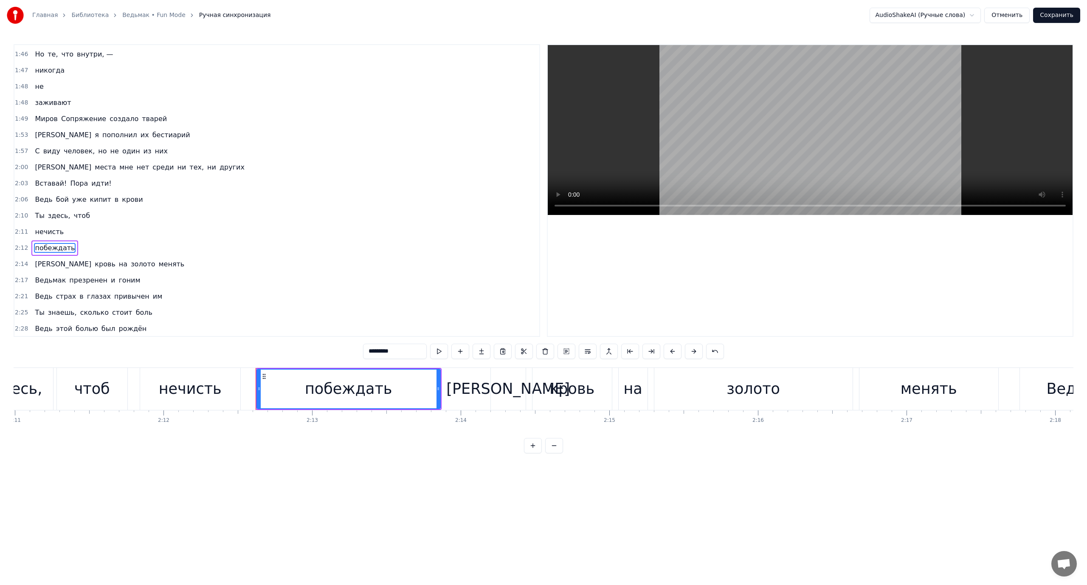
scroll to position [710, 0]
click at [40, 279] on span "Ведьмак" at bounding box center [50, 279] width 33 height 10
type input "*******"
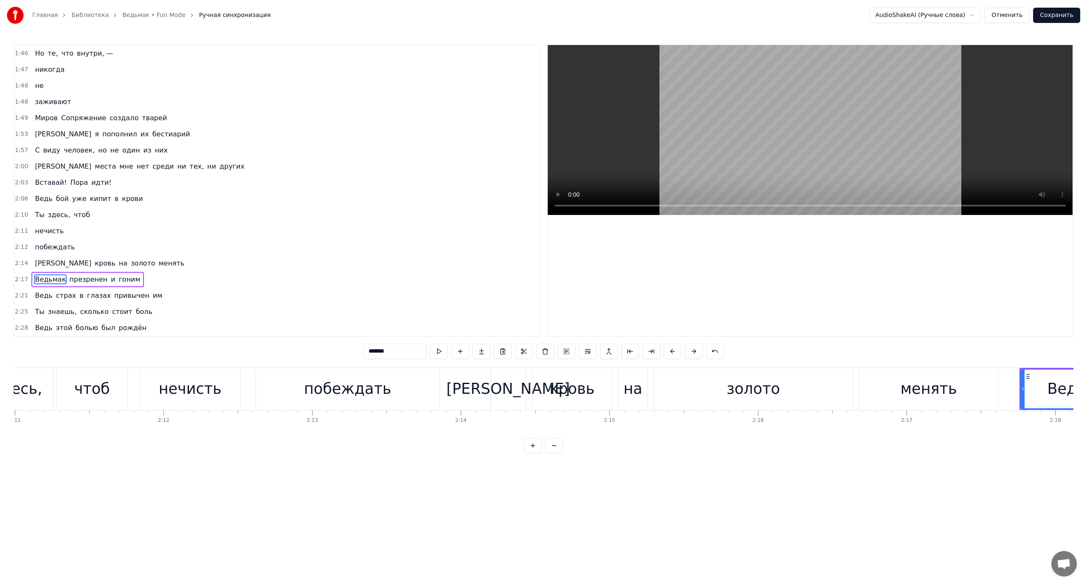
click at [36, 290] on div "Ведь страх в глазах привычен им" at bounding box center [98, 295] width 134 height 15
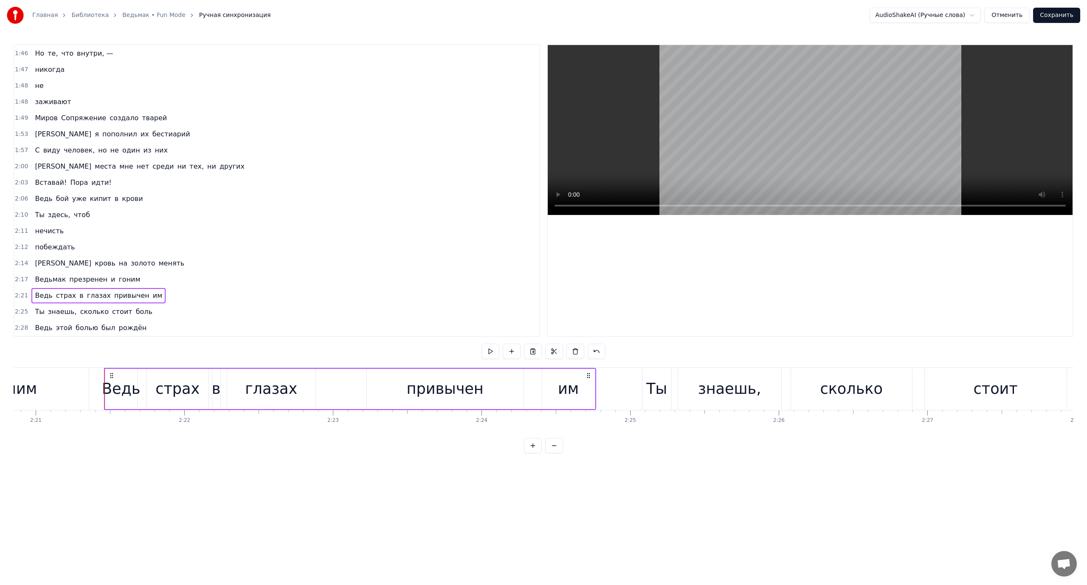
scroll to position [0, 20987]
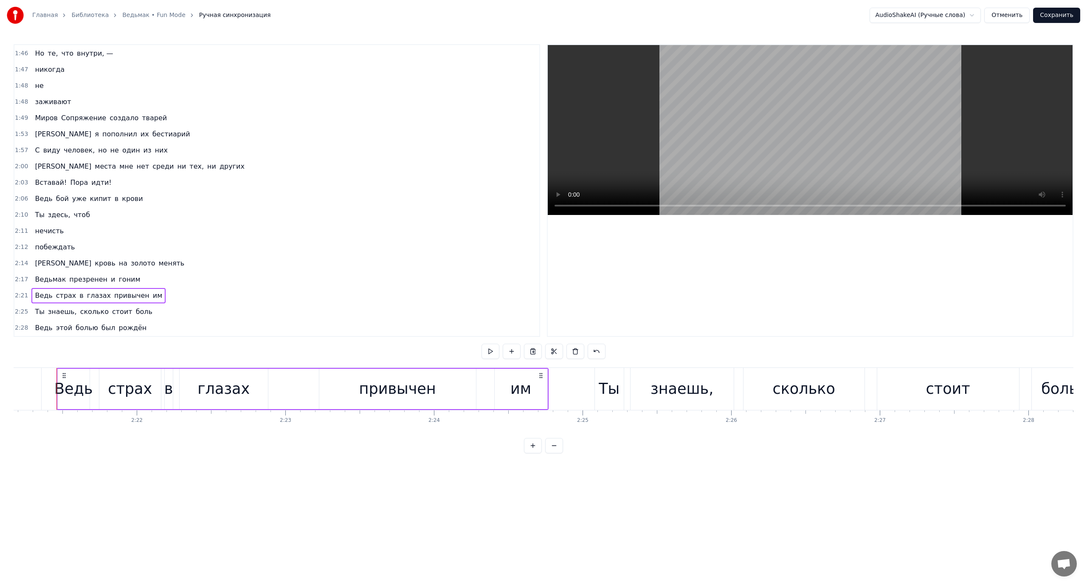
click at [113, 293] on span "привычен" at bounding box center [131, 296] width 37 height 10
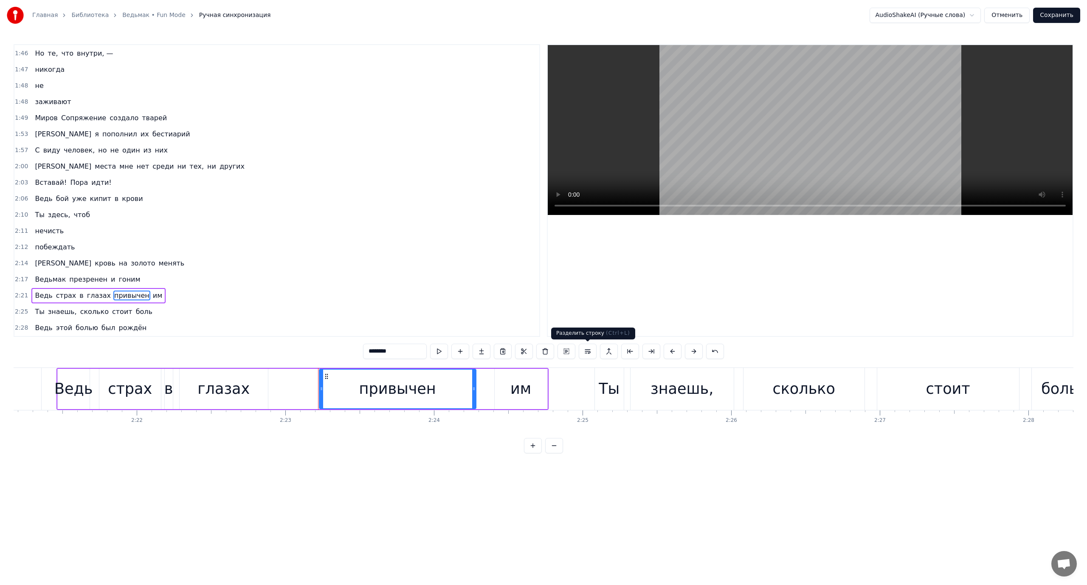
drag, startPoint x: 587, startPoint y: 352, endPoint x: 435, endPoint y: 339, distance: 152.6
click at [585, 352] on button at bounding box center [588, 351] width 18 height 15
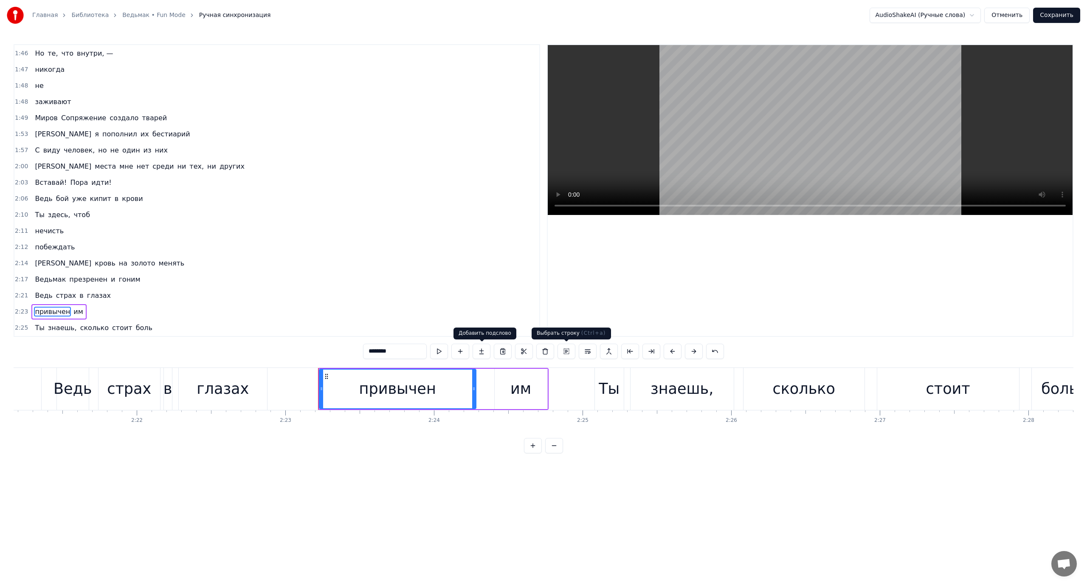
scroll to position [726, 0]
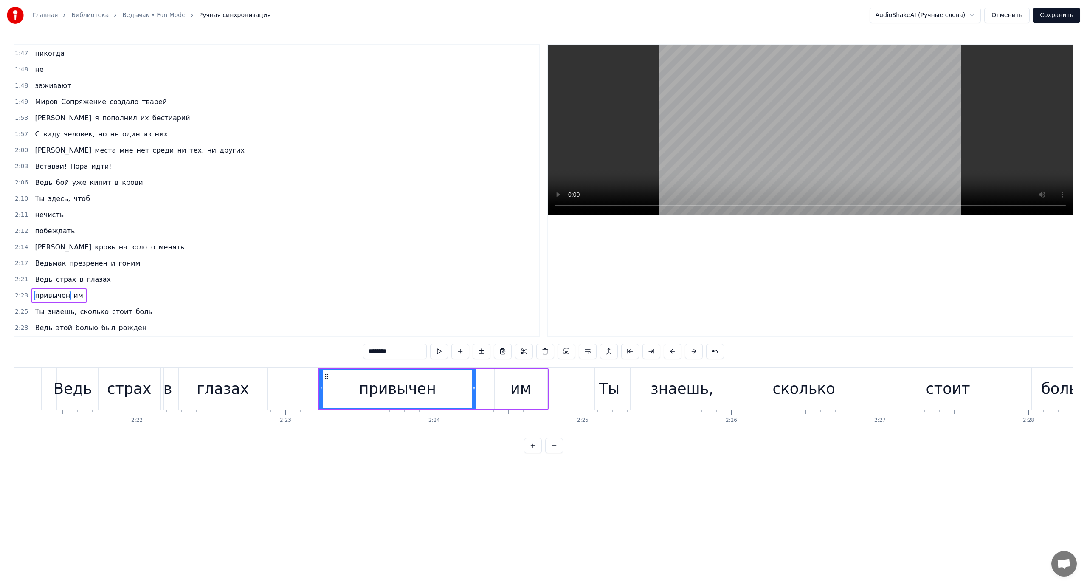
click at [73, 294] on span "им" at bounding box center [78, 296] width 11 height 10
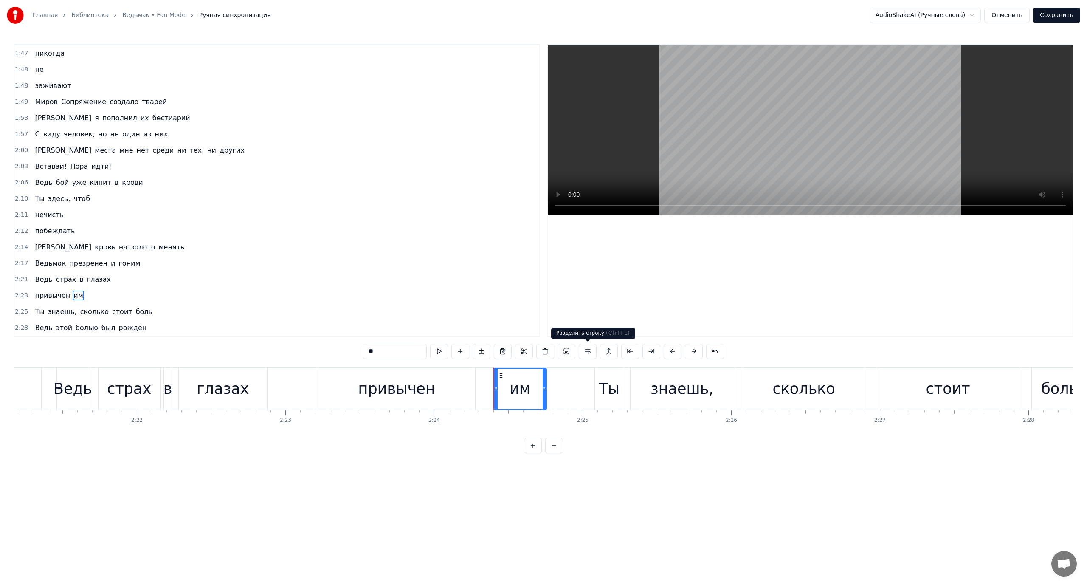
click at [587, 348] on button at bounding box center [588, 351] width 18 height 15
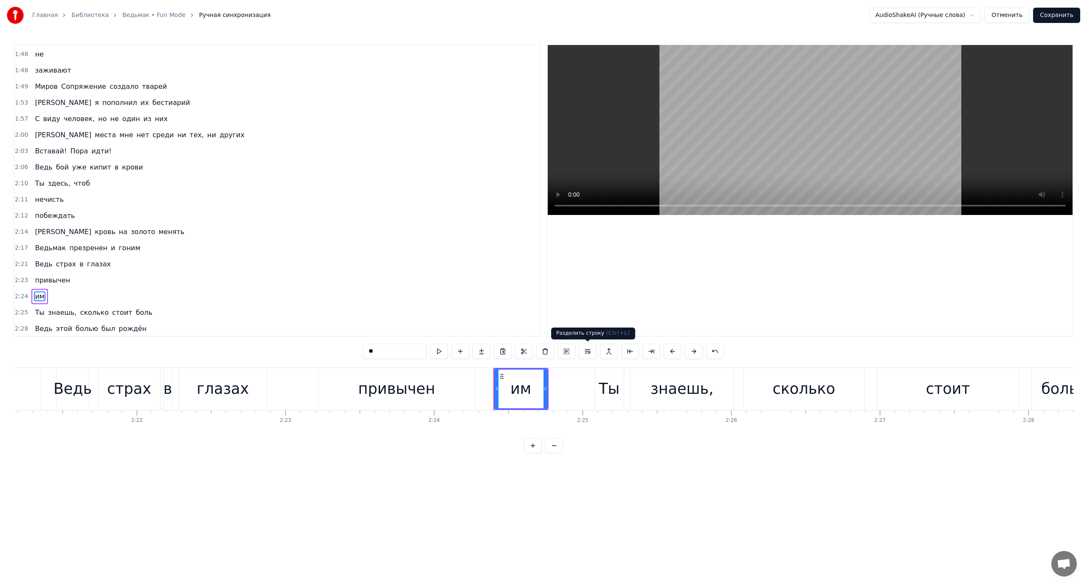
scroll to position [742, 0]
click at [37, 311] on span "Ты" at bounding box center [39, 312] width 11 height 10
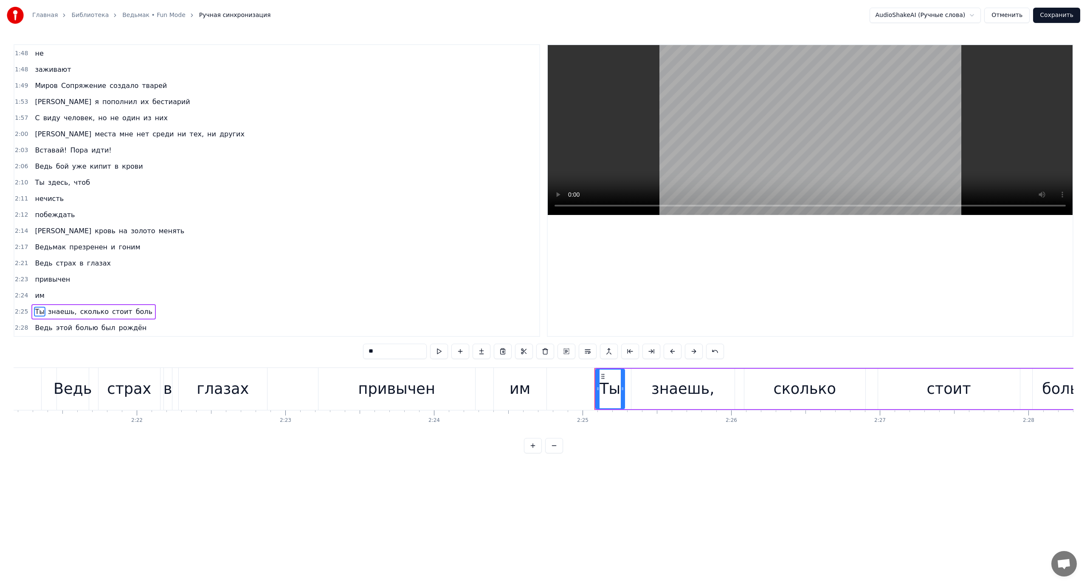
click at [41, 326] on span "Ведь" at bounding box center [43, 328] width 19 height 10
type input "****"
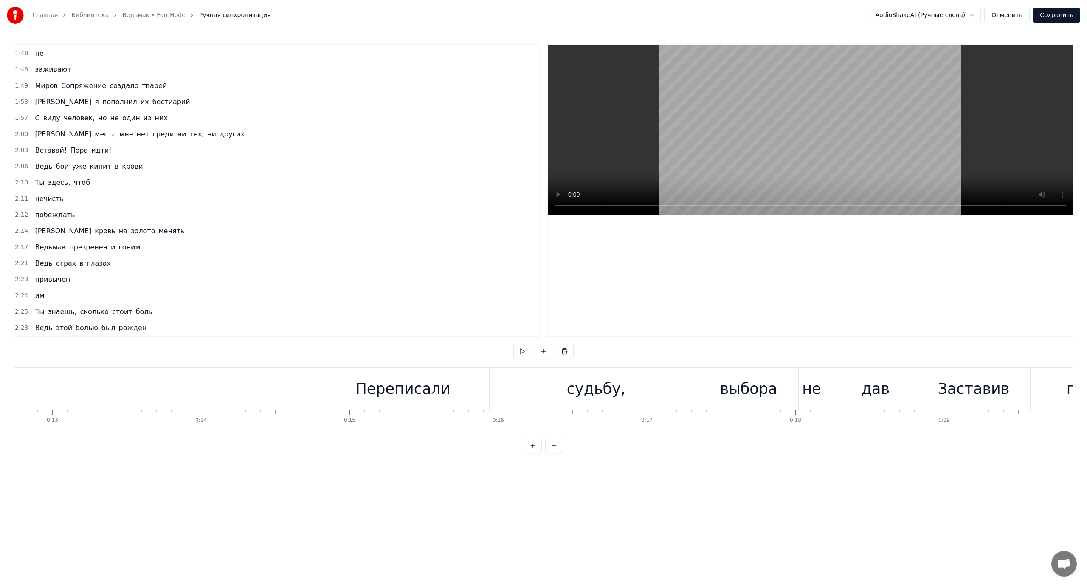
scroll to position [0, 1914]
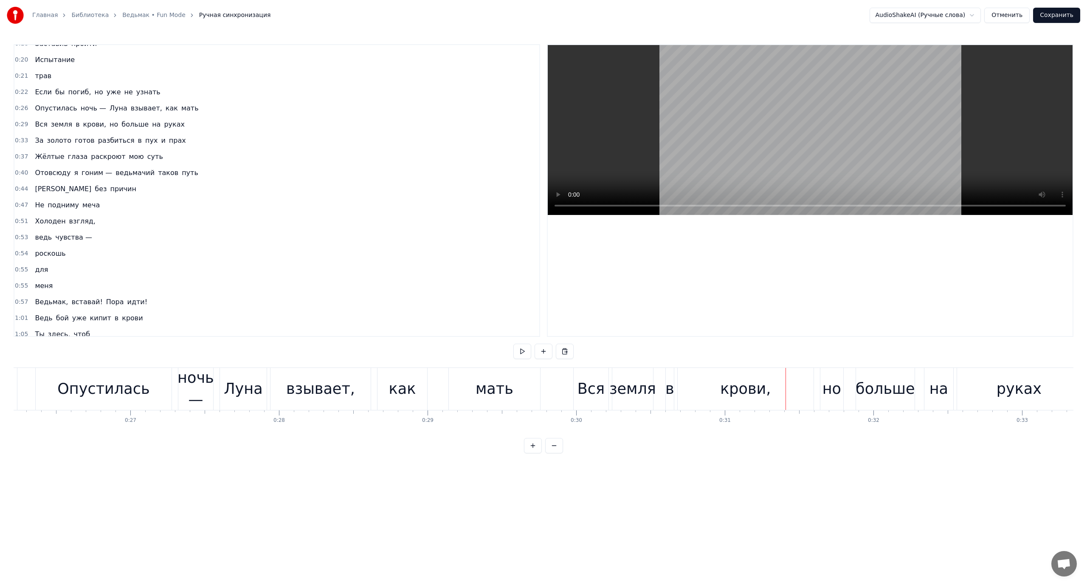
scroll to position [0, 0]
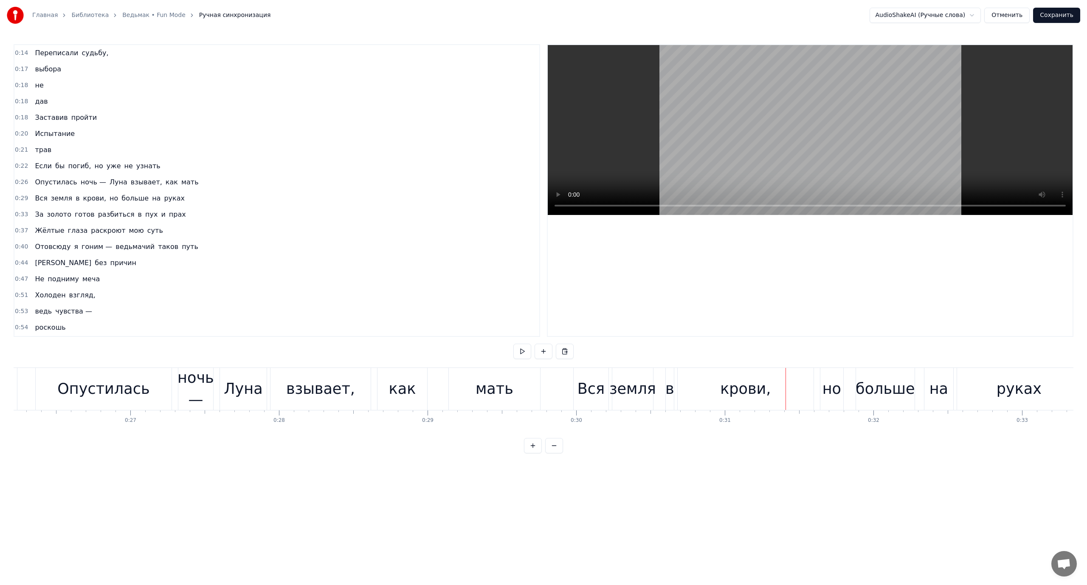
click at [109, 198] on span "но" at bounding box center [114, 198] width 10 height 10
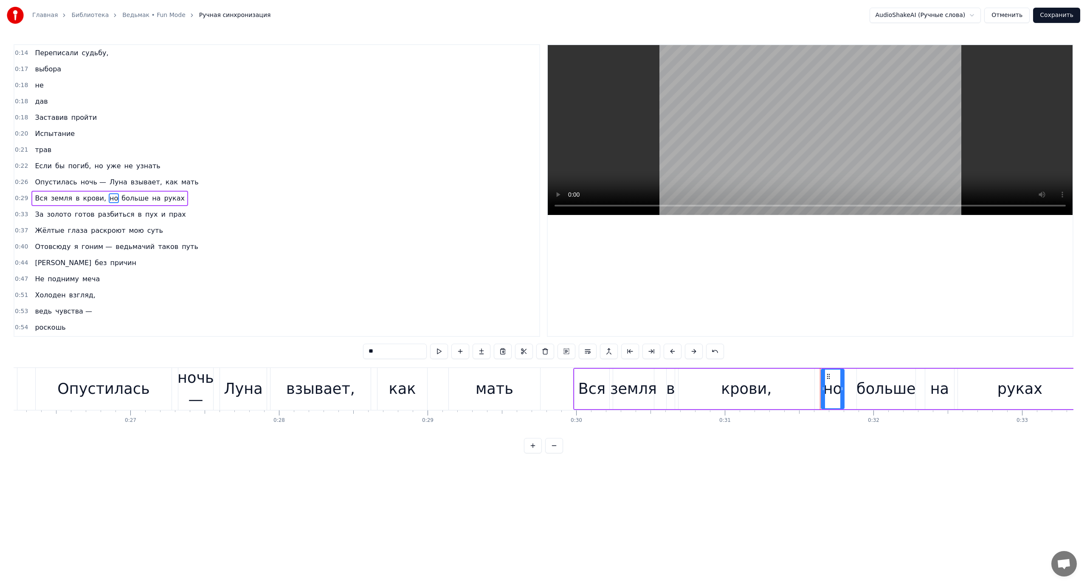
scroll to position [8, 0]
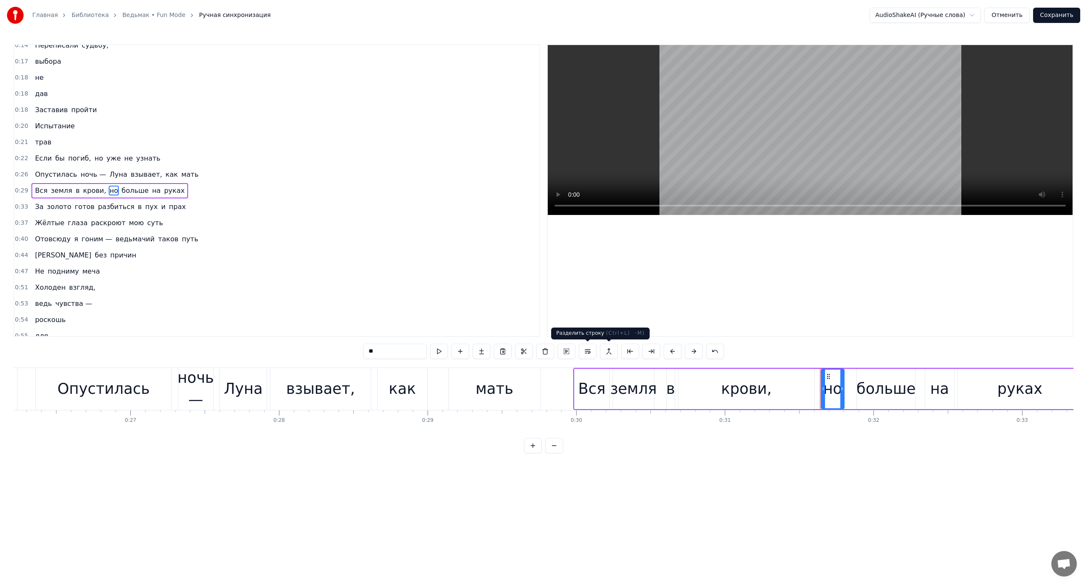
drag, startPoint x: 586, startPoint y: 350, endPoint x: 570, endPoint y: 349, distance: 16.2
click at [587, 350] on button at bounding box center [588, 351] width 18 height 15
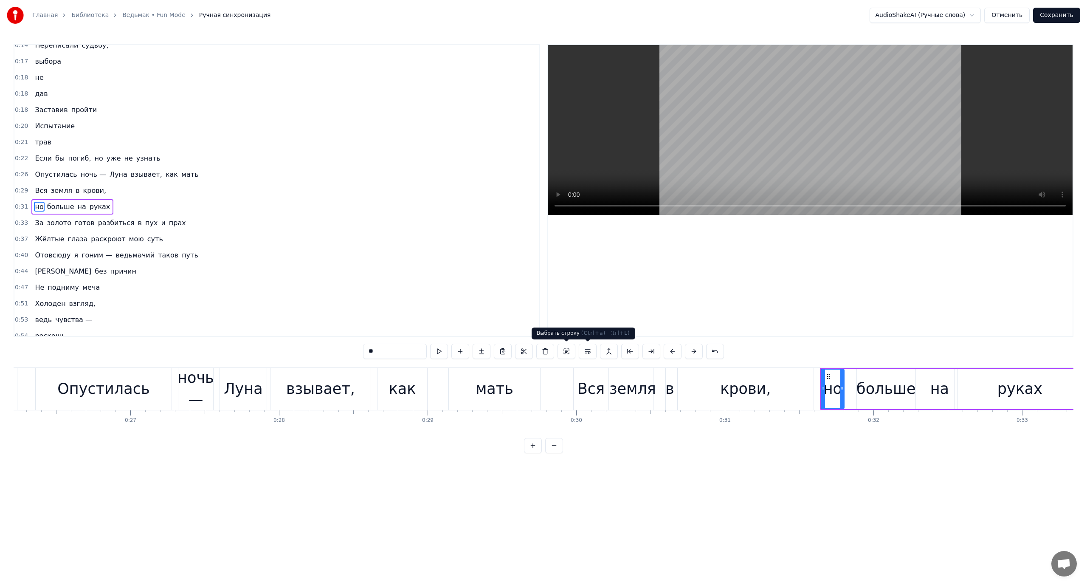
scroll to position [24, 0]
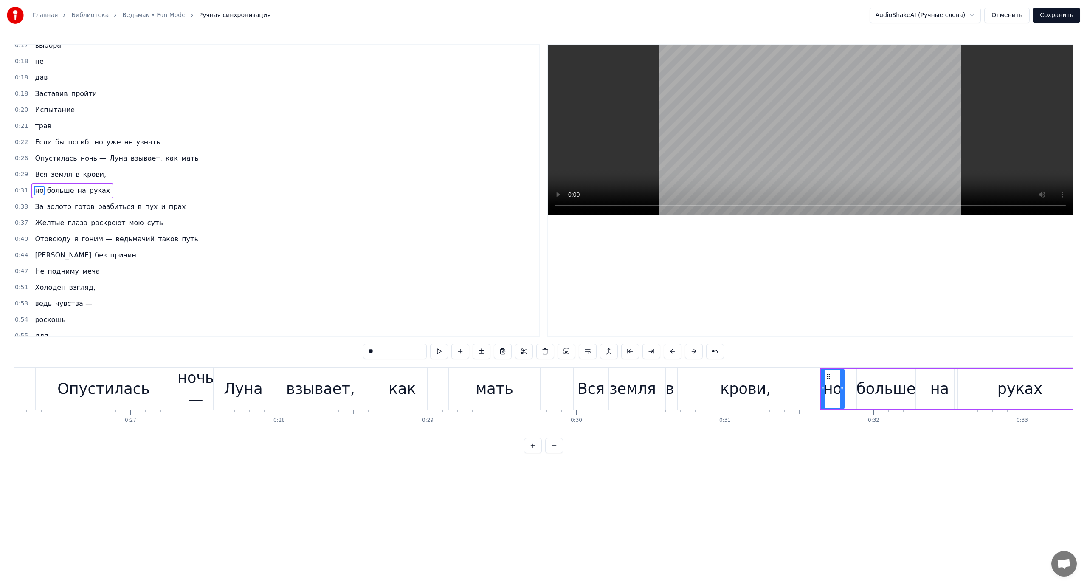
click at [58, 192] on span "больше" at bounding box center [60, 191] width 29 height 10
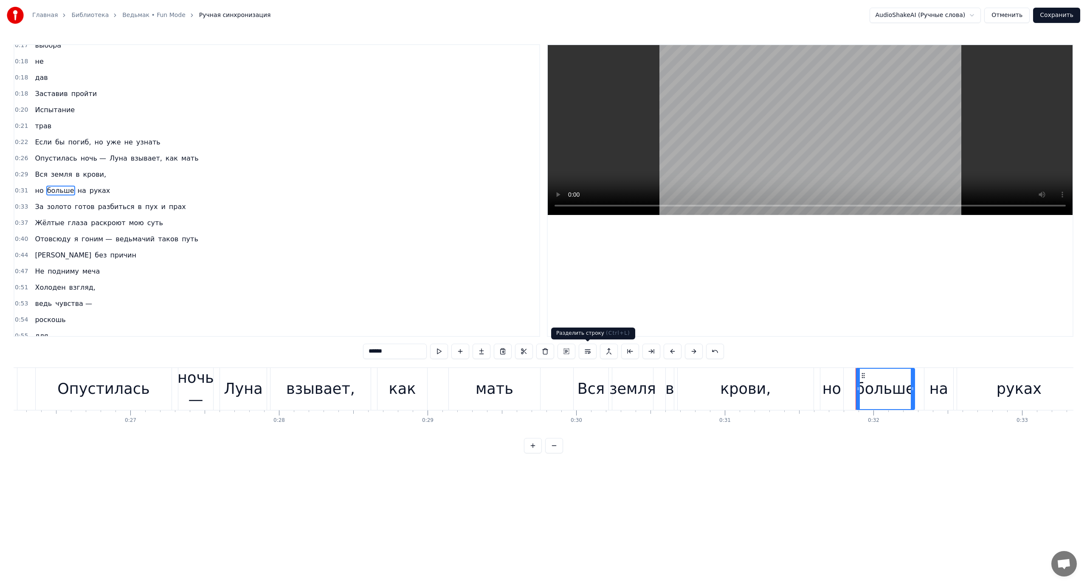
drag, startPoint x: 587, startPoint y: 350, endPoint x: 508, endPoint y: 339, distance: 79.7
click at [581, 350] on button at bounding box center [588, 351] width 18 height 15
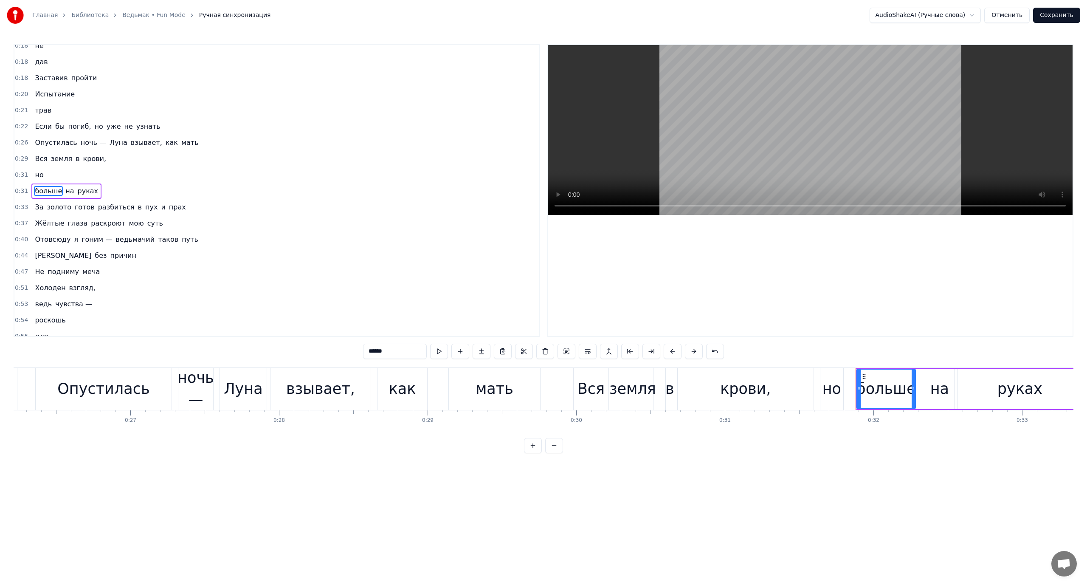
scroll to position [40, 0]
click at [65, 191] on span "на" at bounding box center [70, 191] width 10 height 10
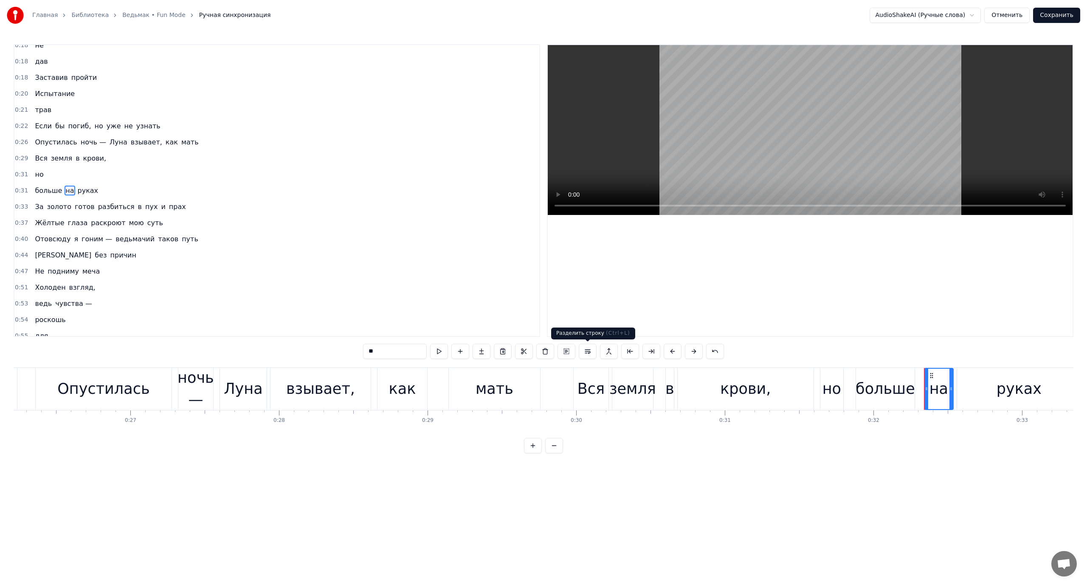
drag, startPoint x: 589, startPoint y: 351, endPoint x: 448, endPoint y: 331, distance: 142.1
click at [588, 351] on button at bounding box center [588, 351] width 18 height 15
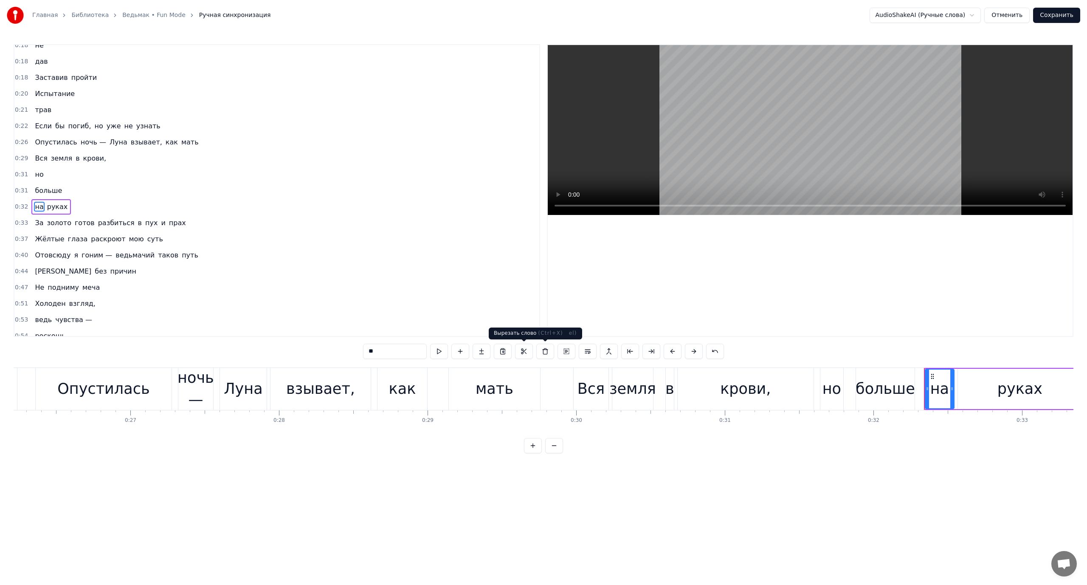
scroll to position [56, 0]
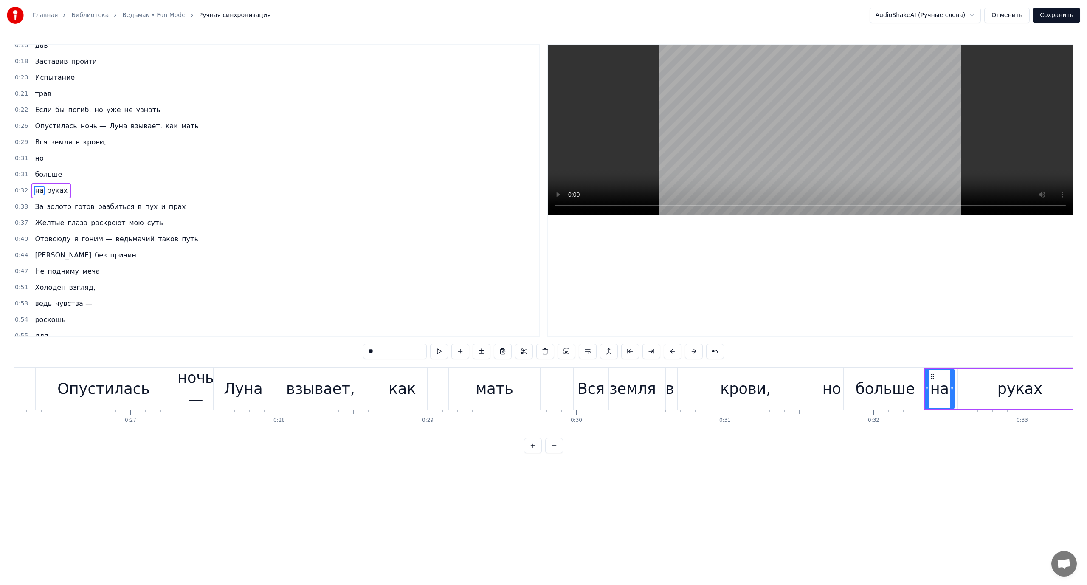
click at [51, 192] on span "руках" at bounding box center [57, 191] width 23 height 10
drag, startPoint x: 588, startPoint y: 349, endPoint x: 503, endPoint y: 316, distance: 91.2
click at [588, 349] on button at bounding box center [588, 351] width 18 height 15
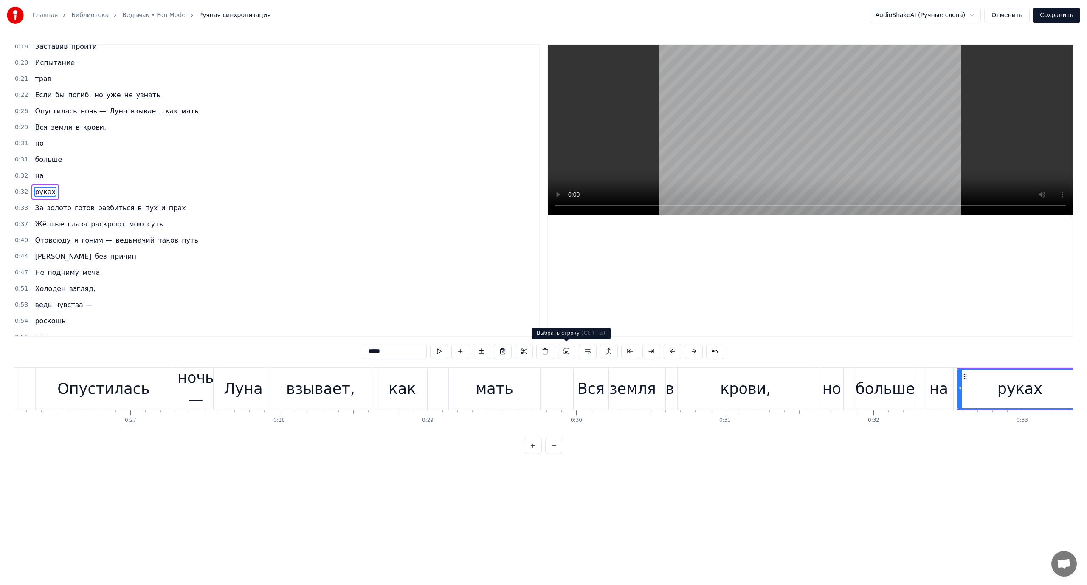
scroll to position [72, 0]
click at [41, 127] on span "Вся" at bounding box center [41, 126] width 14 height 10
type input "***"
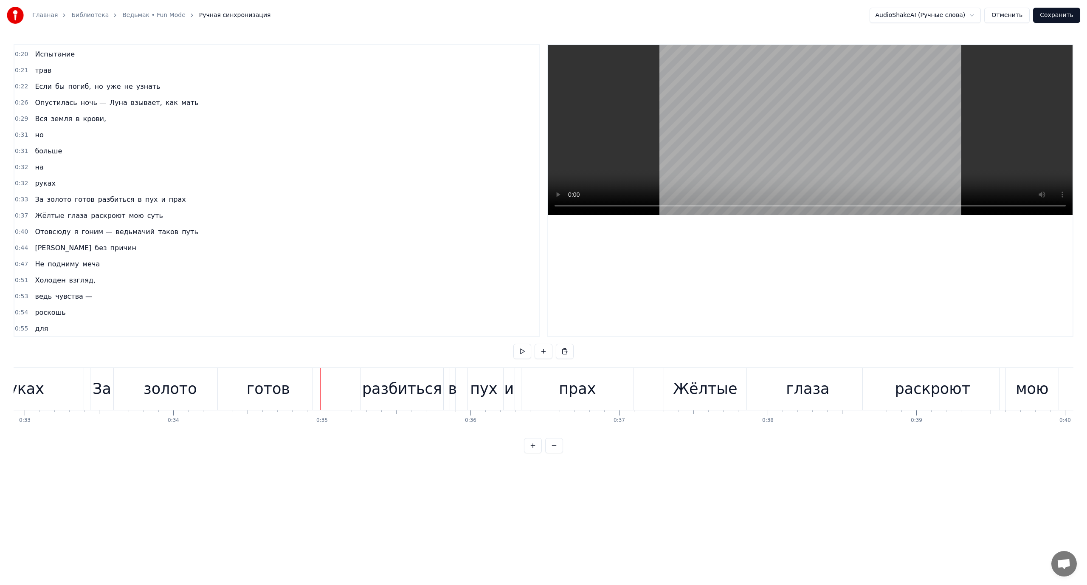
scroll to position [7, 0]
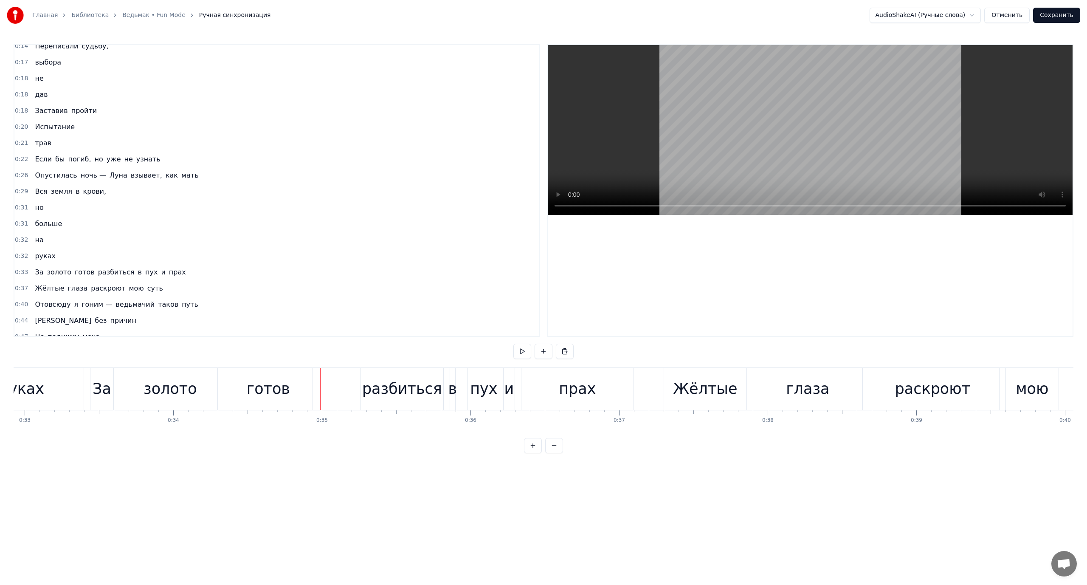
click at [99, 272] on span "разбиться" at bounding box center [116, 272] width 38 height 10
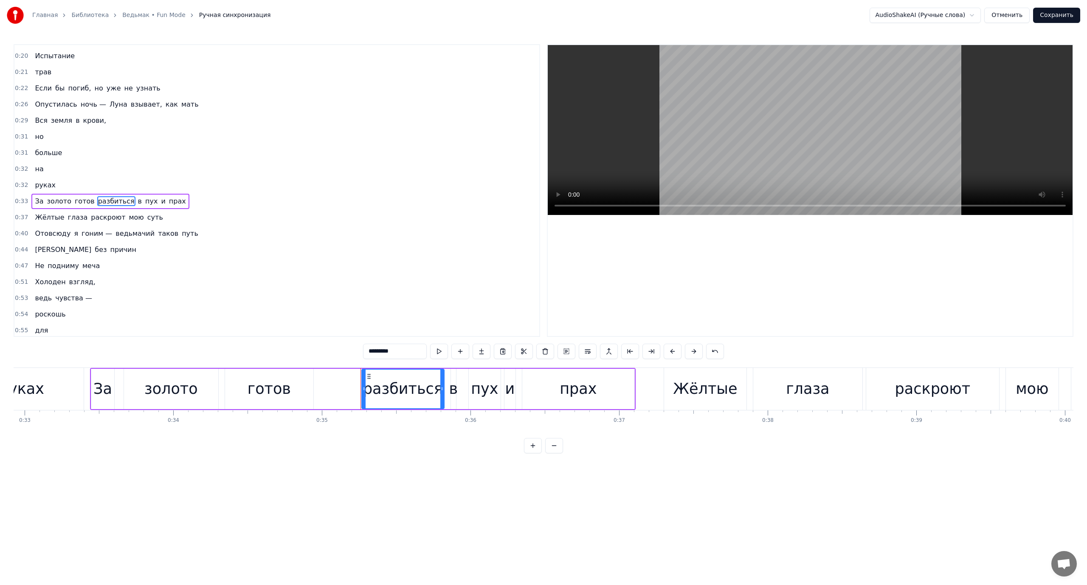
scroll to position [88, 0]
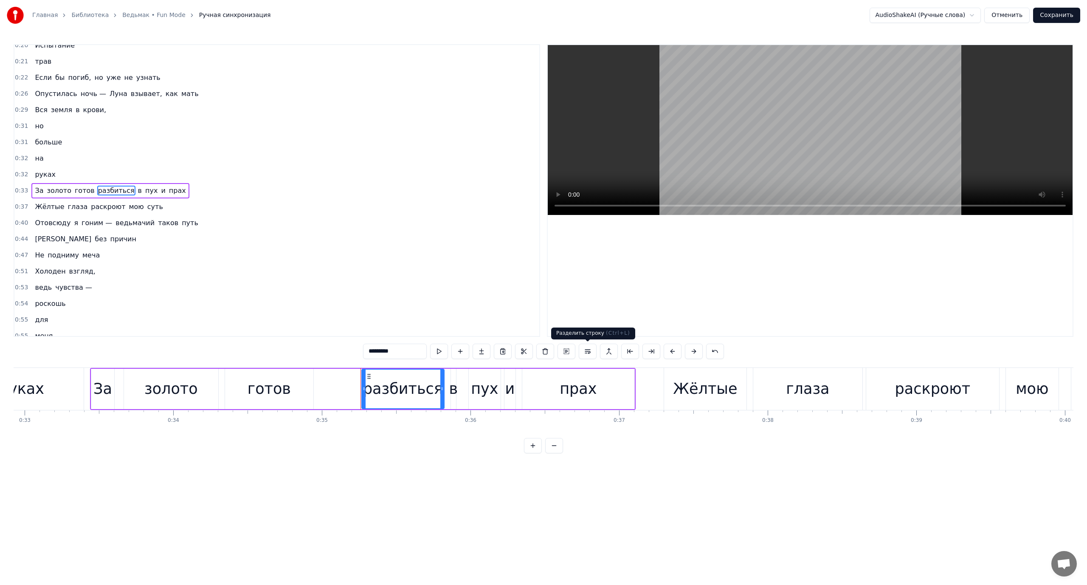
click at [590, 350] on button at bounding box center [588, 351] width 18 height 15
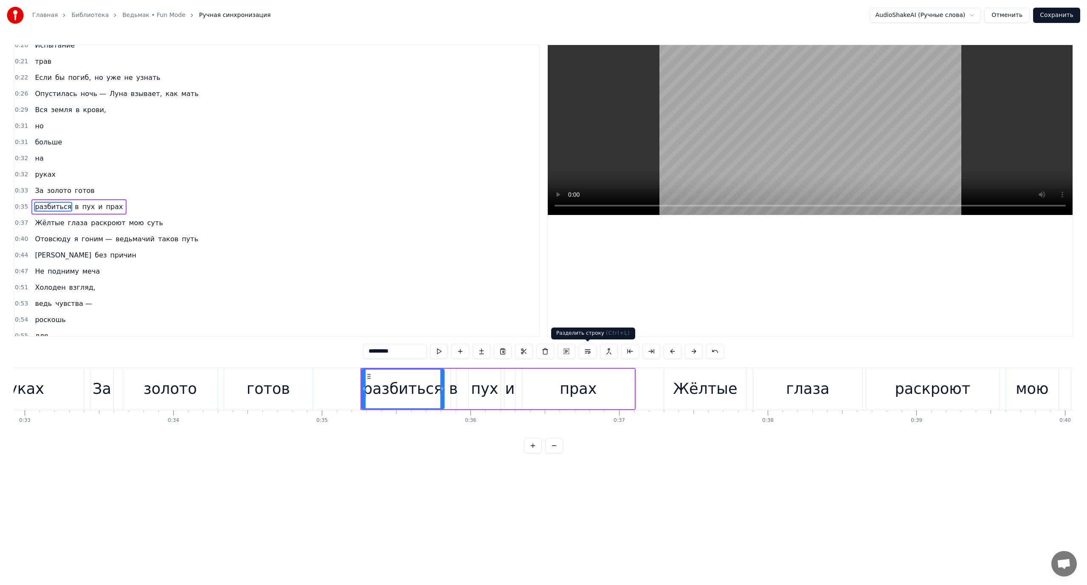
scroll to position [104, 0]
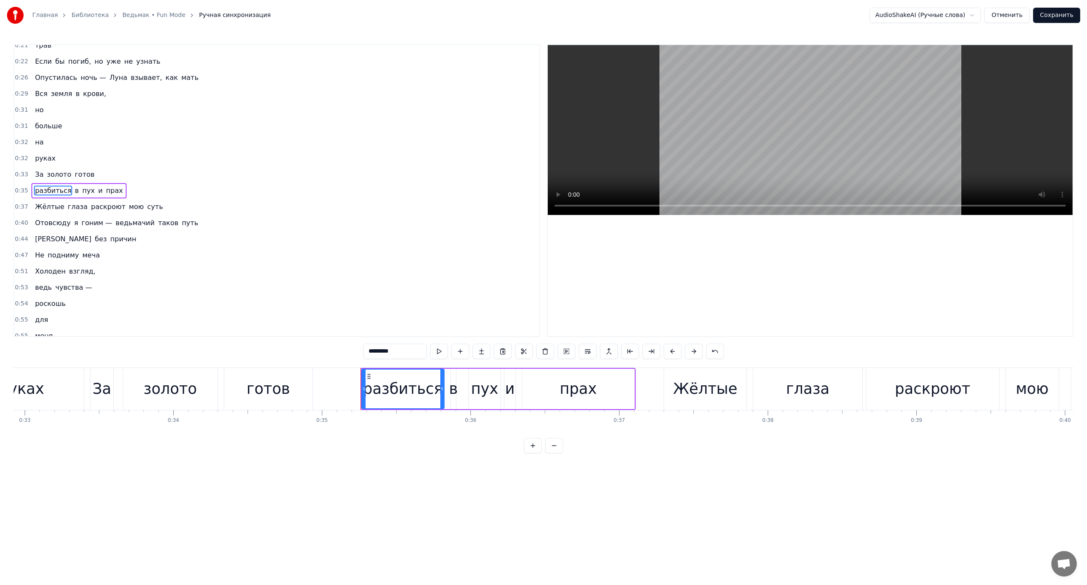
click at [74, 189] on span "в" at bounding box center [77, 191] width 6 height 10
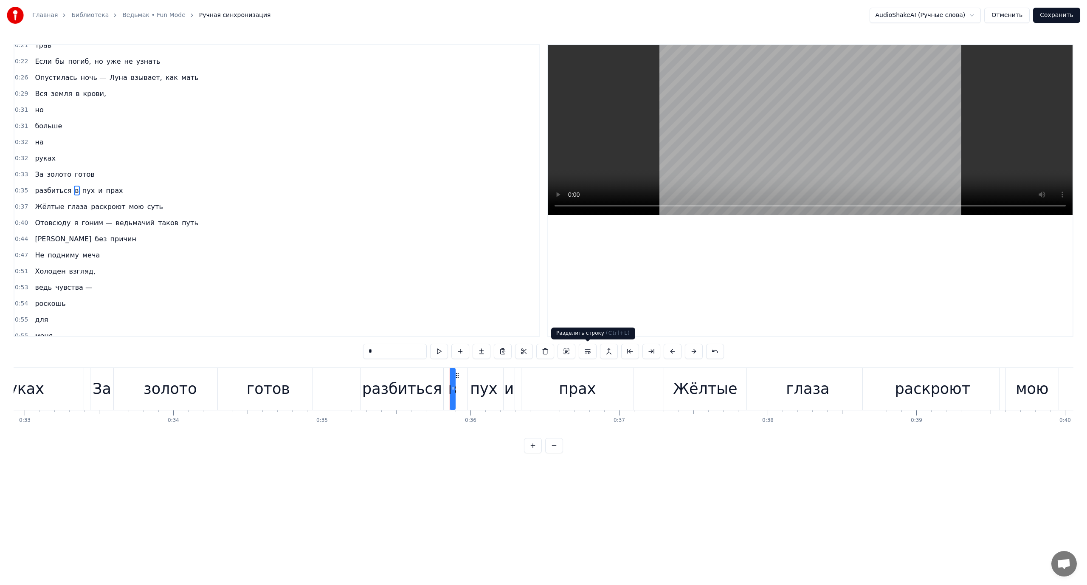
drag, startPoint x: 587, startPoint y: 348, endPoint x: 564, endPoint y: 346, distance: 22.7
click at [586, 348] on button at bounding box center [588, 351] width 18 height 15
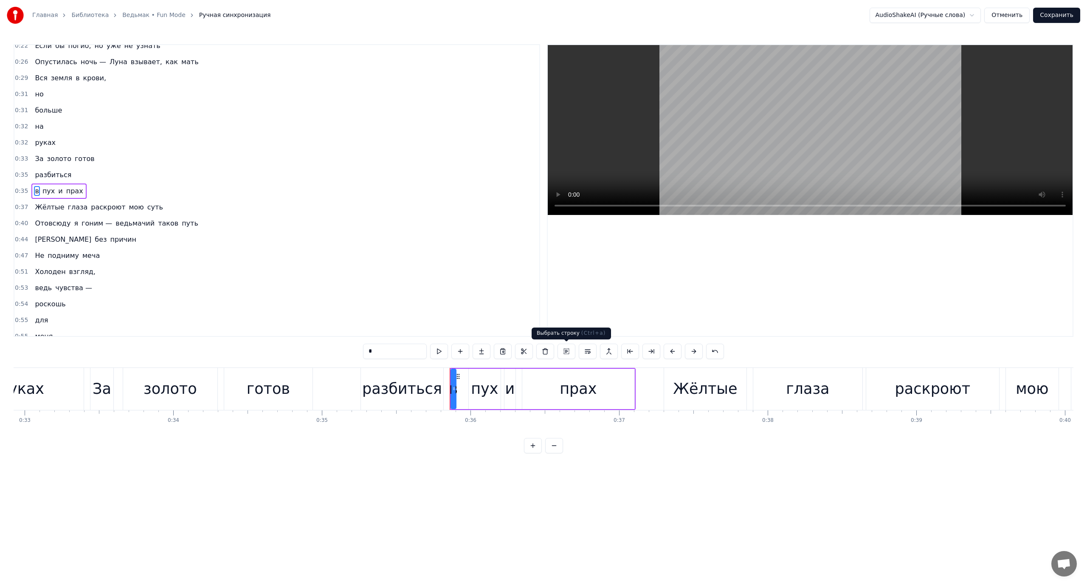
scroll to position [121, 0]
click at [43, 188] on span "пух" at bounding box center [49, 191] width 14 height 10
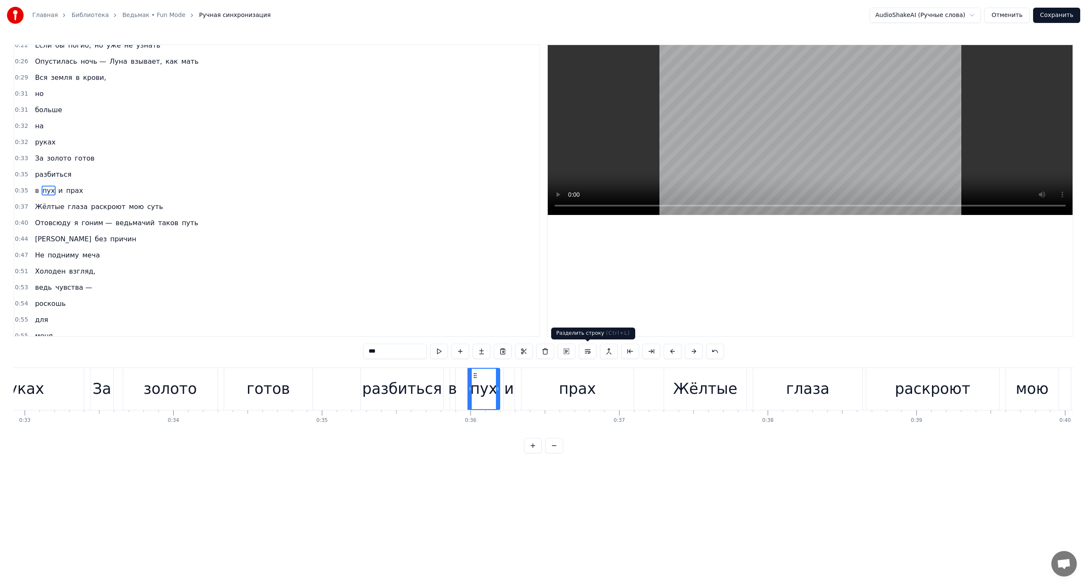
click at [587, 350] on button at bounding box center [588, 351] width 18 height 15
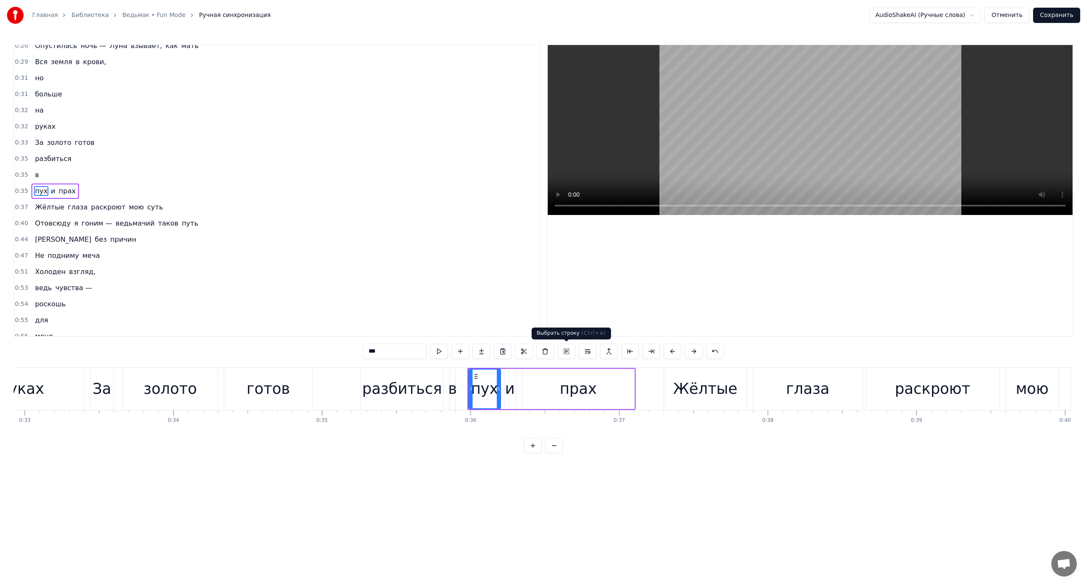
scroll to position [137, 0]
click at [50, 194] on span "и" at bounding box center [53, 191] width 6 height 10
type input "*"
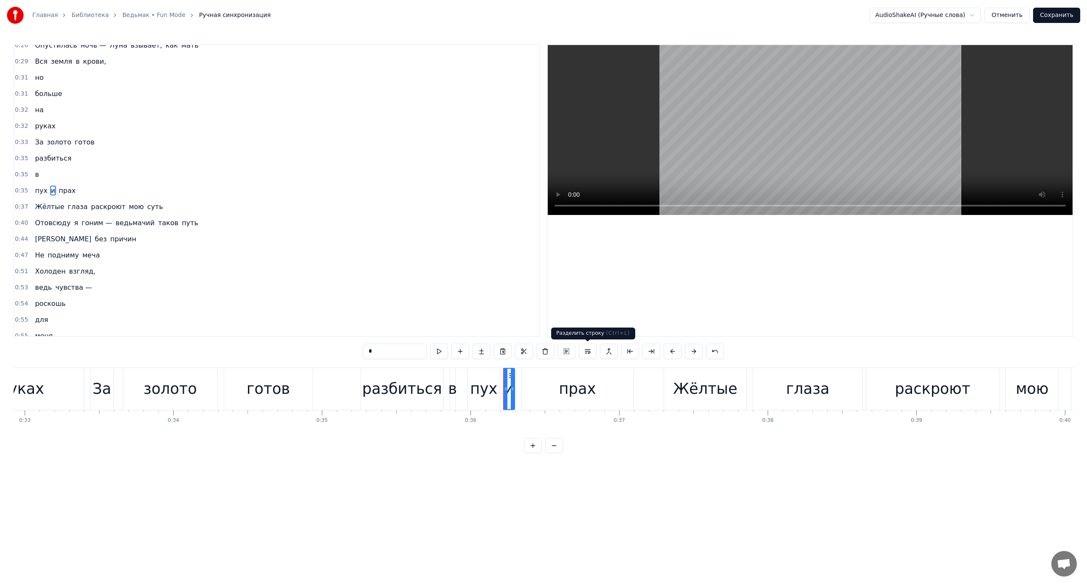
click at [590, 353] on button at bounding box center [588, 351] width 18 height 15
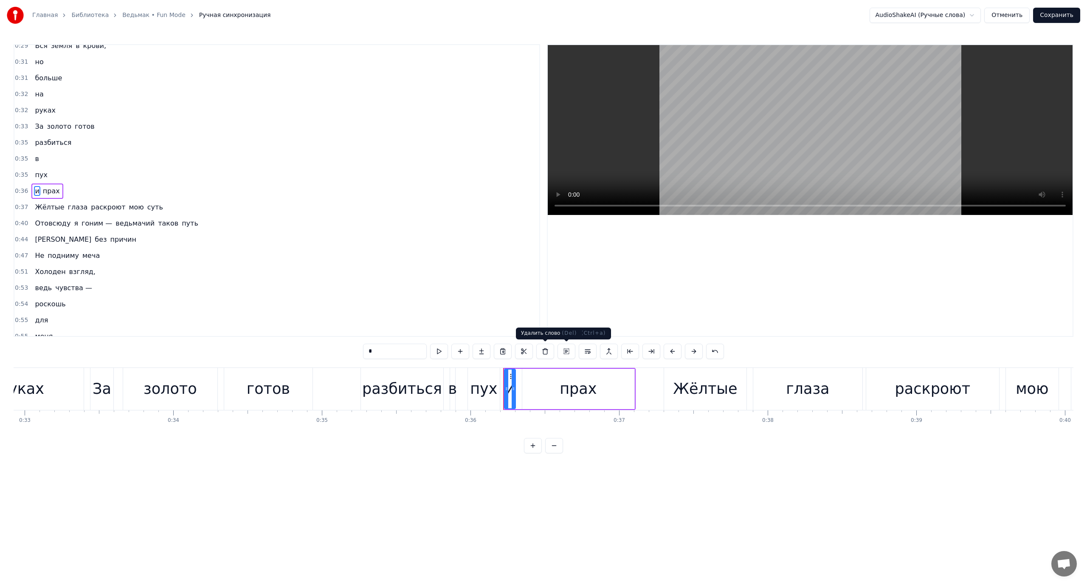
scroll to position [153, 0]
click at [50, 184] on div "и прах" at bounding box center [46, 190] width 31 height 15
click at [51, 193] on span "прах" at bounding box center [51, 191] width 19 height 10
click at [587, 352] on button at bounding box center [588, 351] width 18 height 15
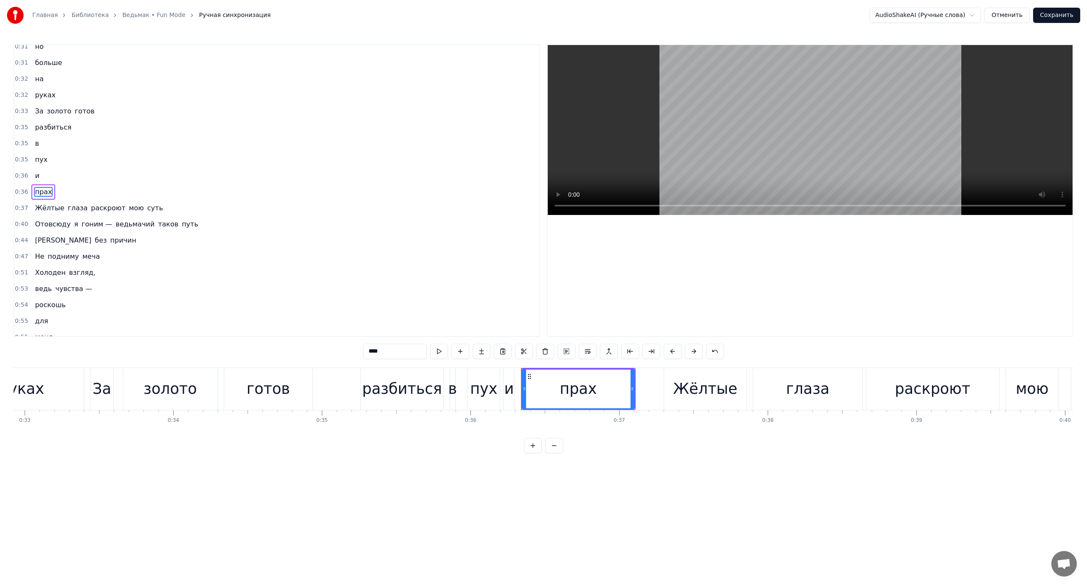
scroll to position [169, 0]
click at [36, 109] on span "За" at bounding box center [39, 110] width 10 height 10
type input "**"
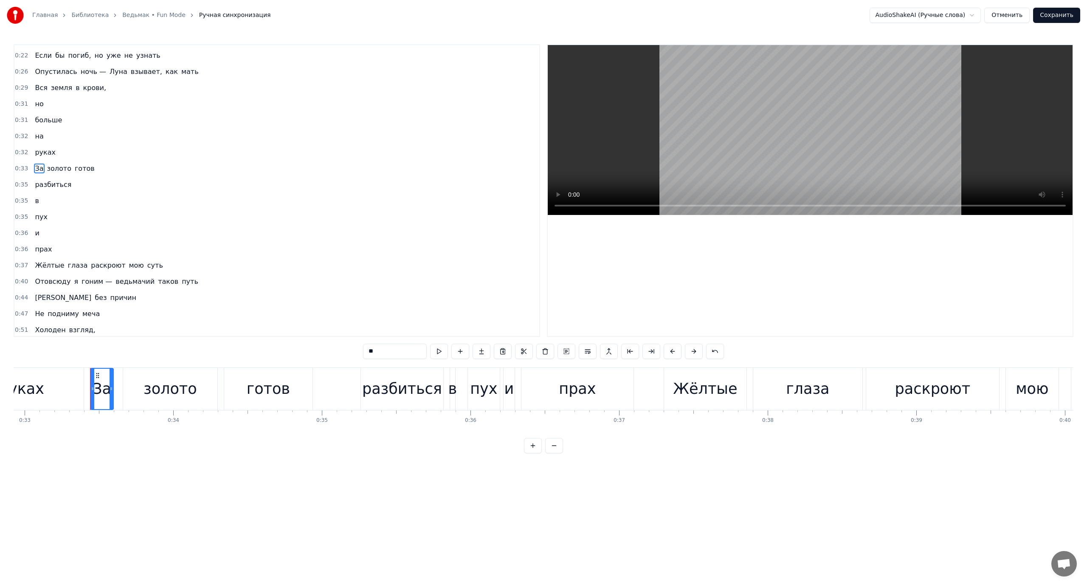
scroll to position [88, 0]
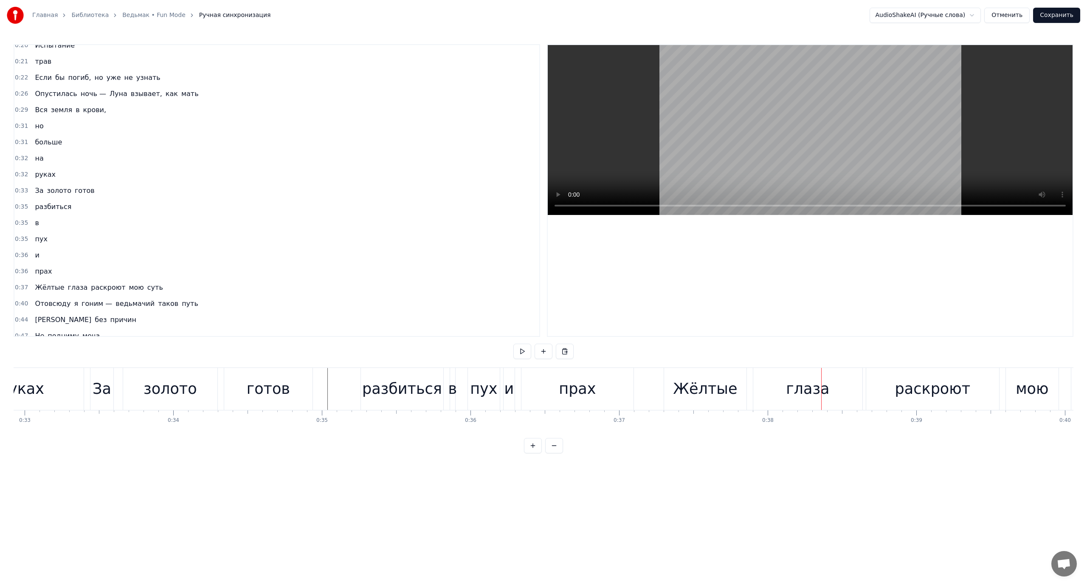
click at [94, 285] on span "раскроют" at bounding box center [108, 287] width 36 height 10
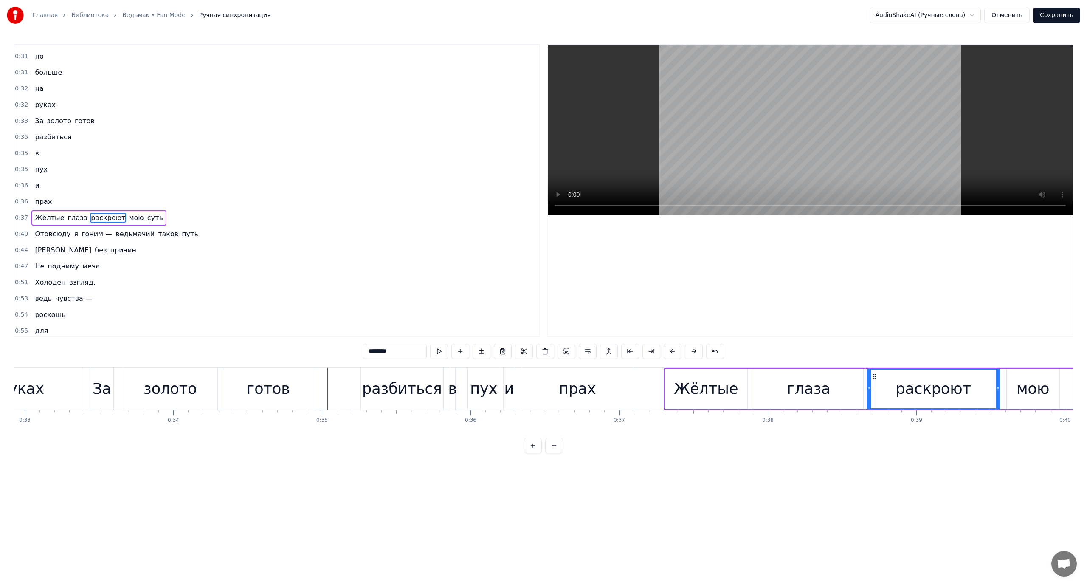
scroll to position [185, 0]
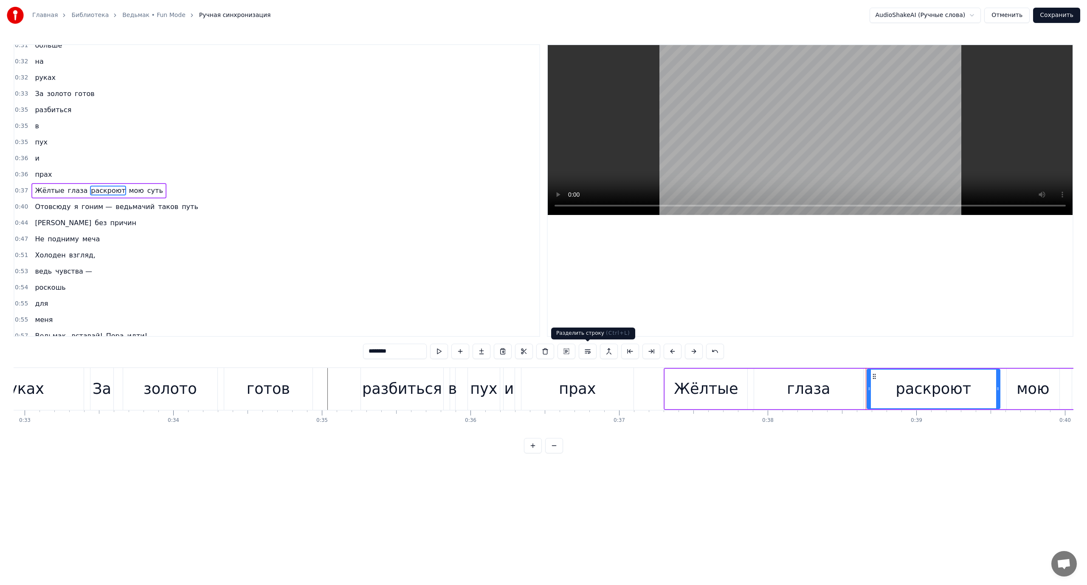
click at [590, 351] on button at bounding box center [588, 351] width 18 height 15
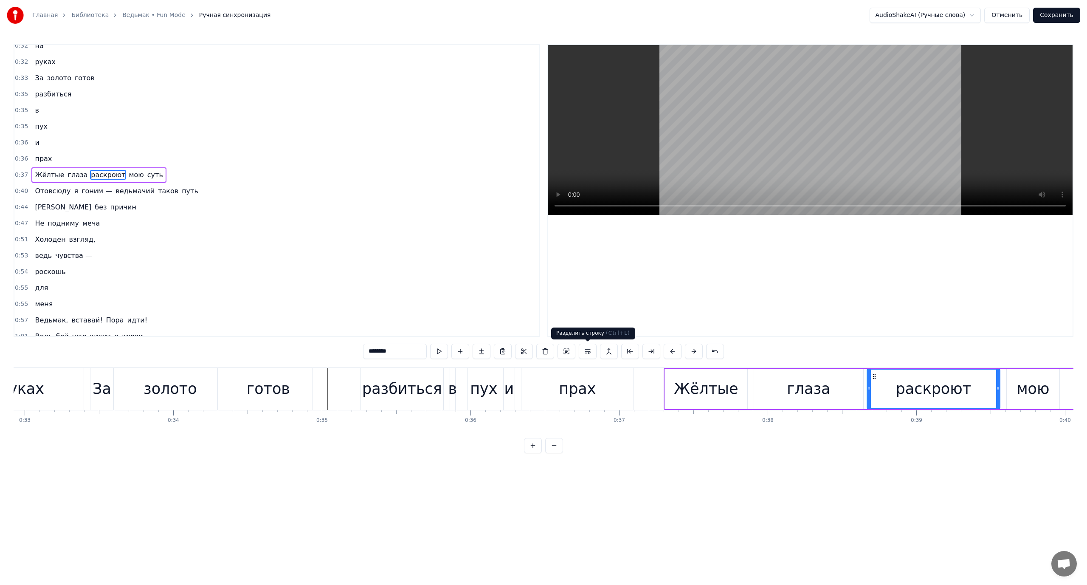
scroll to position [201, 0]
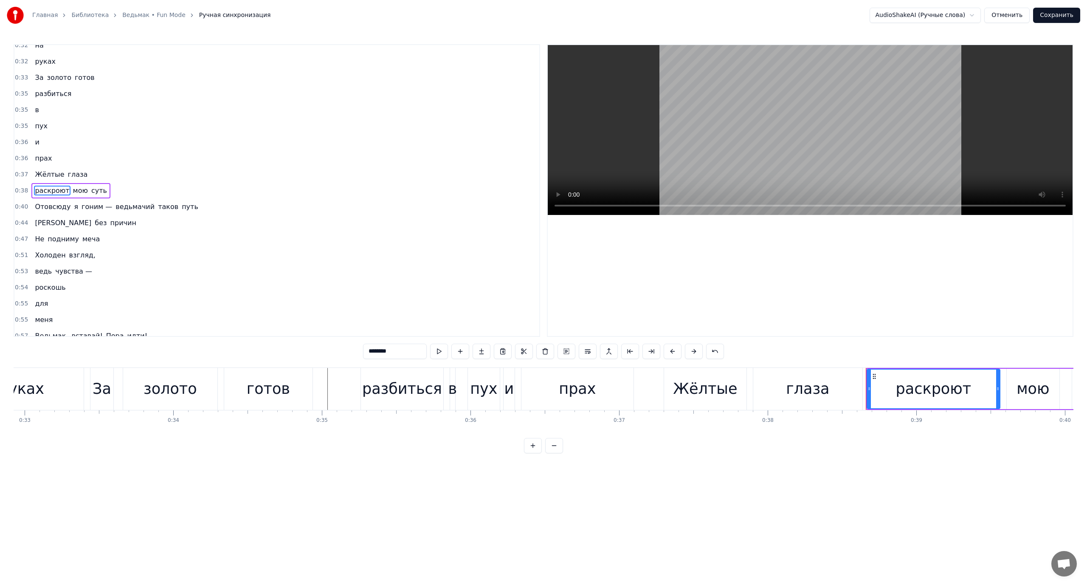
click at [72, 192] on span "мою" at bounding box center [80, 191] width 17 height 10
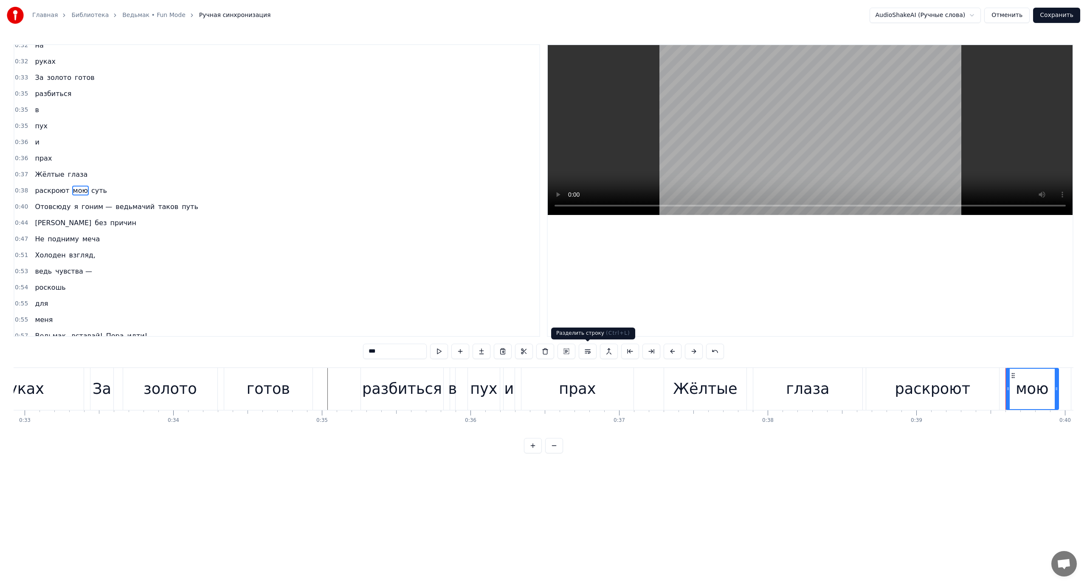
click at [590, 350] on button at bounding box center [588, 351] width 18 height 15
click at [57, 190] on span "суть" at bounding box center [61, 191] width 17 height 10
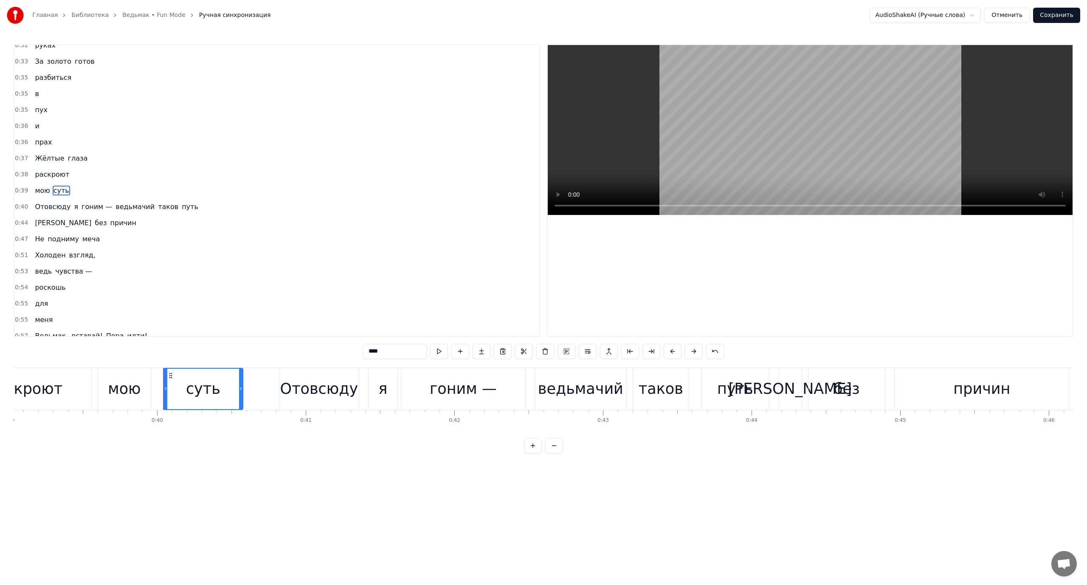
scroll to position [0, 5909]
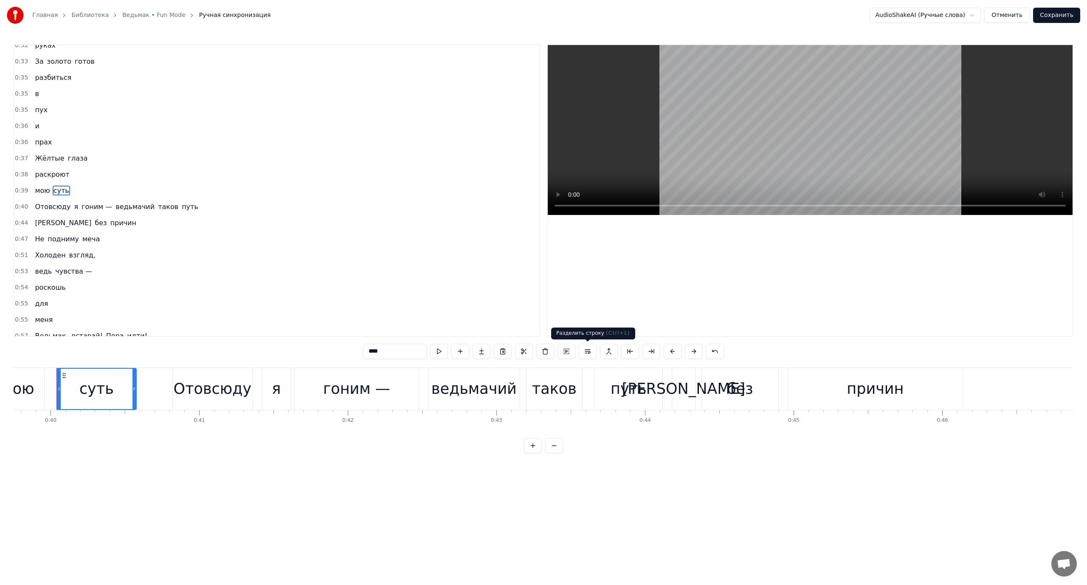
click at [590, 348] on button at bounding box center [588, 351] width 18 height 15
click at [47, 203] on span "Отовсюду" at bounding box center [52, 207] width 37 height 10
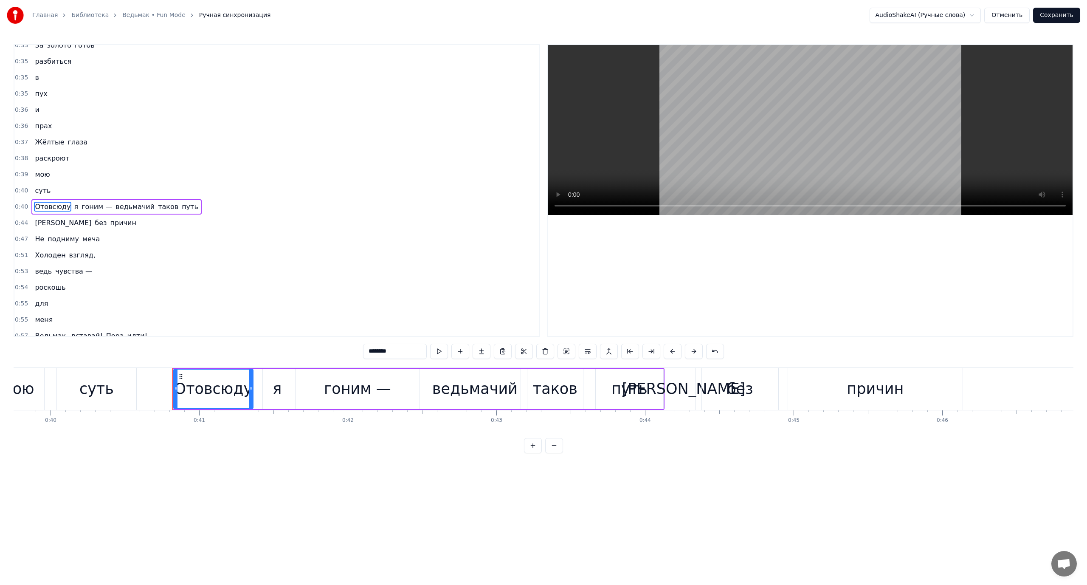
scroll to position [250, 0]
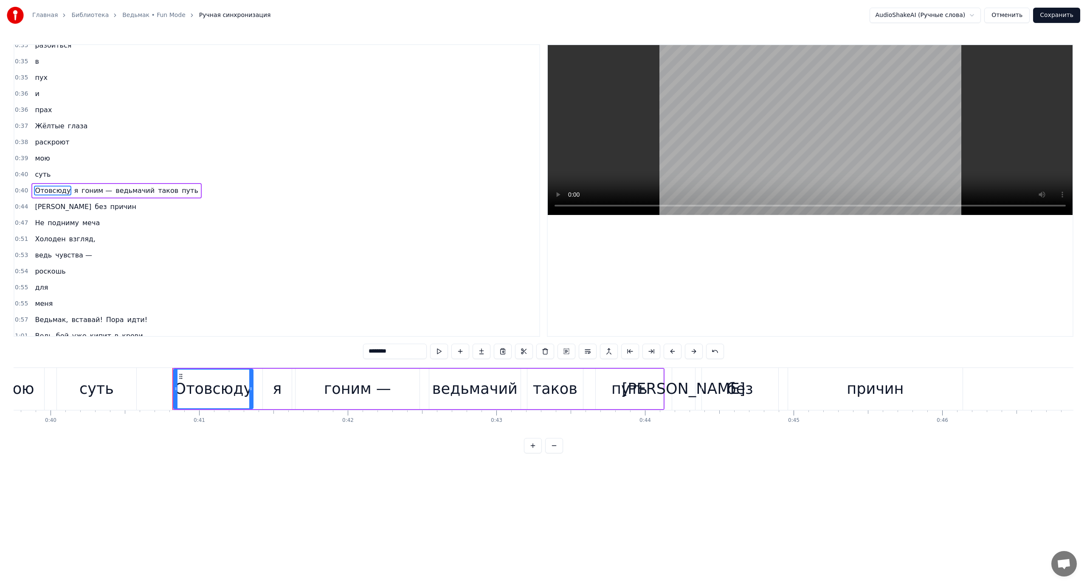
click at [119, 191] on span "ведьмачий" at bounding box center [135, 191] width 41 height 10
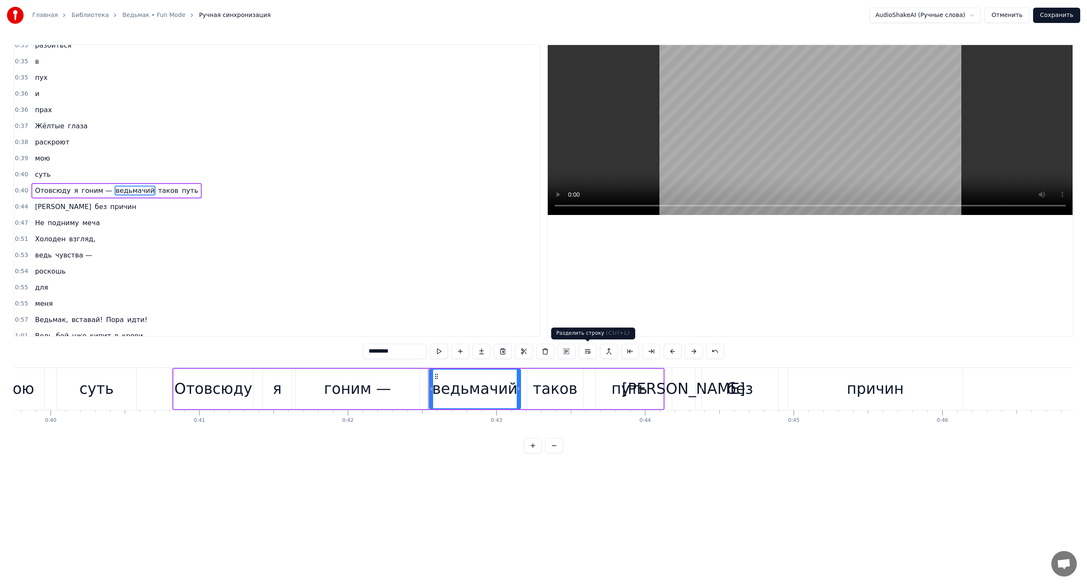
click at [591, 352] on button at bounding box center [588, 351] width 18 height 15
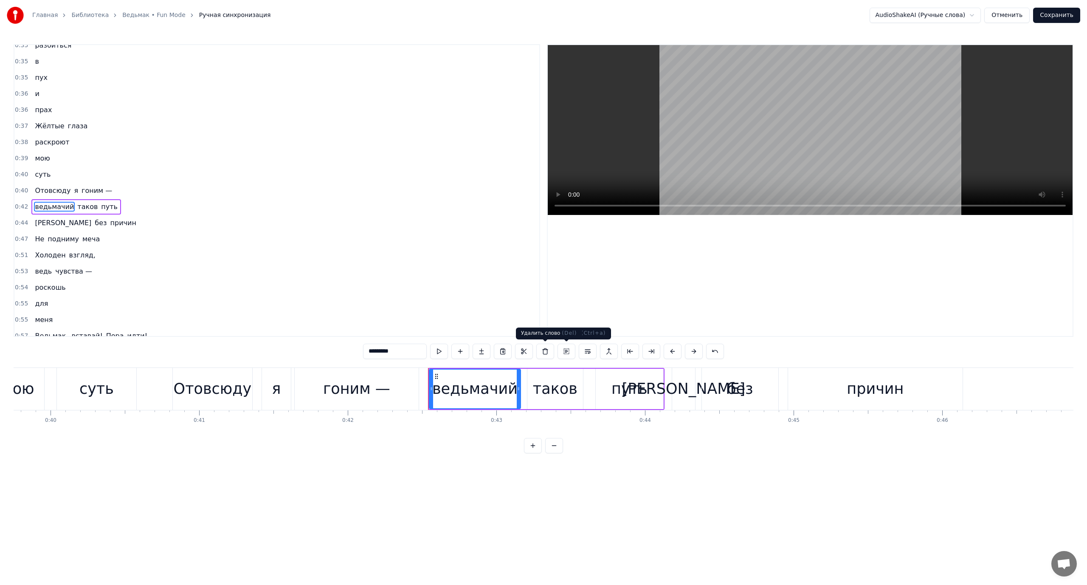
scroll to position [266, 0]
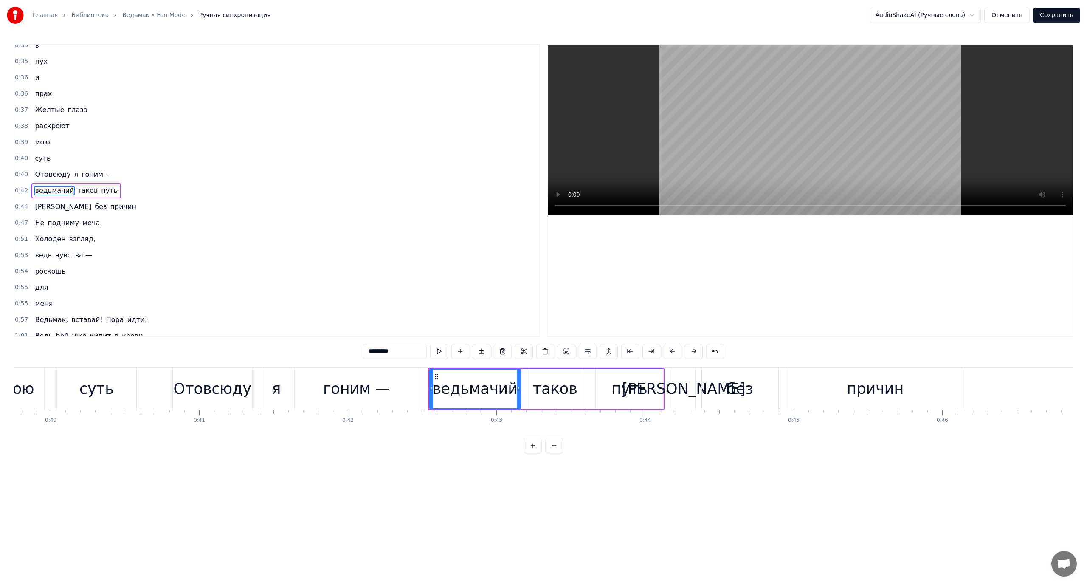
drag, startPoint x: 76, startPoint y: 191, endPoint x: 87, endPoint y: 195, distance: 12.2
click at [76, 191] on span "таков" at bounding box center [87, 191] width 22 height 10
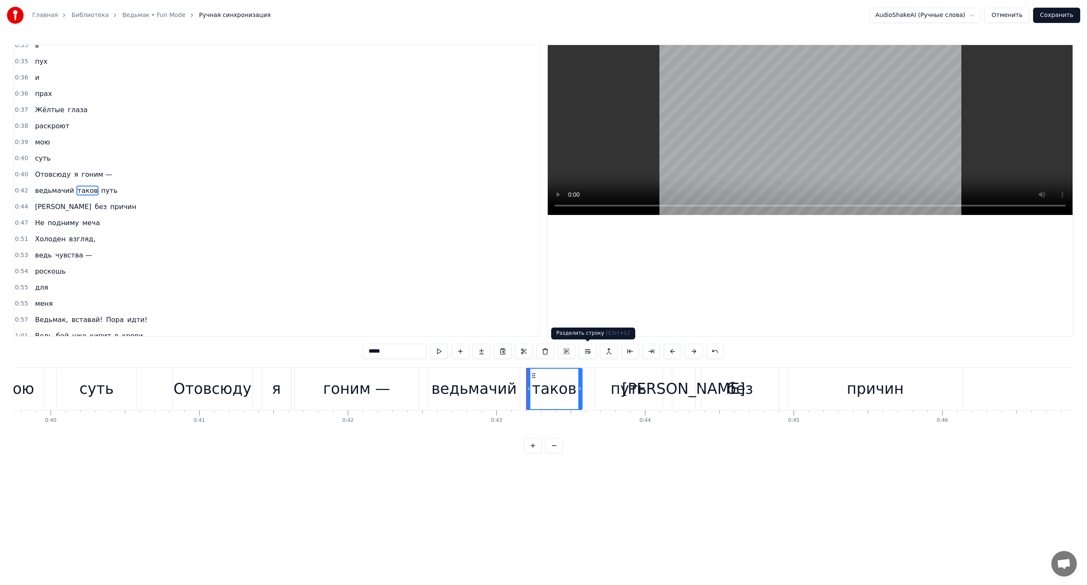
click at [587, 352] on button at bounding box center [588, 351] width 18 height 15
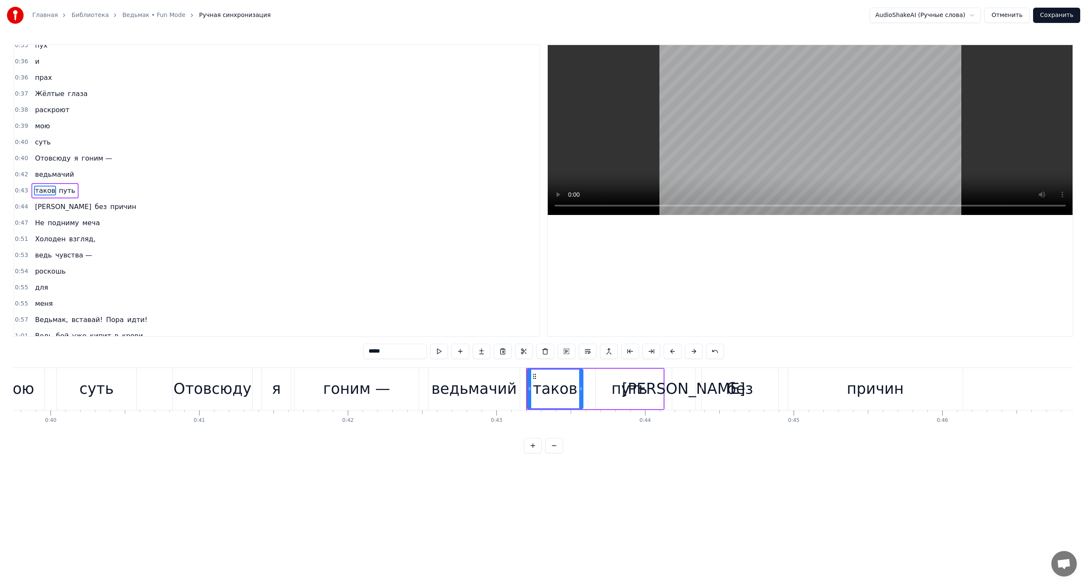
click at [65, 191] on span "путь" at bounding box center [67, 191] width 18 height 10
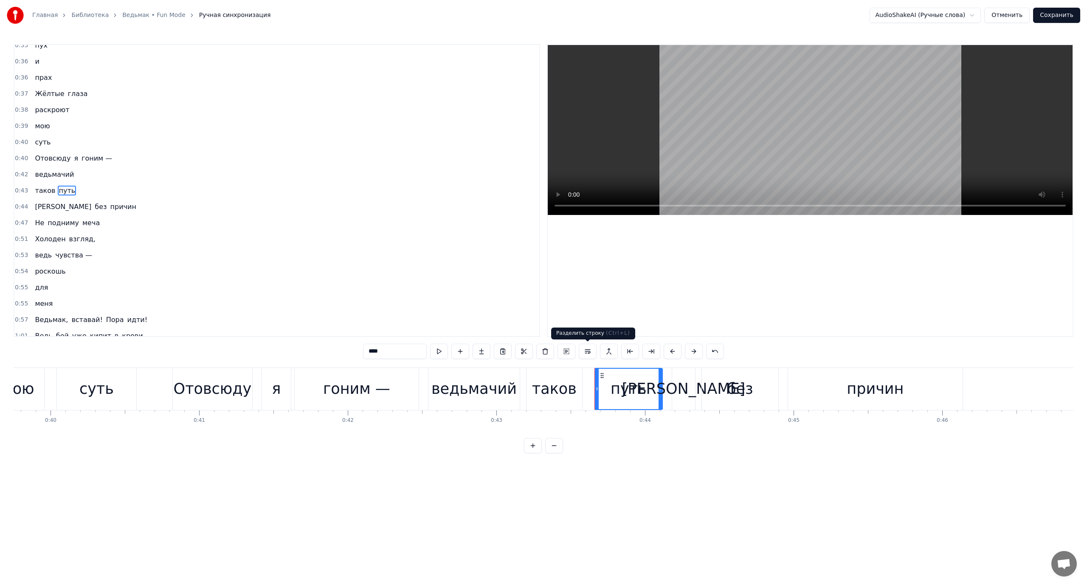
click at [589, 350] on button at bounding box center [588, 351] width 18 height 15
click at [45, 142] on span "Отовсюду" at bounding box center [52, 142] width 37 height 10
type input "********"
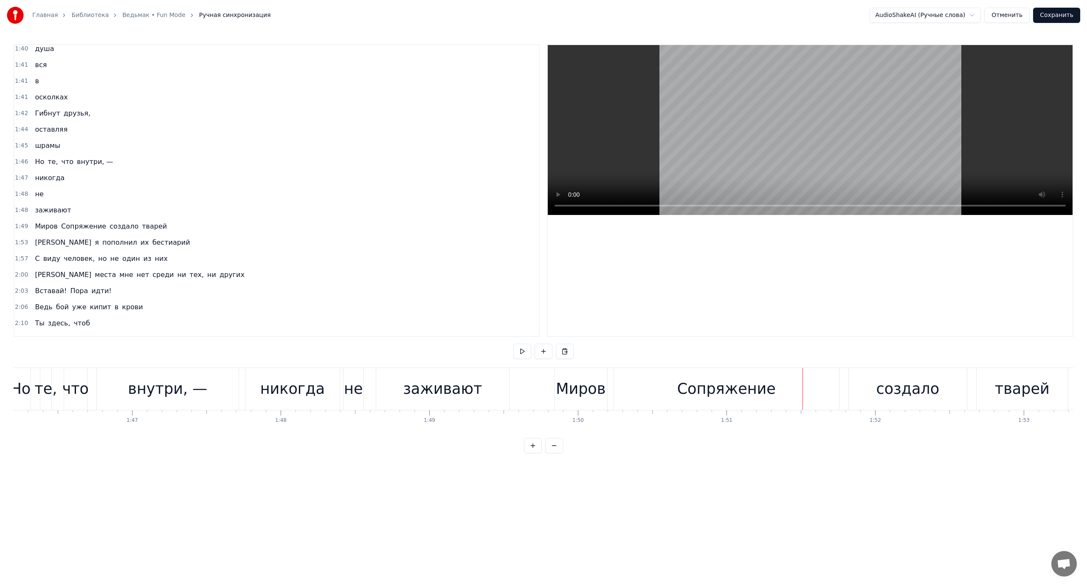
scroll to position [887, 0]
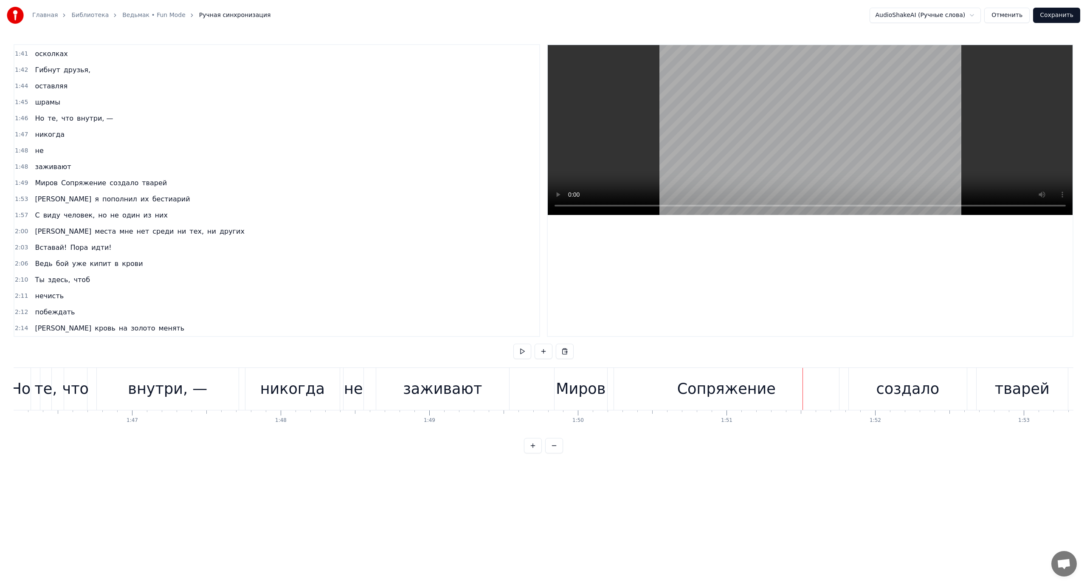
click at [110, 178] on span "создало" at bounding box center [124, 183] width 31 height 10
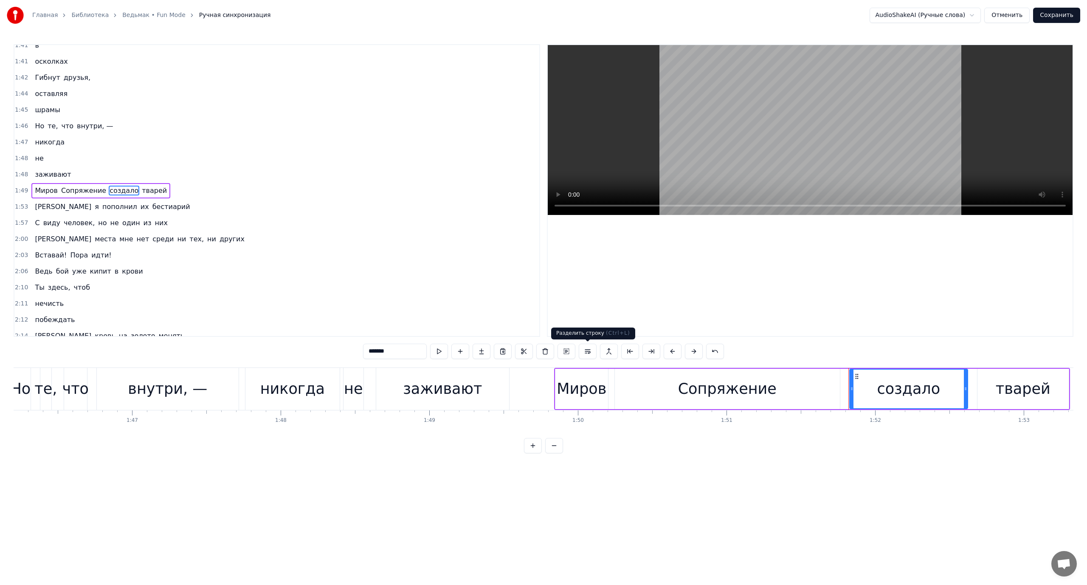
click at [588, 351] on button at bounding box center [588, 351] width 18 height 15
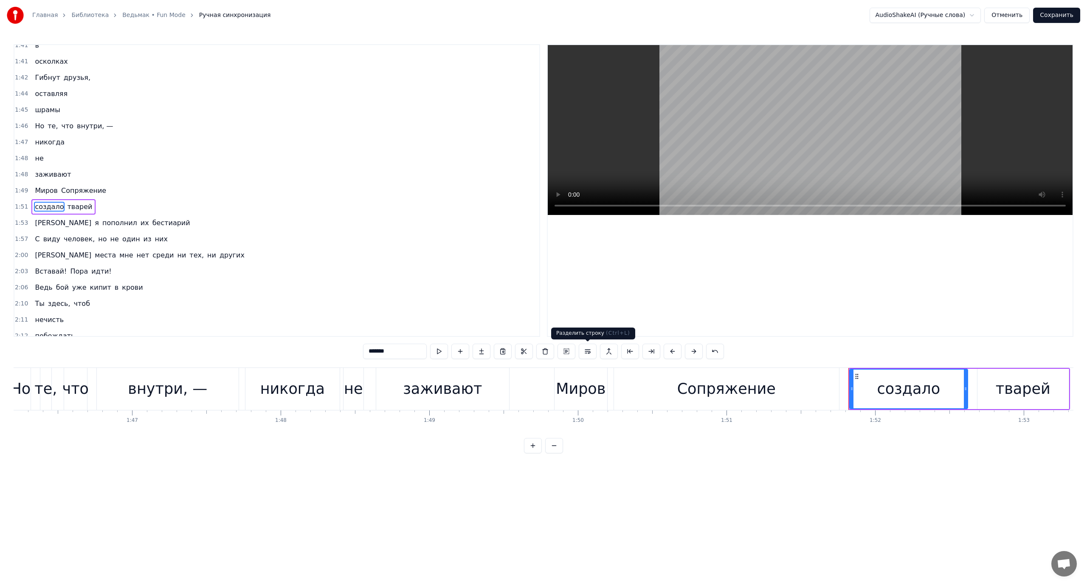
scroll to position [895, 0]
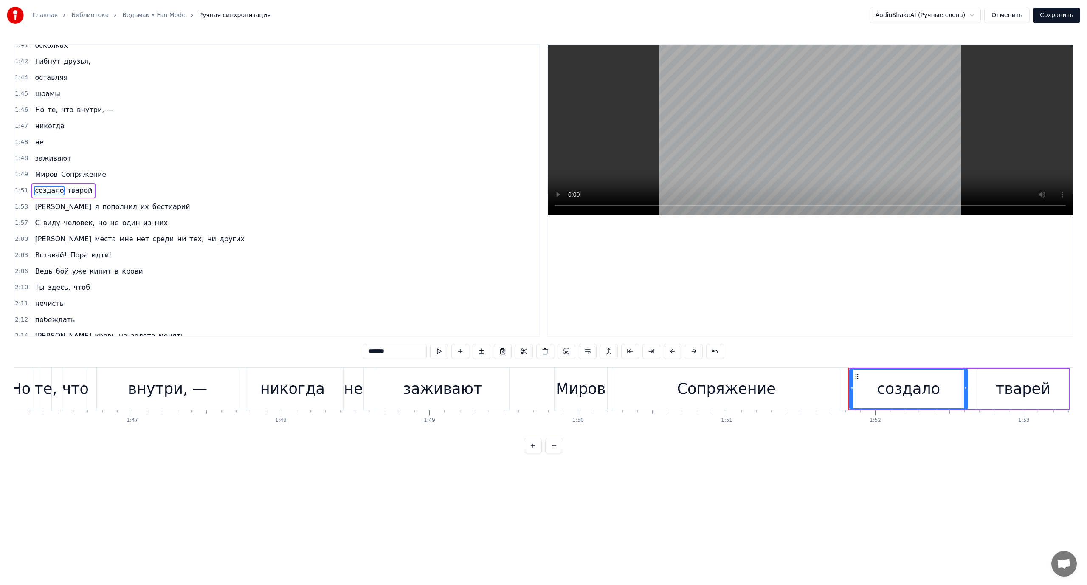
click at [71, 190] on span "тварей" at bounding box center [79, 191] width 27 height 10
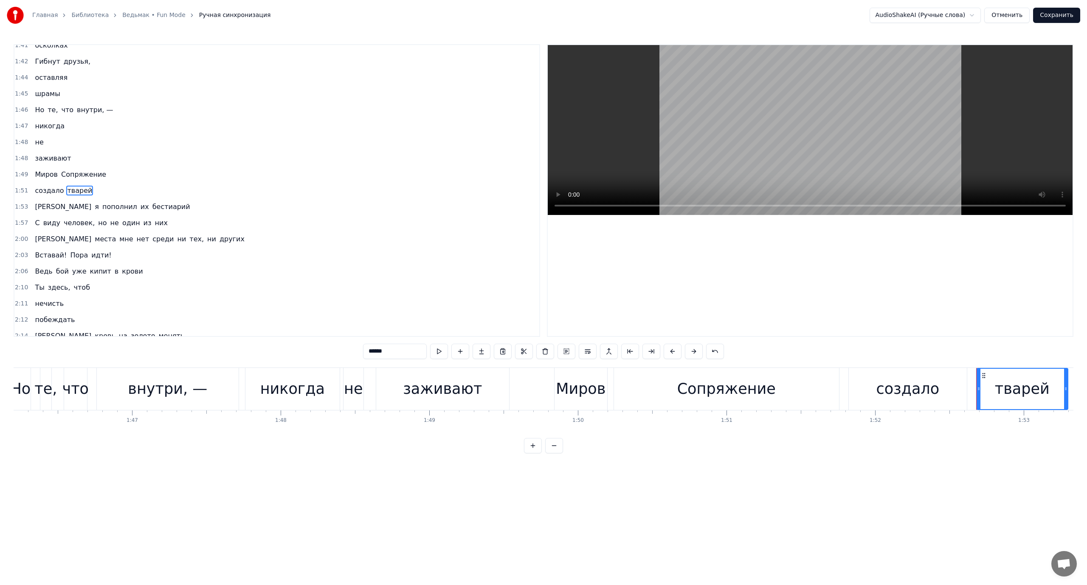
click at [585, 350] on button at bounding box center [588, 351] width 18 height 15
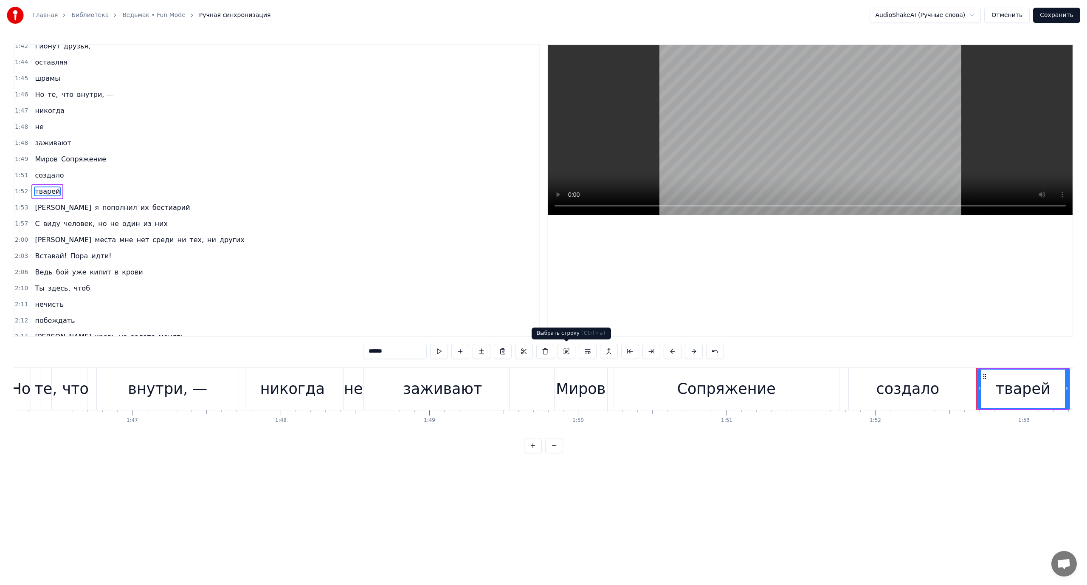
scroll to position [912, 0]
click at [35, 206] on span "[PERSON_NAME]" at bounding box center [63, 207] width 58 height 10
type input "*"
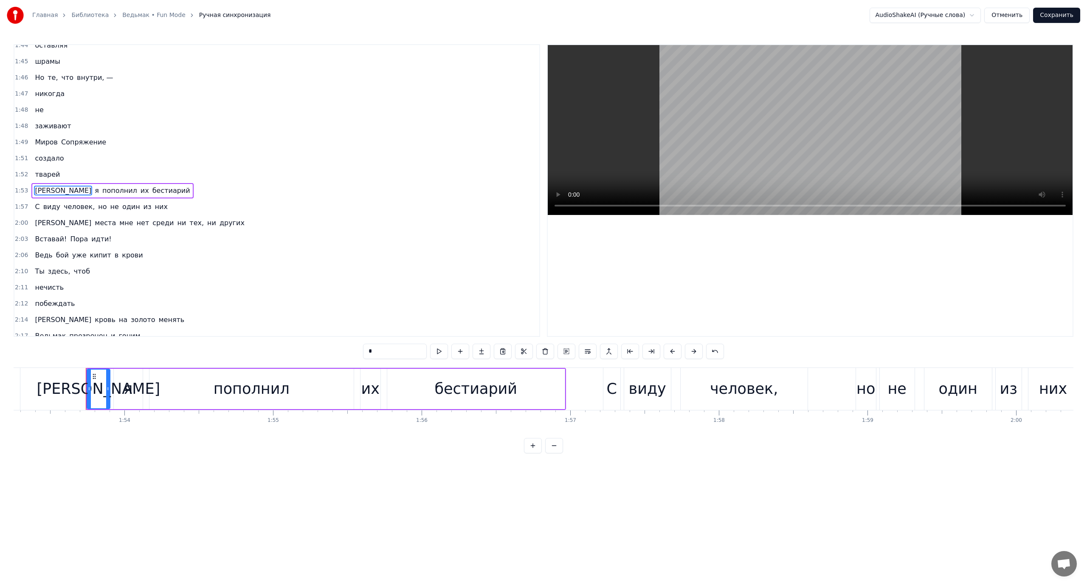
scroll to position [0, 16866]
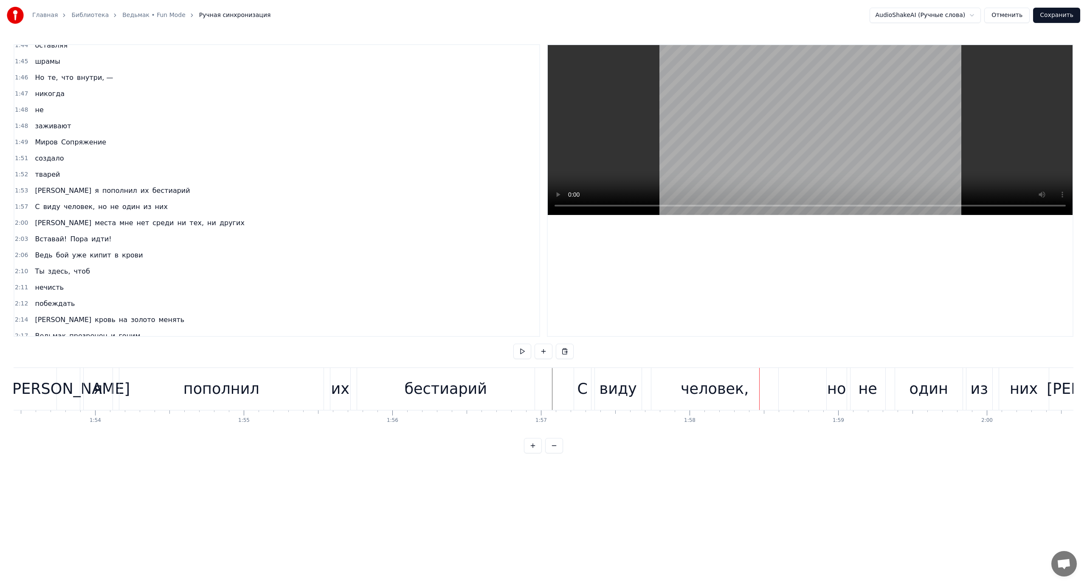
click at [97, 206] on span "но" at bounding box center [102, 207] width 10 height 10
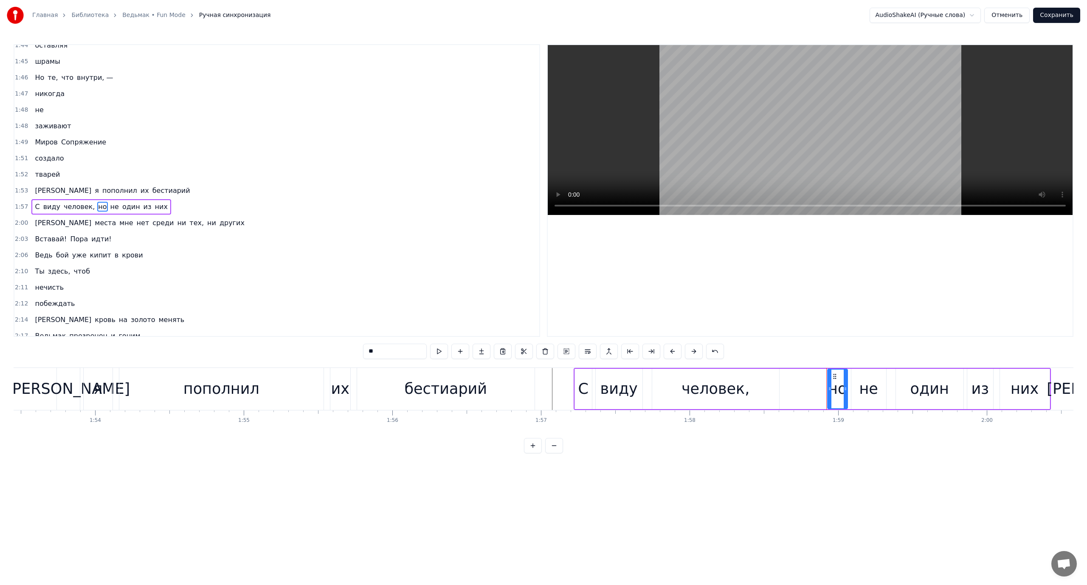
scroll to position [944, 0]
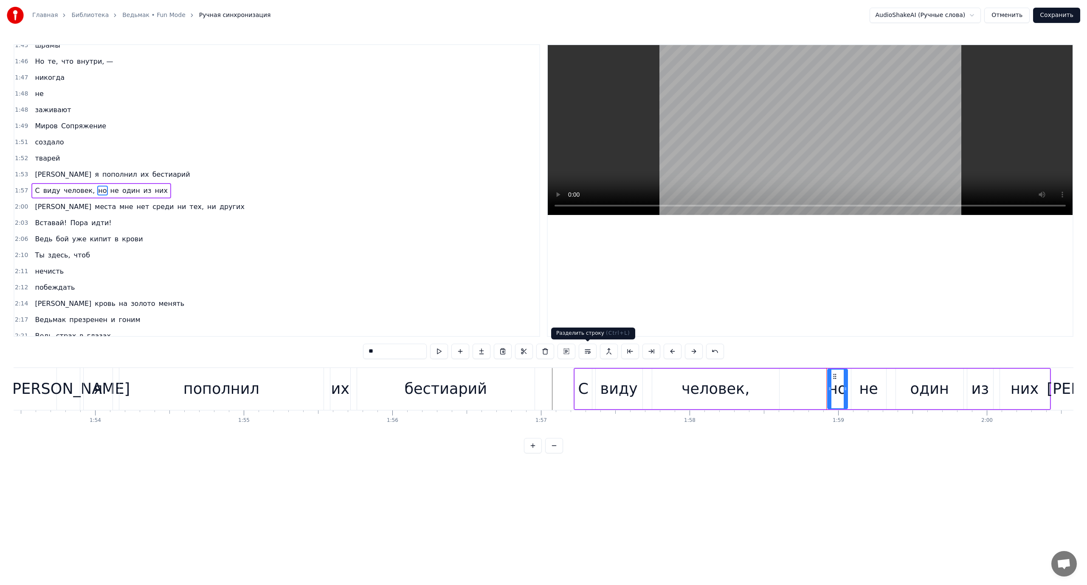
click at [587, 349] on button at bounding box center [588, 351] width 18 height 15
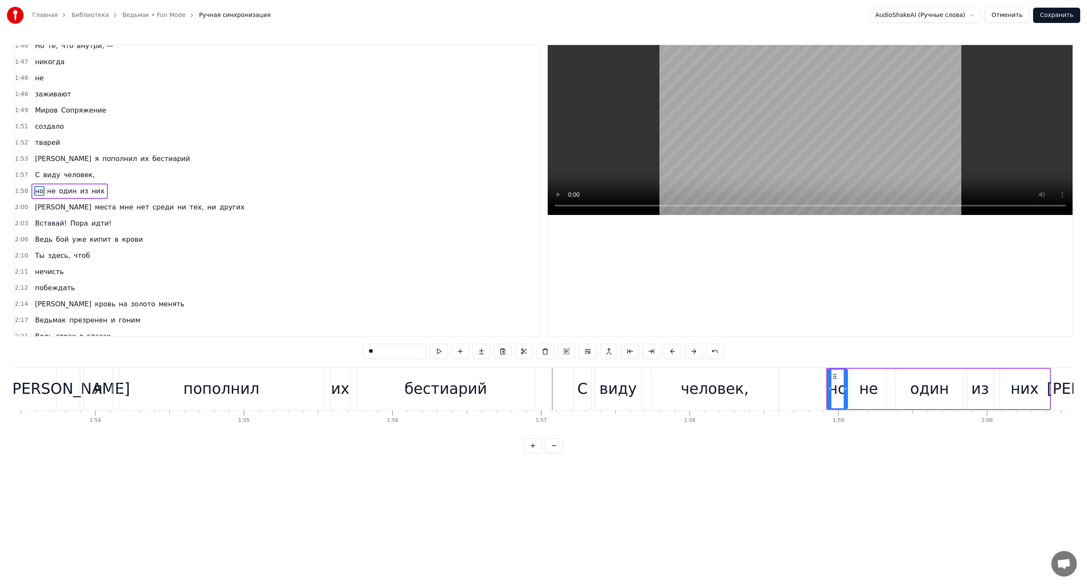
scroll to position [960, 0]
click at [46, 189] on span "не" at bounding box center [51, 191] width 10 height 10
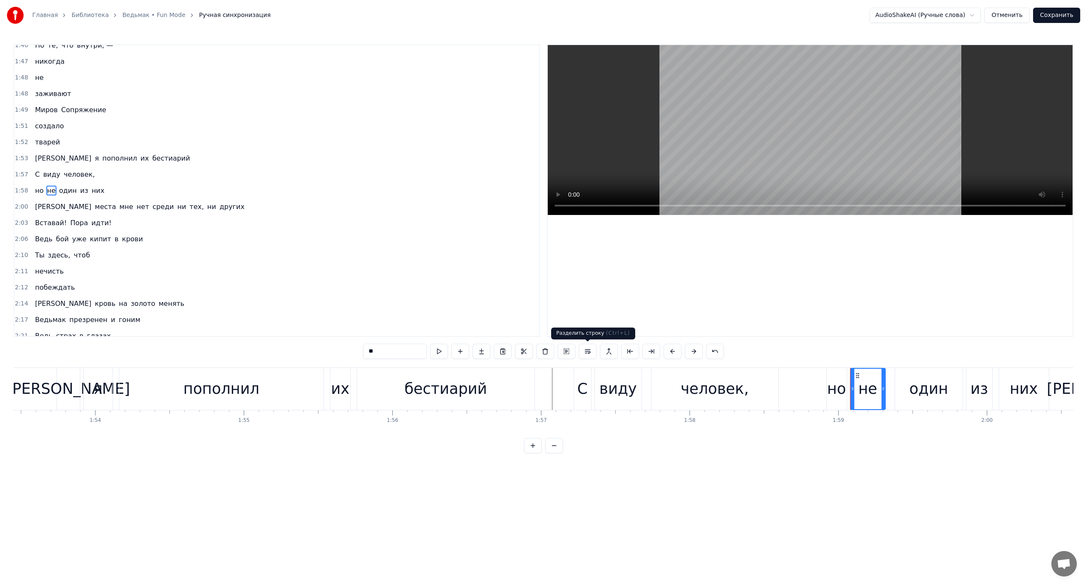
drag, startPoint x: 586, startPoint y: 350, endPoint x: 508, endPoint y: 327, distance: 81.0
click at [587, 350] on button at bounding box center [588, 351] width 18 height 15
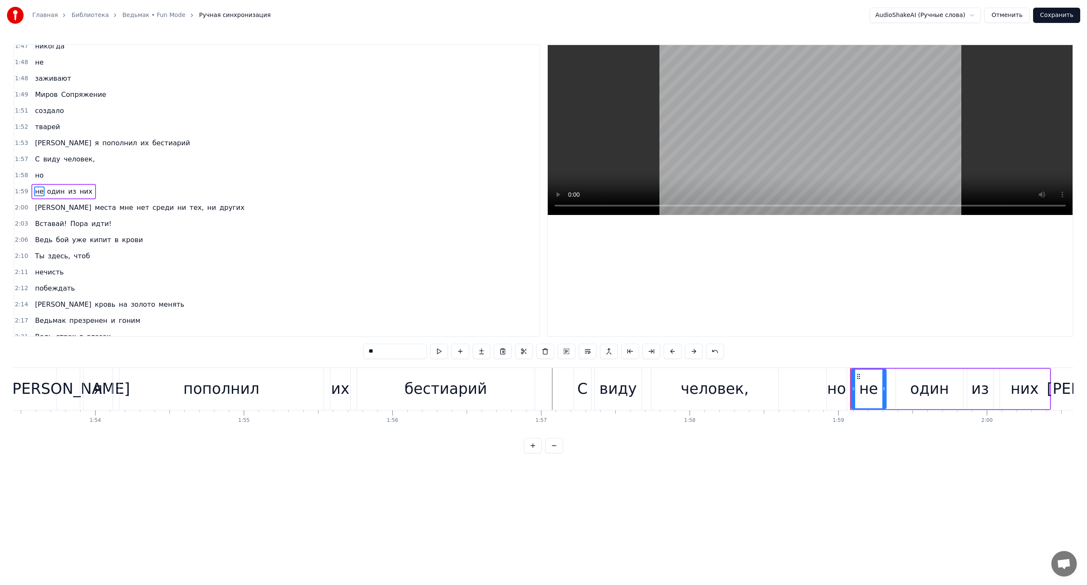
scroll to position [976, 0]
click at [48, 192] on span "один" at bounding box center [56, 191] width 20 height 10
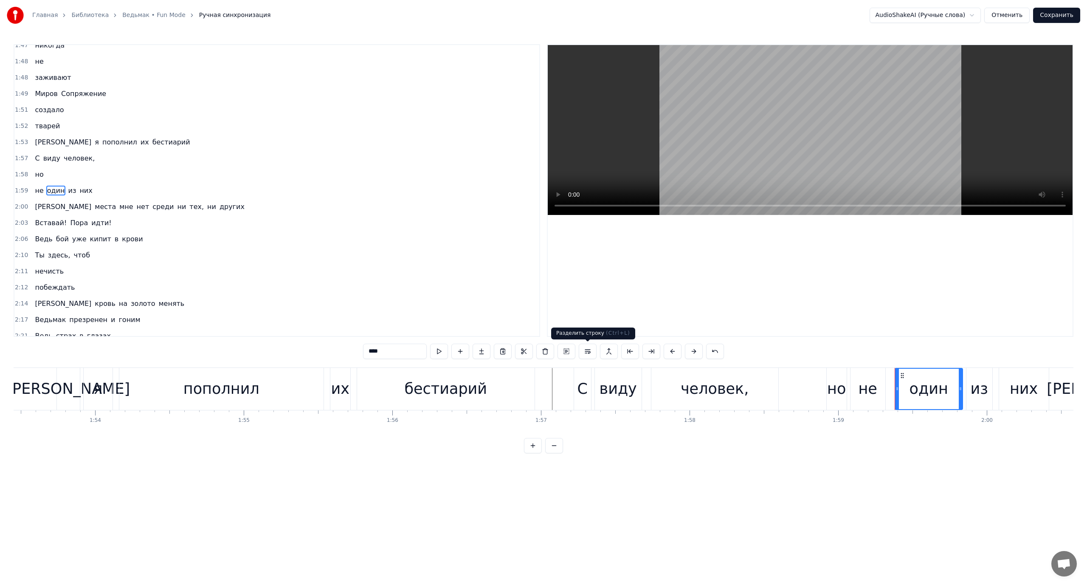
click at [585, 350] on button at bounding box center [588, 351] width 18 height 15
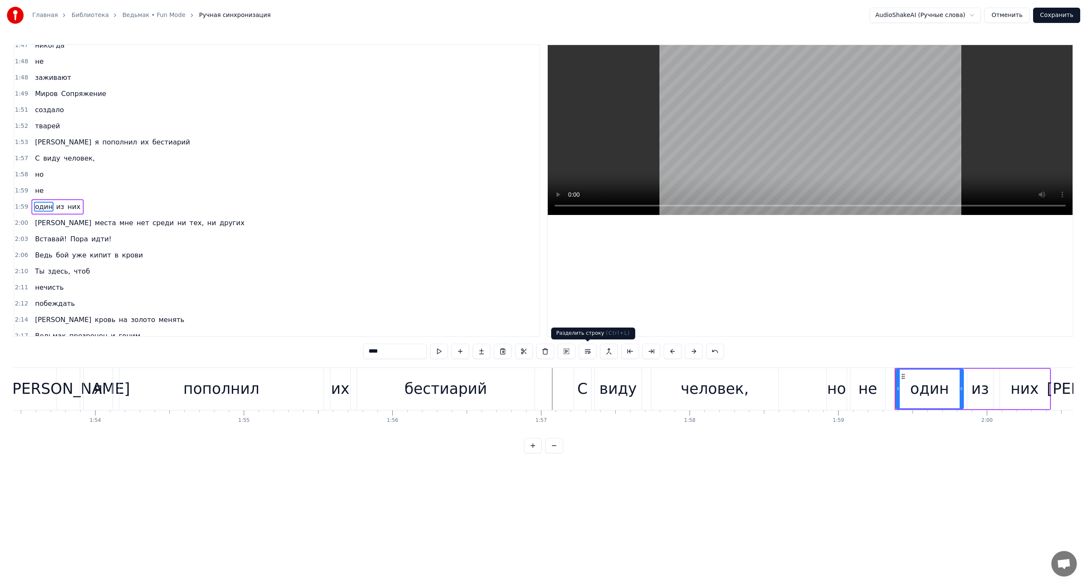
scroll to position [992, 0]
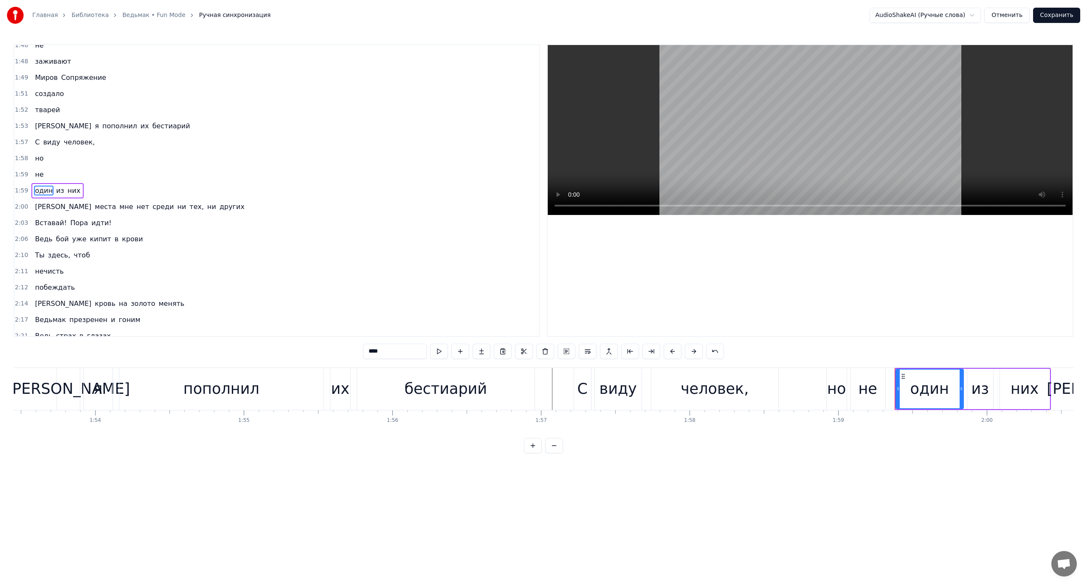
click at [56, 192] on span "из" at bounding box center [60, 191] width 10 height 10
click at [593, 350] on button at bounding box center [588, 351] width 18 height 15
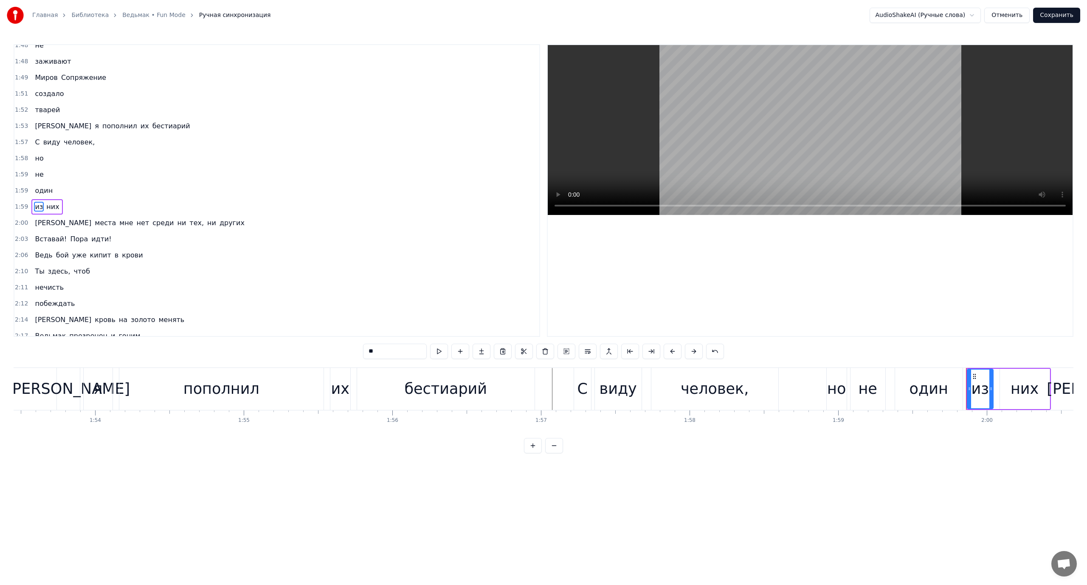
scroll to position [1008, 0]
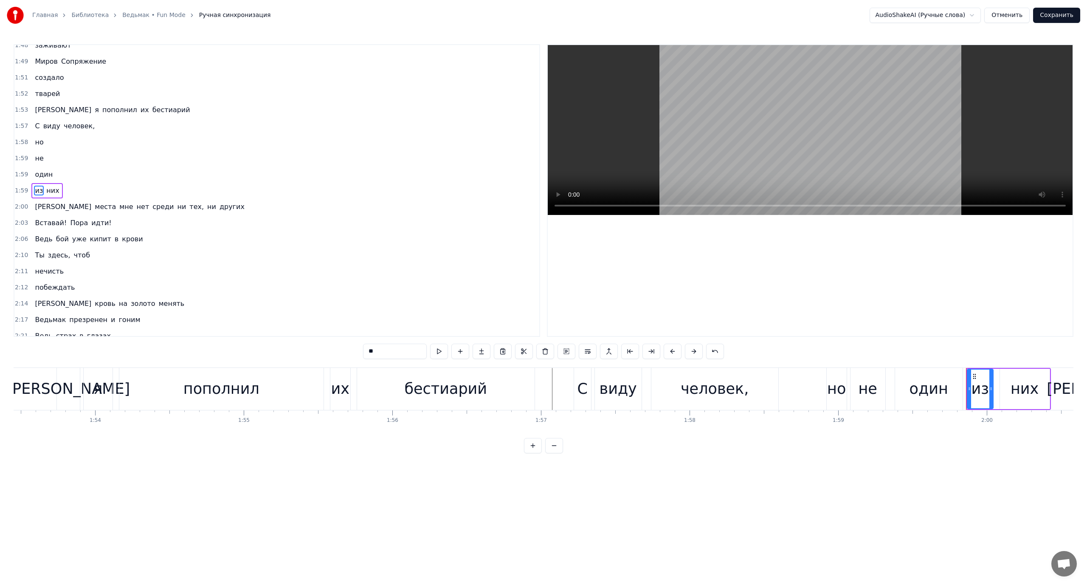
click at [48, 191] on span "них" at bounding box center [52, 191] width 14 height 10
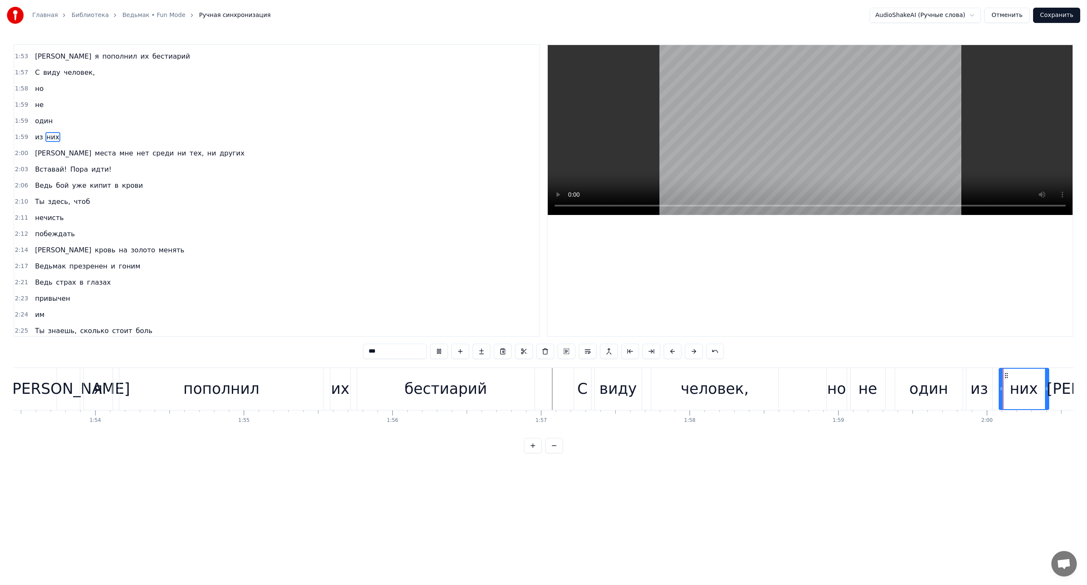
scroll to position [1081, 0]
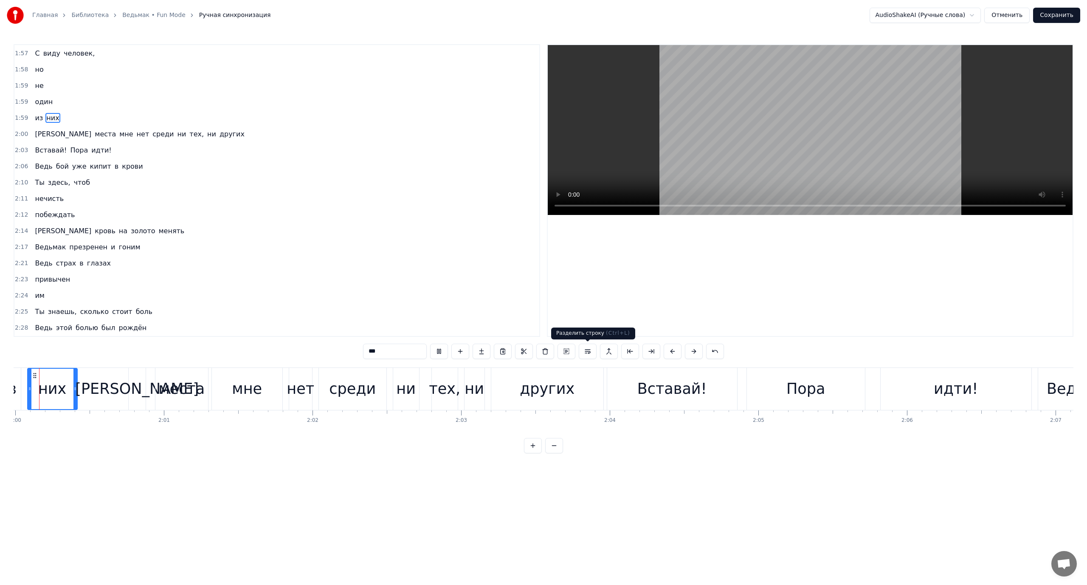
click at [587, 351] on button at bounding box center [588, 351] width 18 height 15
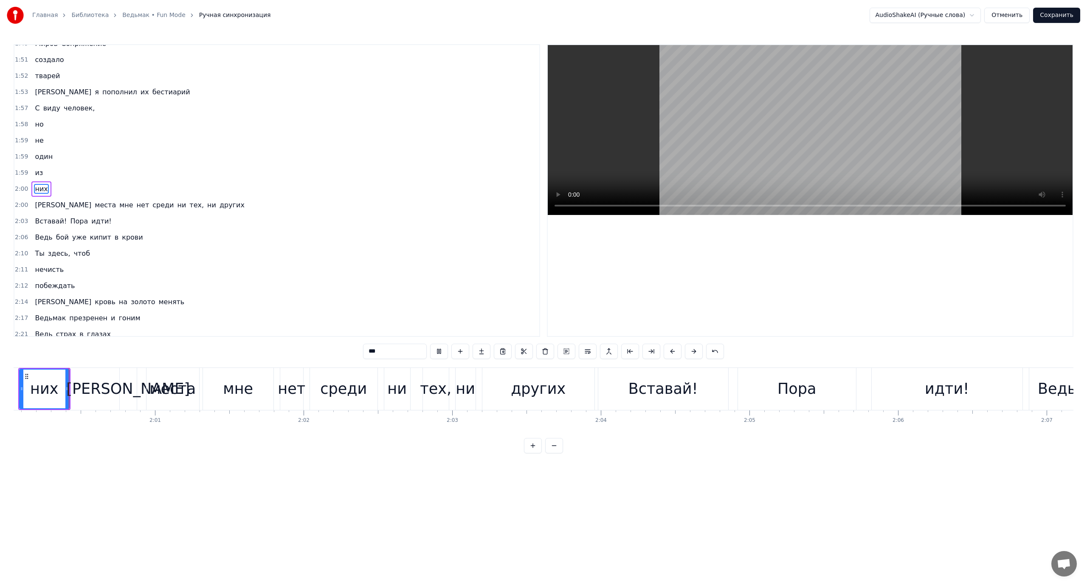
scroll to position [1024, 0]
click at [34, 203] on span "[PERSON_NAME]" at bounding box center [63, 207] width 58 height 10
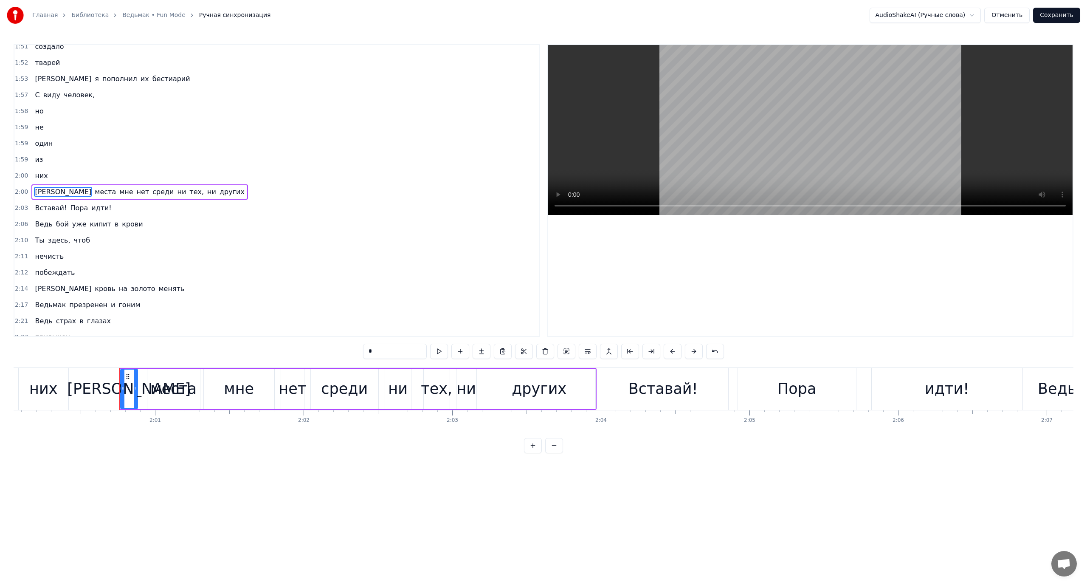
scroll to position [1041, 0]
click at [176, 190] on span "ни" at bounding box center [181, 191] width 11 height 10
click at [587, 353] on button at bounding box center [588, 351] width 18 height 15
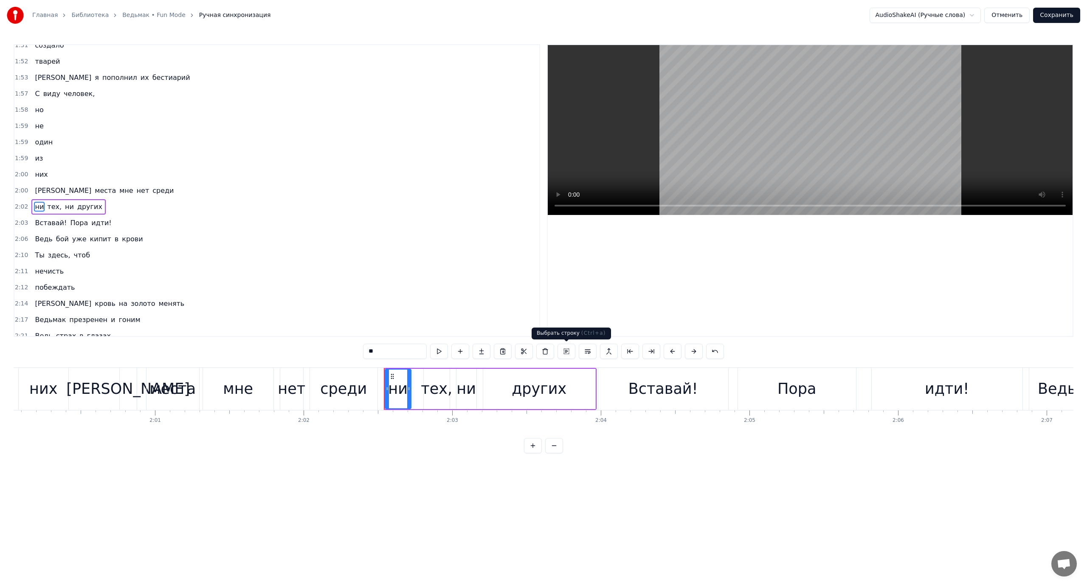
scroll to position [1057, 0]
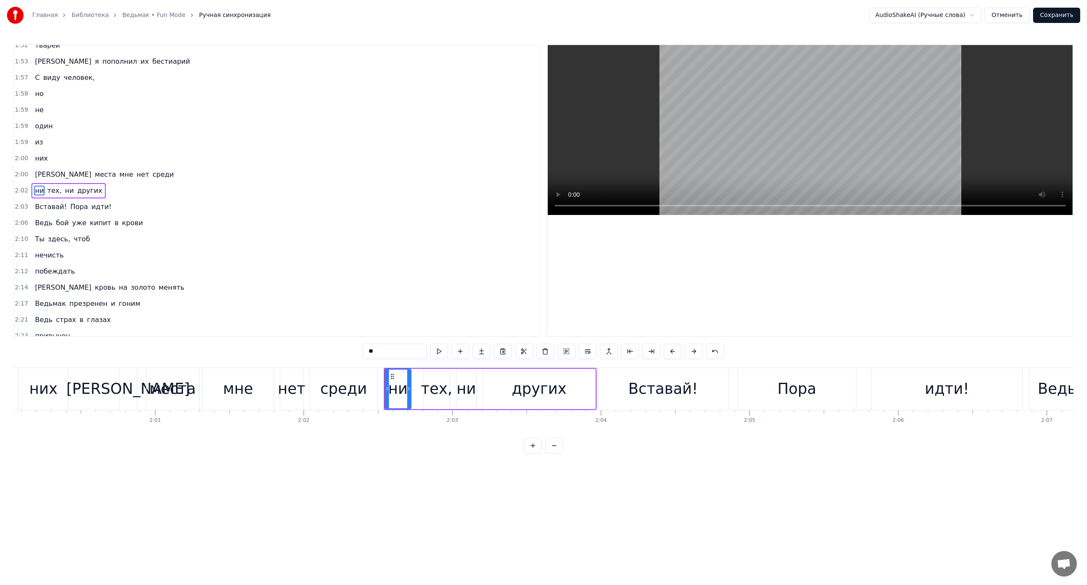
click at [51, 190] on span "тех," at bounding box center [54, 191] width 16 height 10
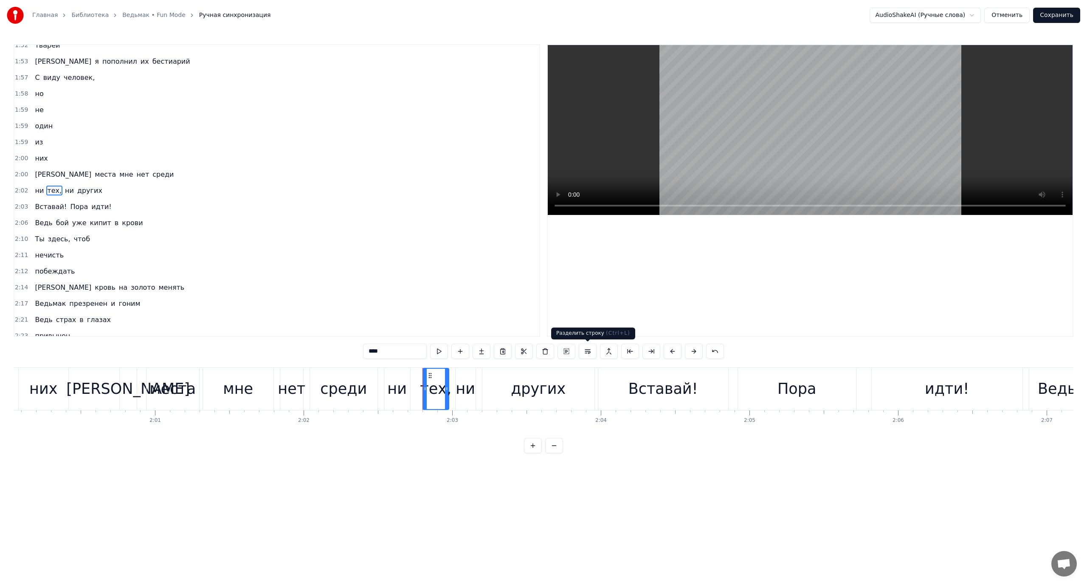
drag, startPoint x: 589, startPoint y: 350, endPoint x: 504, endPoint y: 330, distance: 87.3
click at [586, 350] on button at bounding box center [588, 351] width 18 height 15
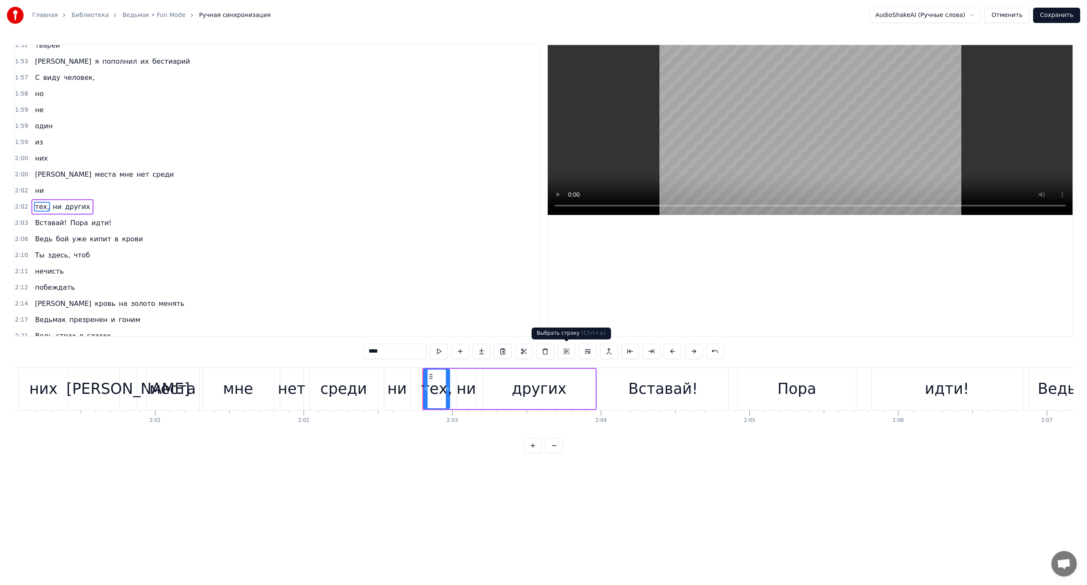
scroll to position [1073, 0]
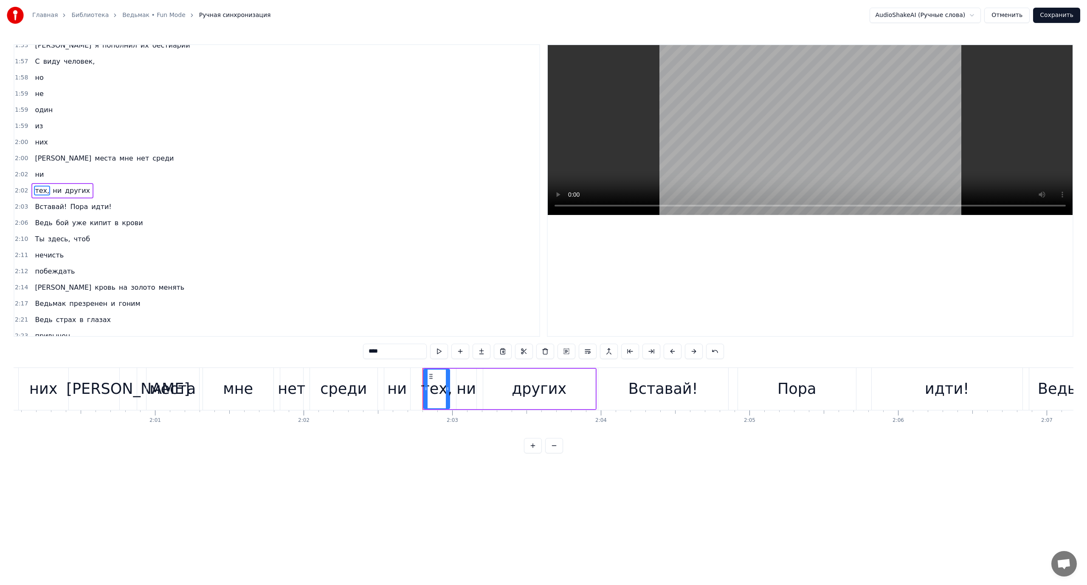
click at [52, 191] on span "ни" at bounding box center [57, 191] width 11 height 10
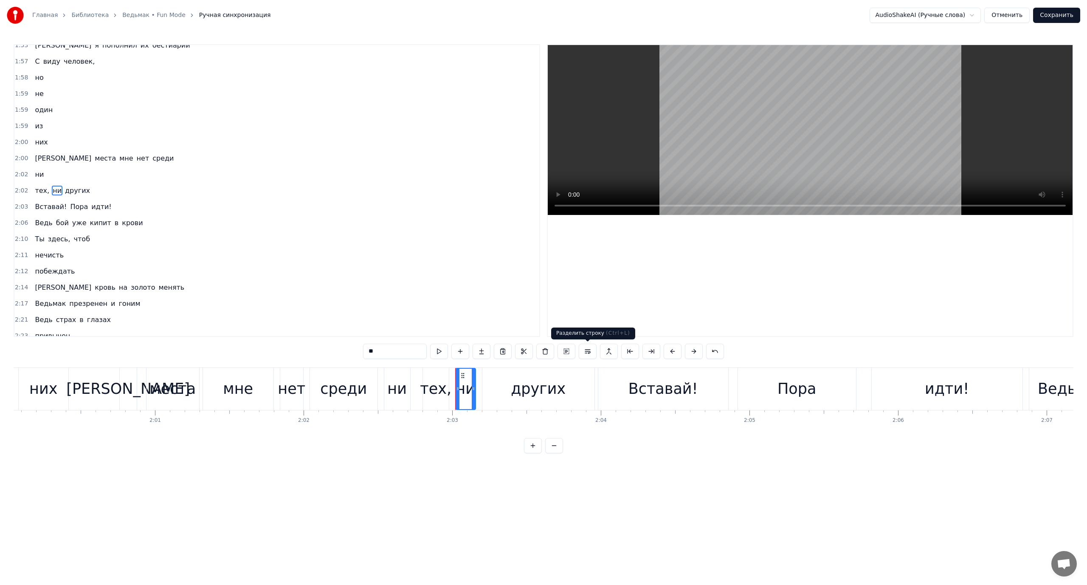
drag, startPoint x: 587, startPoint y: 351, endPoint x: 483, endPoint y: 320, distance: 107.8
click at [586, 351] on button at bounding box center [588, 351] width 18 height 15
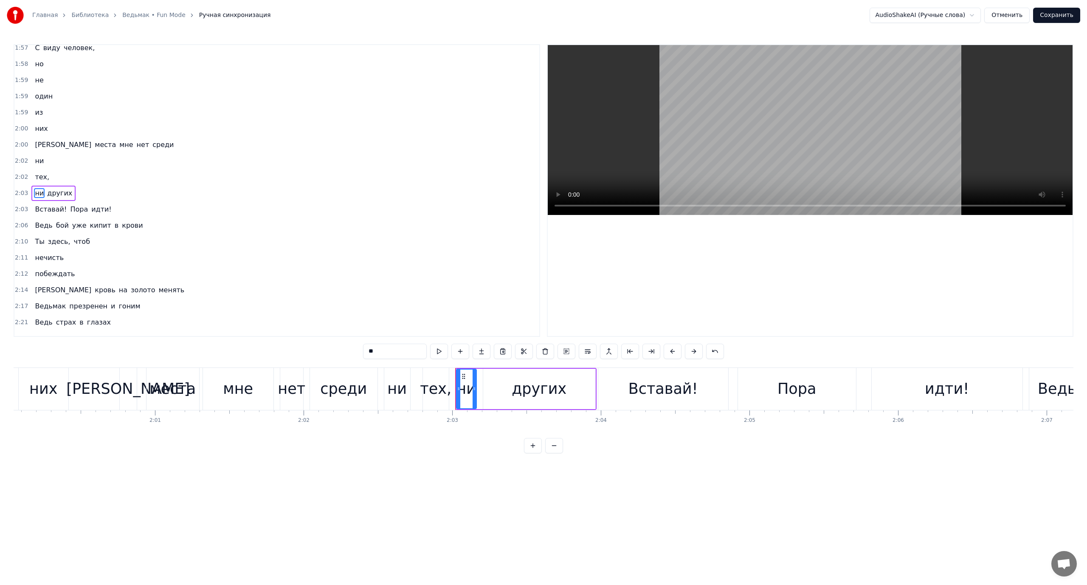
scroll to position [1089, 0]
click at [55, 193] on span "других" at bounding box center [59, 191] width 27 height 10
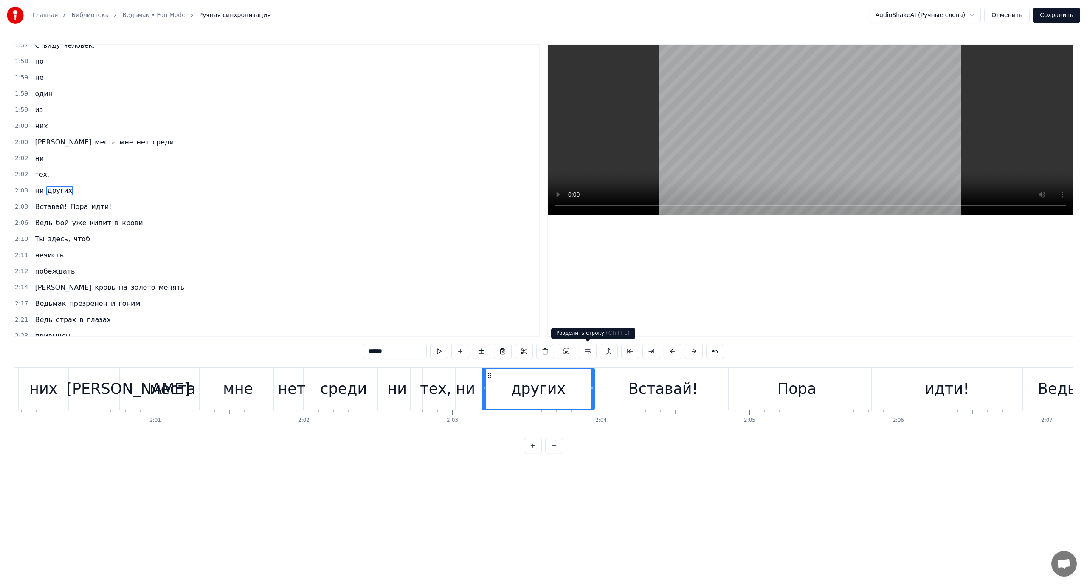
click at [587, 350] on button at bounding box center [588, 351] width 18 height 15
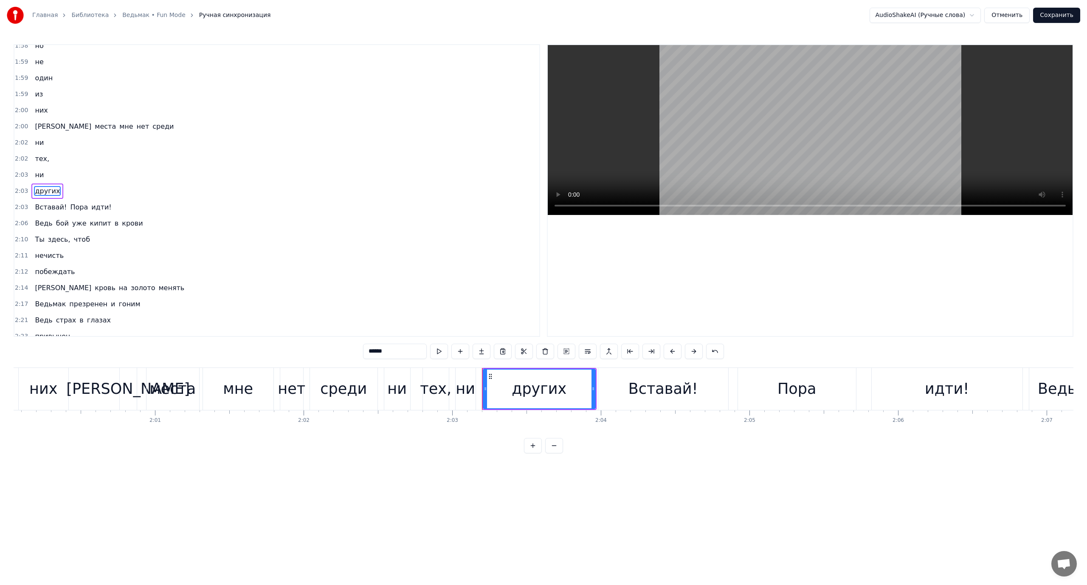
scroll to position [1105, 0]
click at [38, 126] on span "[PERSON_NAME]" at bounding box center [63, 126] width 58 height 10
type input "*"
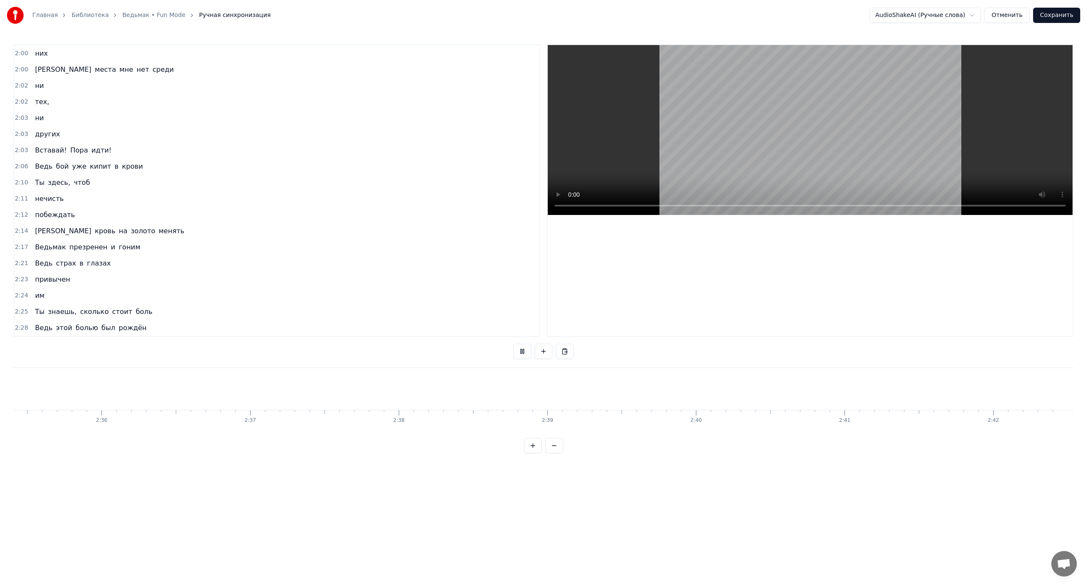
scroll to position [0, 23104]
click at [1061, 14] on button "Сохранить" at bounding box center [1056, 15] width 47 height 15
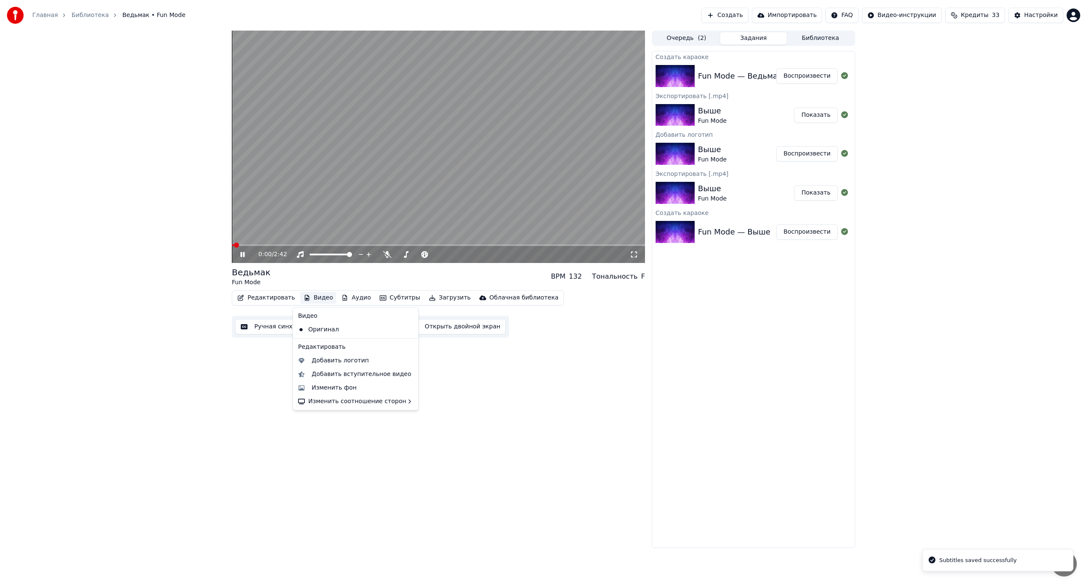
click at [319, 297] on button "Видео" at bounding box center [318, 298] width 37 height 12
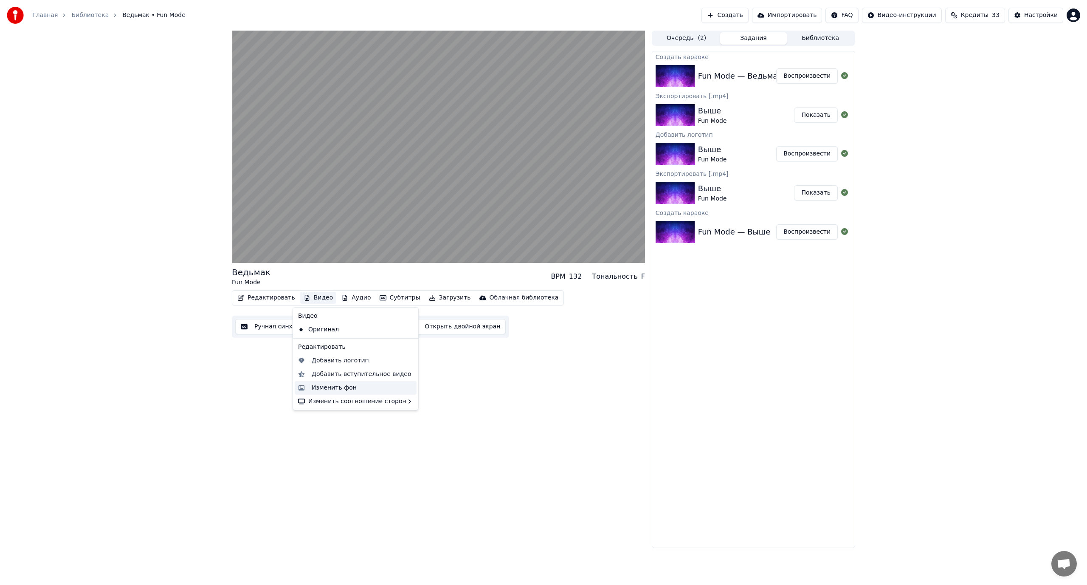
click at [340, 390] on div "Изменить фон" at bounding box center [334, 388] width 45 height 8
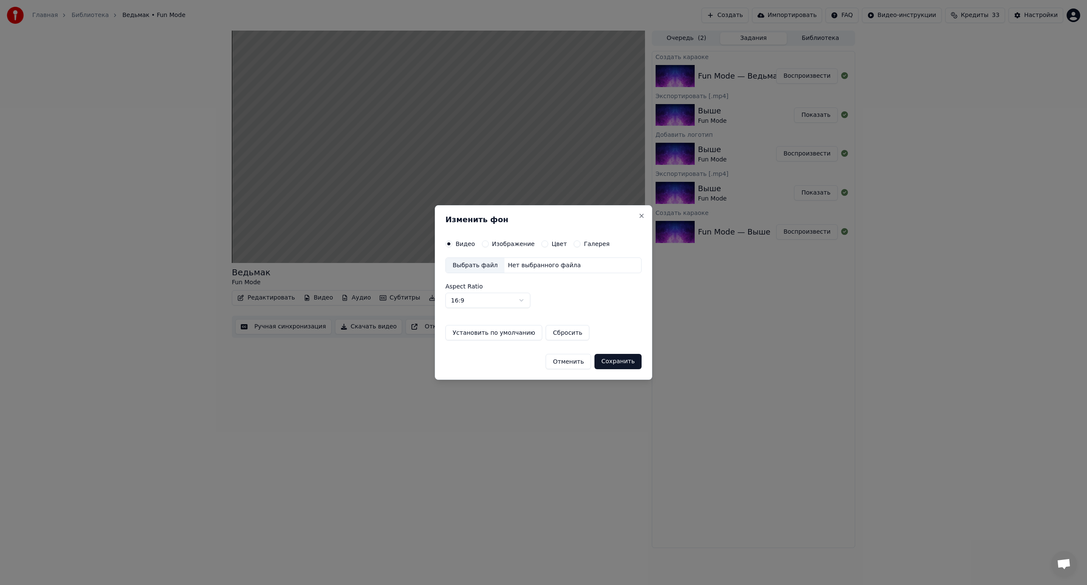
click at [570, 362] on button "Отменить" at bounding box center [568, 361] width 45 height 15
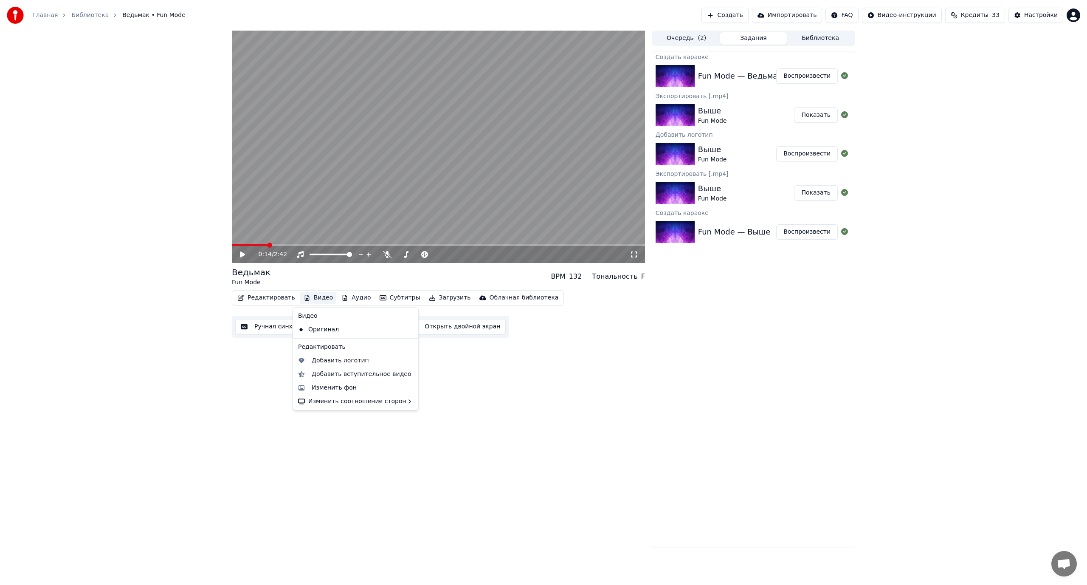
click at [316, 293] on button "Видео" at bounding box center [318, 298] width 37 height 12
click at [335, 387] on div "Изменить фон" at bounding box center [334, 388] width 45 height 8
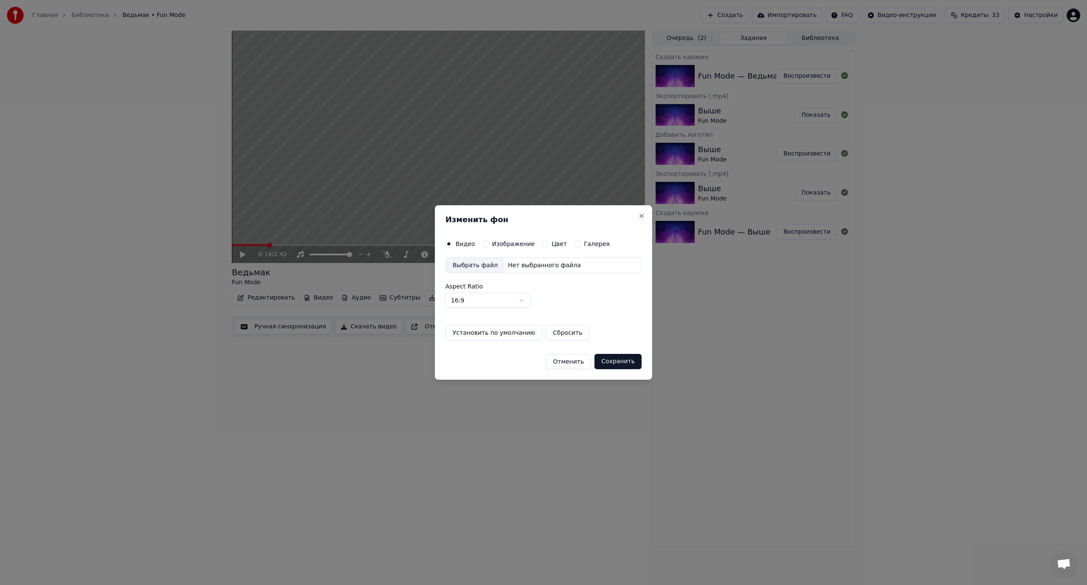
click at [474, 264] on div "Выбрать файл" at bounding box center [475, 265] width 59 height 15
click at [628, 360] on button "Сохранить" at bounding box center [621, 361] width 47 height 15
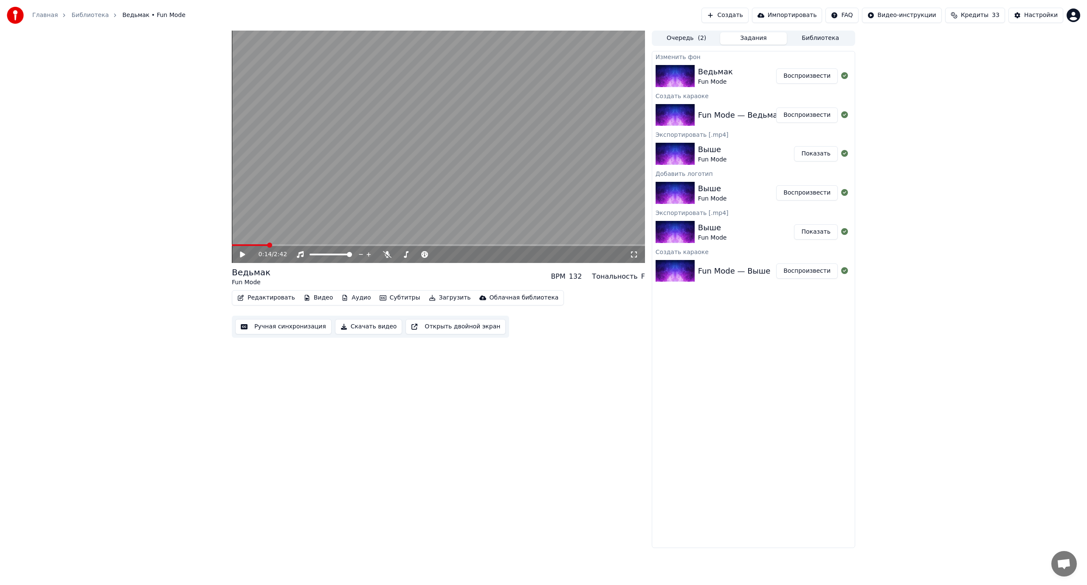
click at [817, 82] on button "Воспроизвести" at bounding box center [807, 75] width 62 height 15
click at [776, 68] on button "Воспроизвести" at bounding box center [807, 75] width 62 height 15
click at [395, 215] on video at bounding box center [438, 147] width 413 height 232
click at [261, 294] on button "Редактировать" at bounding box center [266, 298] width 65 height 12
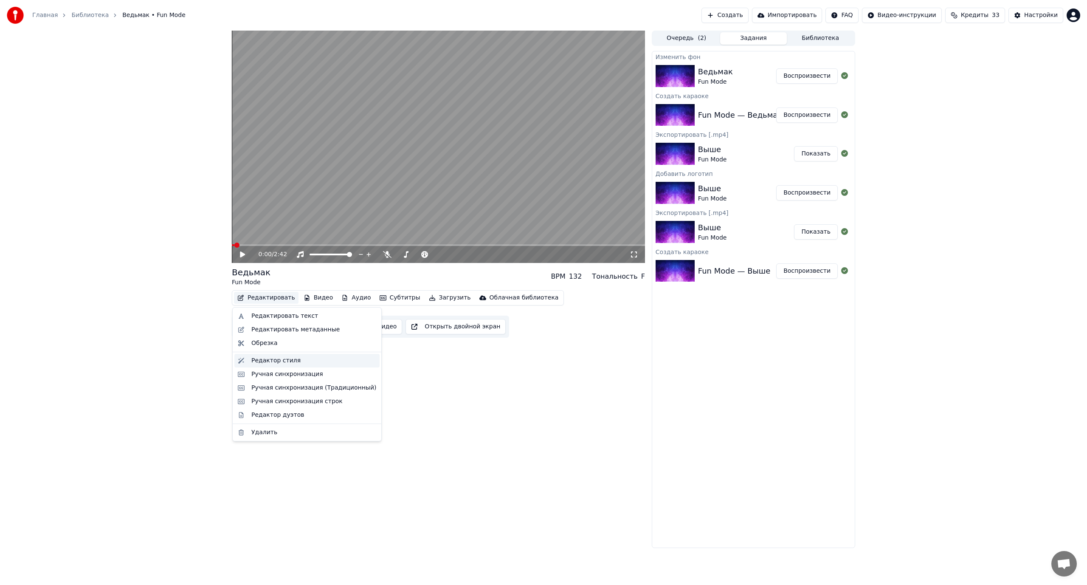
click at [270, 359] on div "Редактор стиля" at bounding box center [275, 360] width 49 height 8
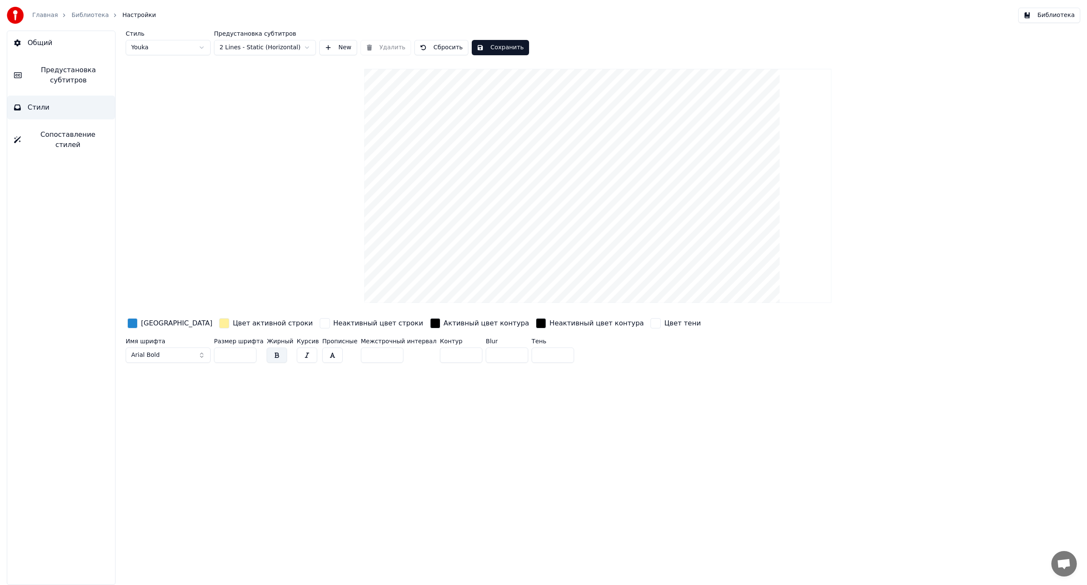
click at [68, 73] on span "Предустановка субтитров" at bounding box center [68, 75] width 80 height 20
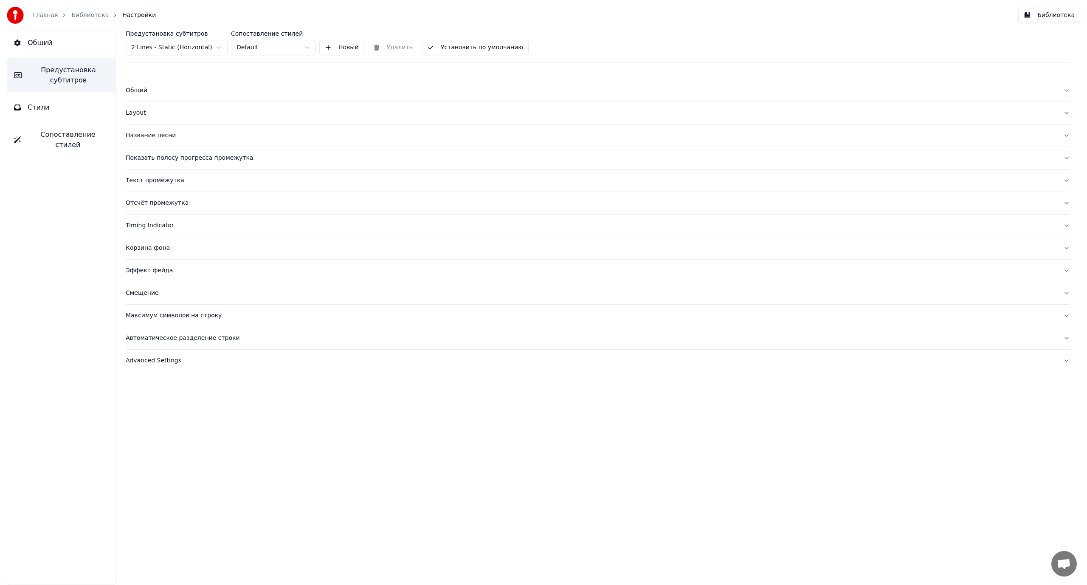
click at [147, 138] on div "Название песни" at bounding box center [591, 135] width 931 height 8
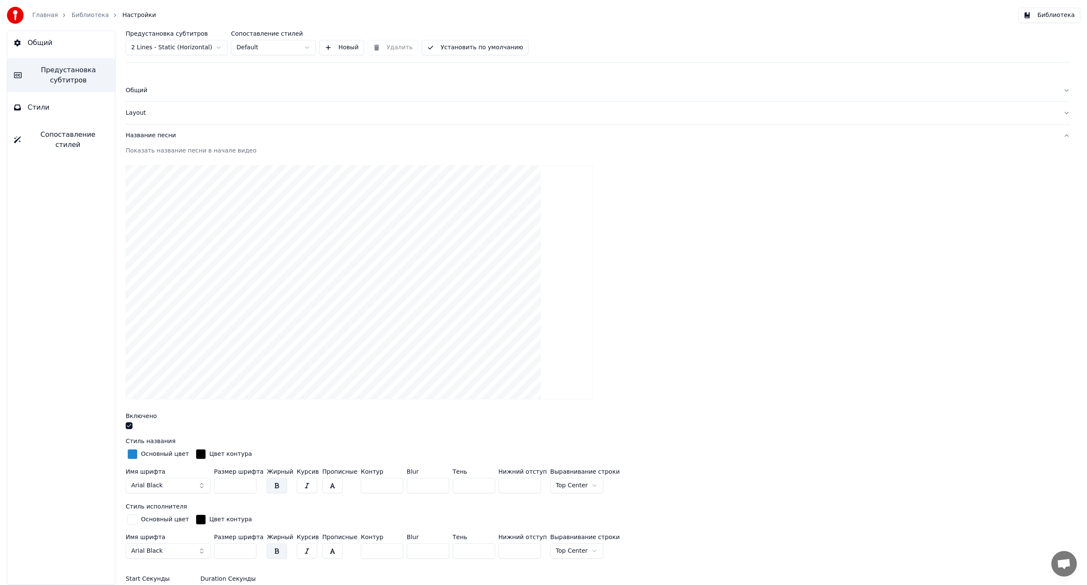
click at [131, 422] on button "button" at bounding box center [129, 425] width 7 height 7
click at [1042, 14] on button "Библиотека" at bounding box center [1050, 15] width 62 height 15
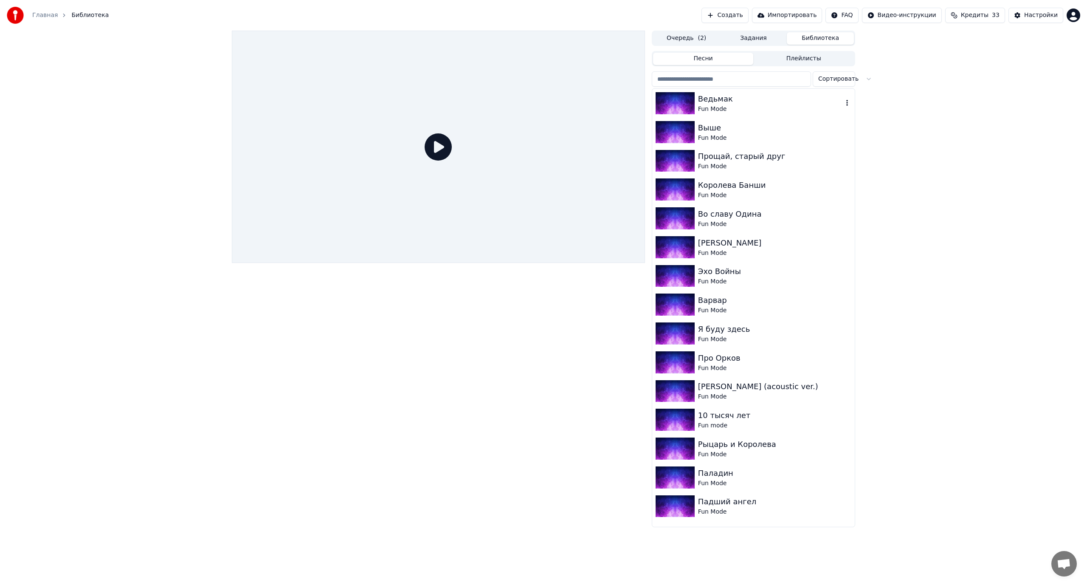
click at [736, 103] on div "Ведьмак" at bounding box center [770, 99] width 145 height 12
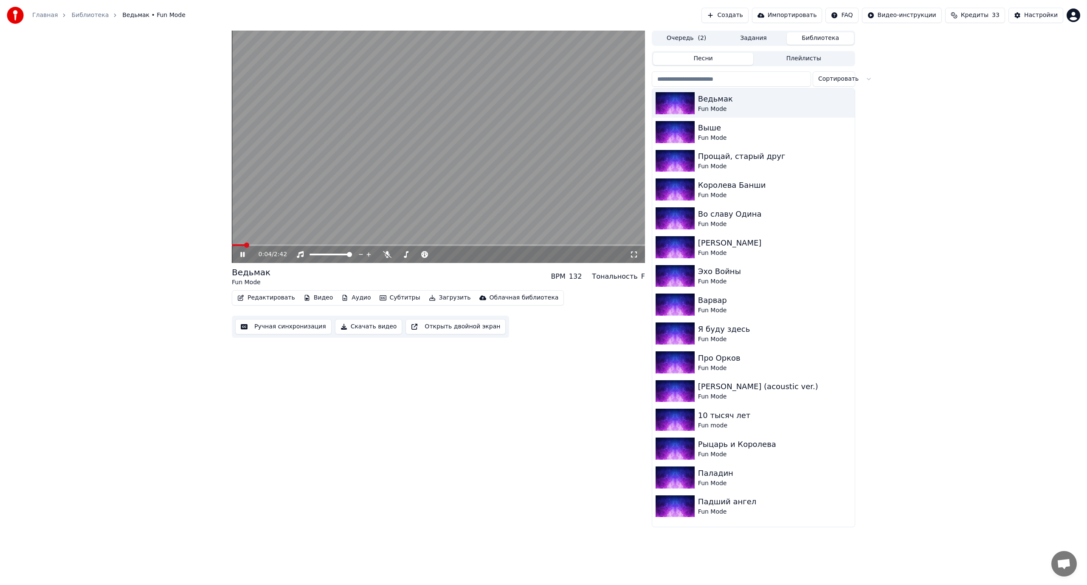
click at [524, 245] on span at bounding box center [438, 245] width 413 height 2
click at [607, 245] on span at bounding box center [438, 245] width 413 height 2
click at [361, 327] on button "Скачать видео" at bounding box center [369, 326] width 68 height 15
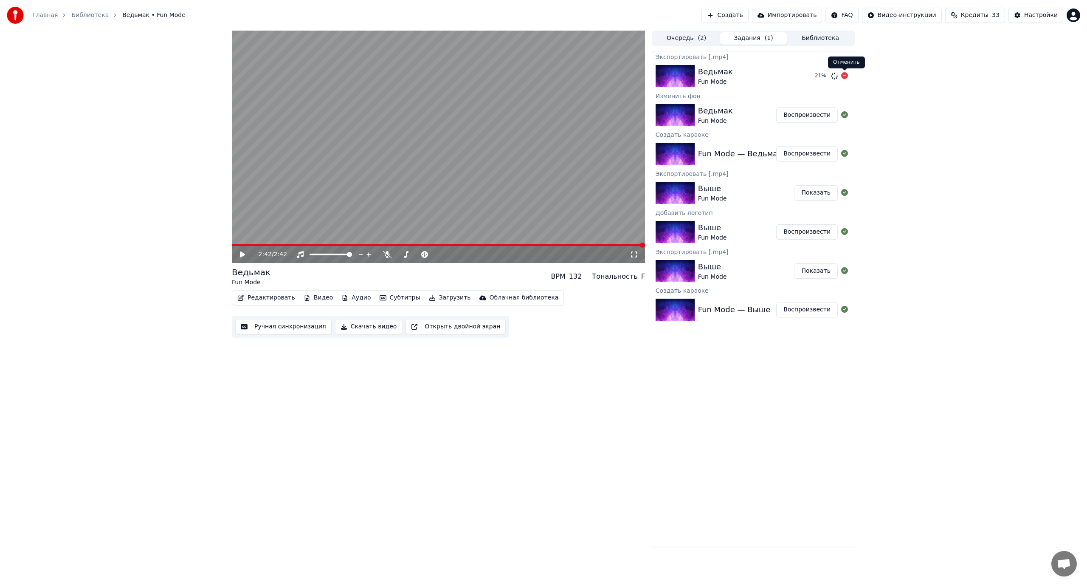
click at [846, 74] on icon at bounding box center [844, 75] width 7 height 7
click at [316, 298] on button "Видео" at bounding box center [318, 298] width 37 height 12
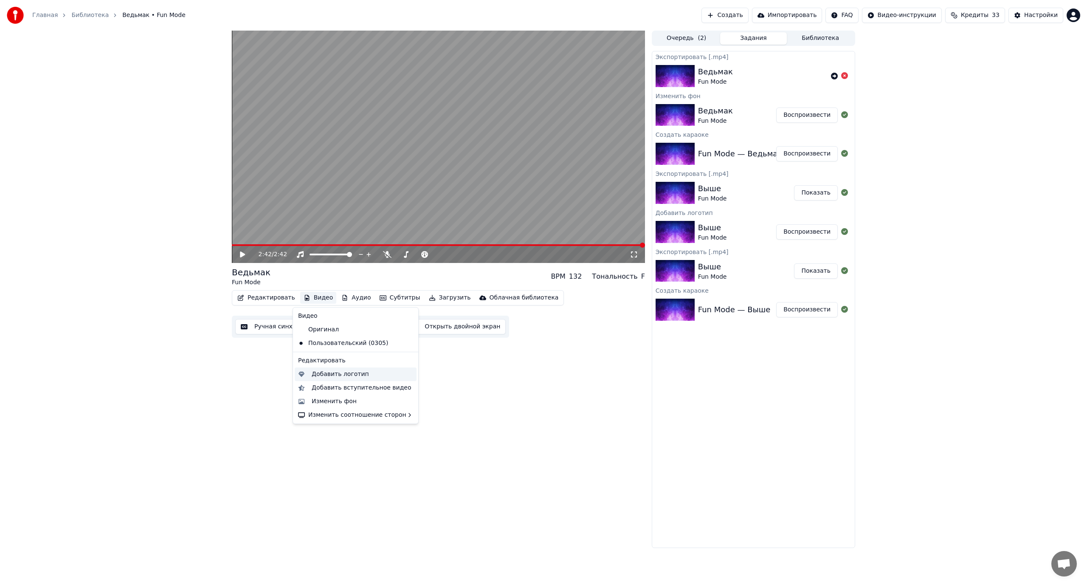
click at [333, 374] on div "Добавить логотип" at bounding box center [340, 374] width 57 height 8
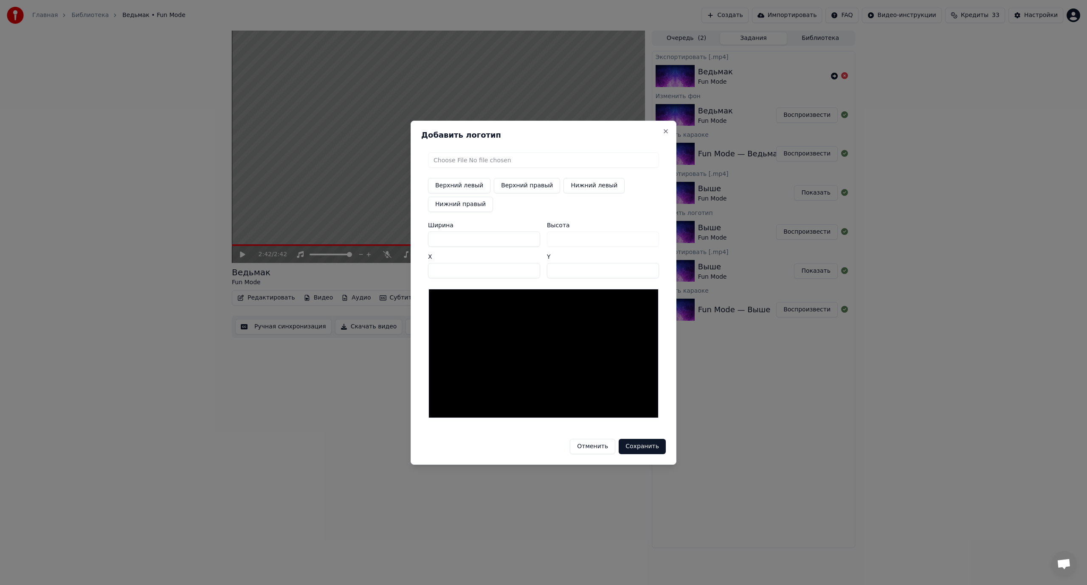
click at [449, 158] on input "file" at bounding box center [543, 159] width 231 height 15
type input "**********"
type input "***"
click at [460, 186] on button "Верхний левый" at bounding box center [459, 185] width 62 height 15
click at [583, 186] on button "Нижний левый" at bounding box center [594, 185] width 61 height 15
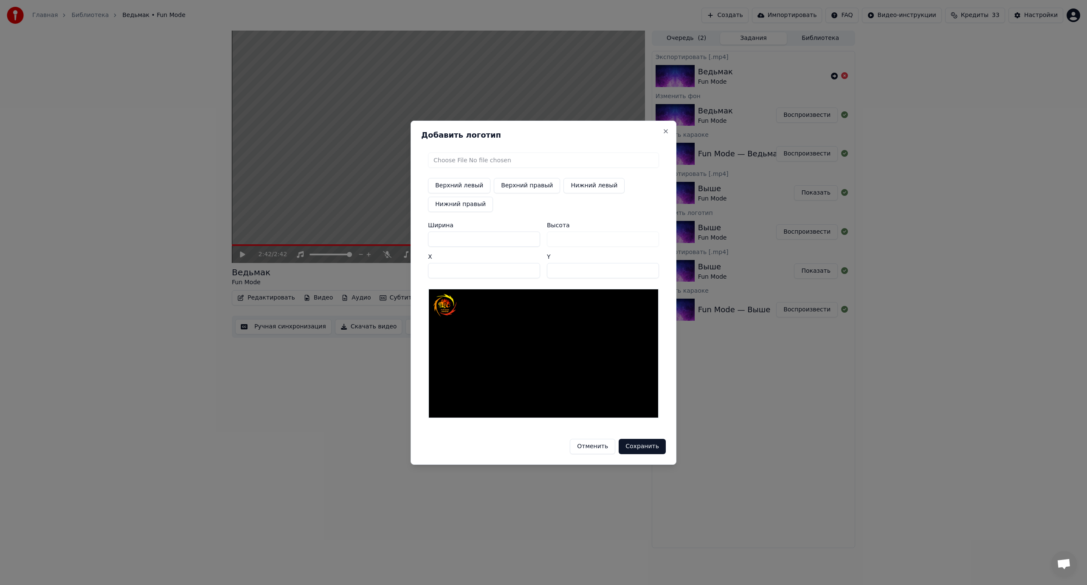
type input "***"
click at [530, 183] on button "Верхний правый" at bounding box center [527, 185] width 66 height 15
type input "****"
click at [455, 202] on button "Нижний правый" at bounding box center [460, 204] width 65 height 15
type input "***"
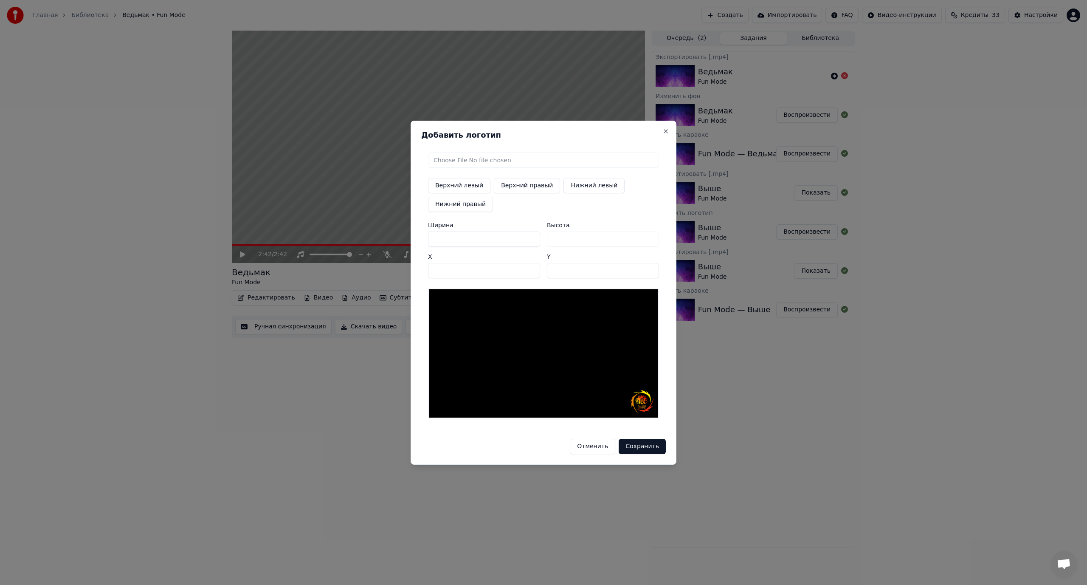
click at [639, 444] on button "Сохранить" at bounding box center [642, 446] width 47 height 15
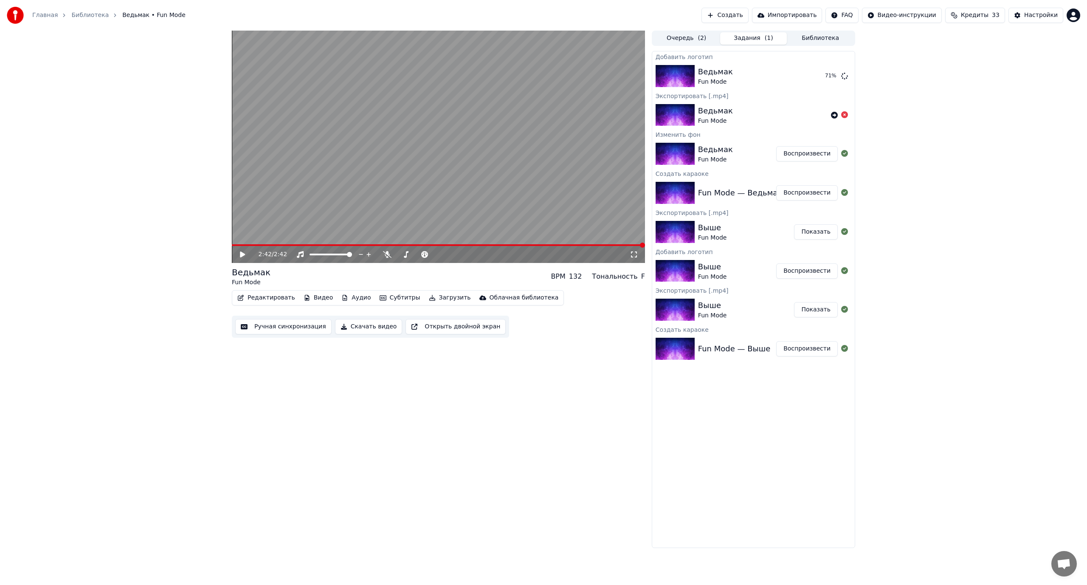
click at [971, 17] on span "Кредиты" at bounding box center [975, 15] width 28 height 8
click at [989, 82] on button "Обновить" at bounding box center [980, 78] width 51 height 15
click at [801, 74] on button "Воспроизвести" at bounding box center [807, 75] width 62 height 15
click at [633, 254] on icon at bounding box center [634, 254] width 8 height 7
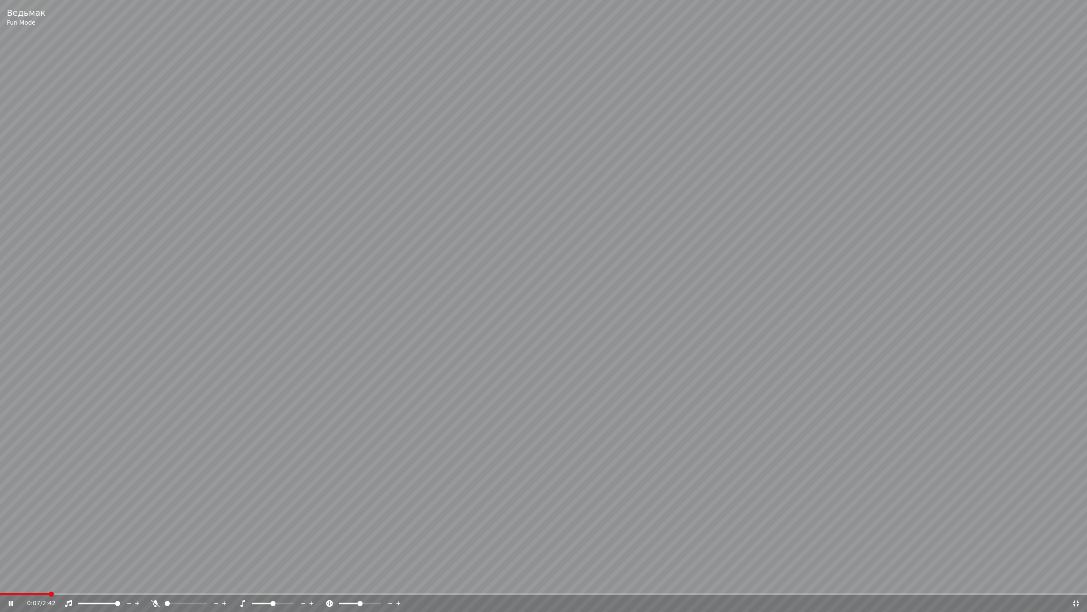
click at [1078, 584] on icon at bounding box center [1076, 603] width 6 height 6
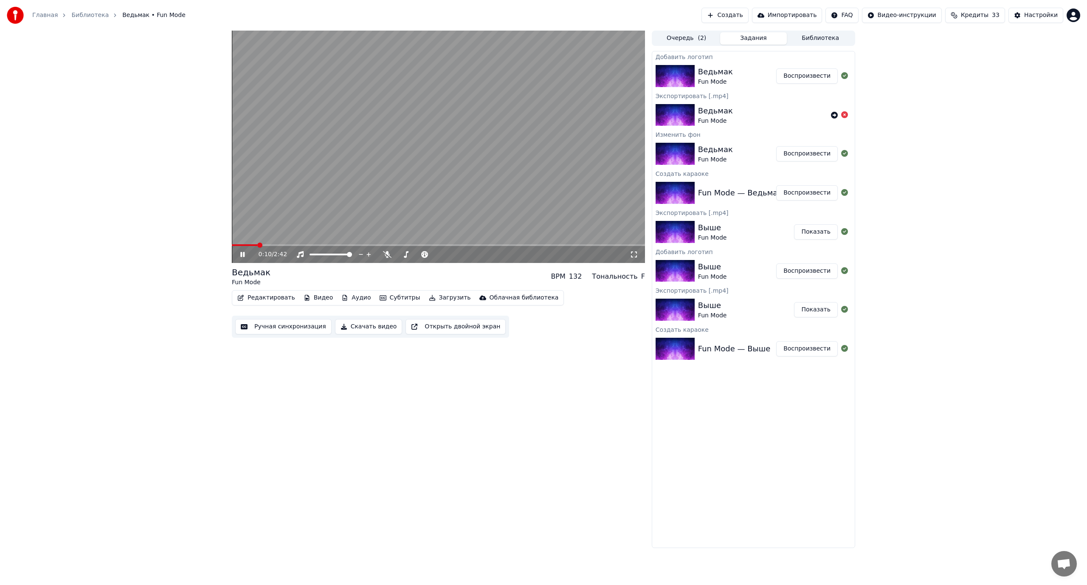
click at [370, 327] on button "Скачать видео" at bounding box center [369, 326] width 68 height 15
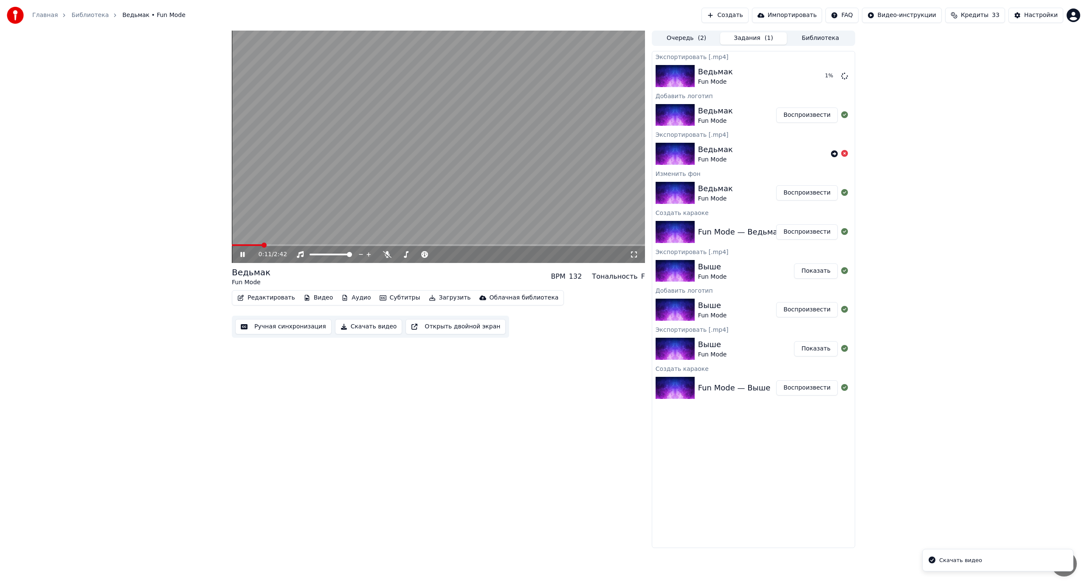
click at [987, 12] on span "Кредиты" at bounding box center [975, 15] width 28 height 8
click at [986, 78] on button "Обновить" at bounding box center [980, 78] width 51 height 15
click at [242, 252] on icon at bounding box center [242, 254] width 4 height 5
